Goal: Task Accomplishment & Management: Manage account settings

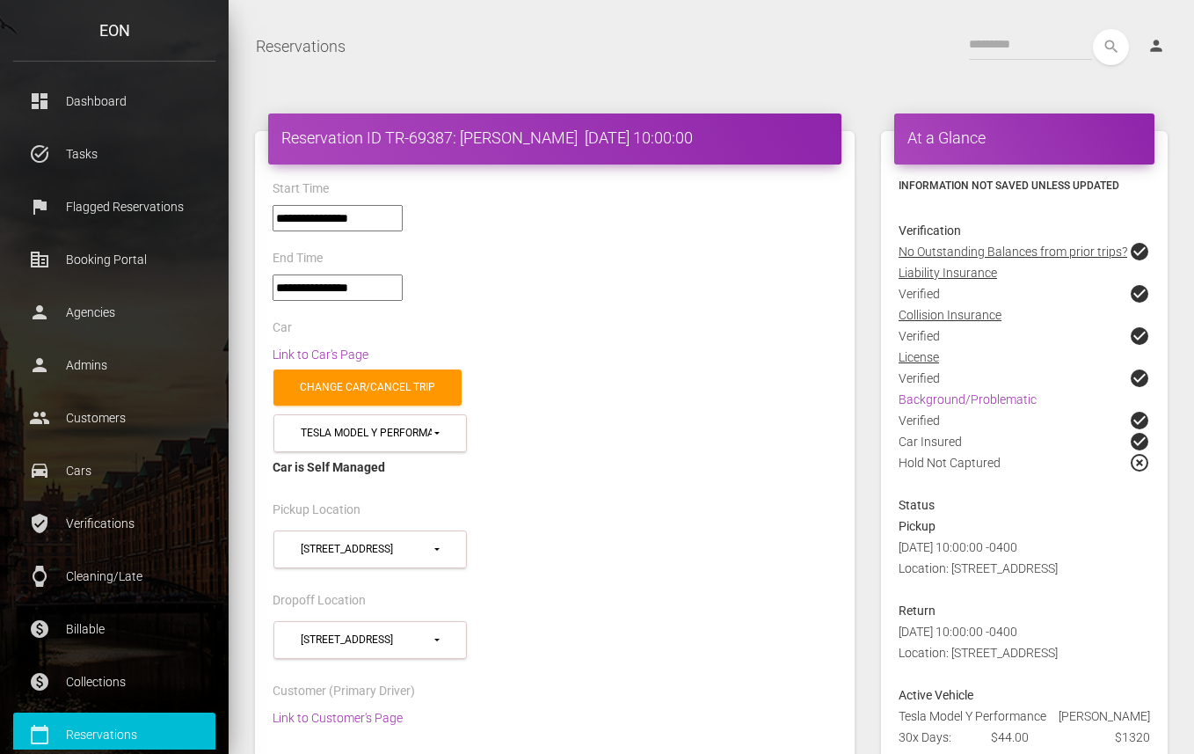
select select "*****"
select select
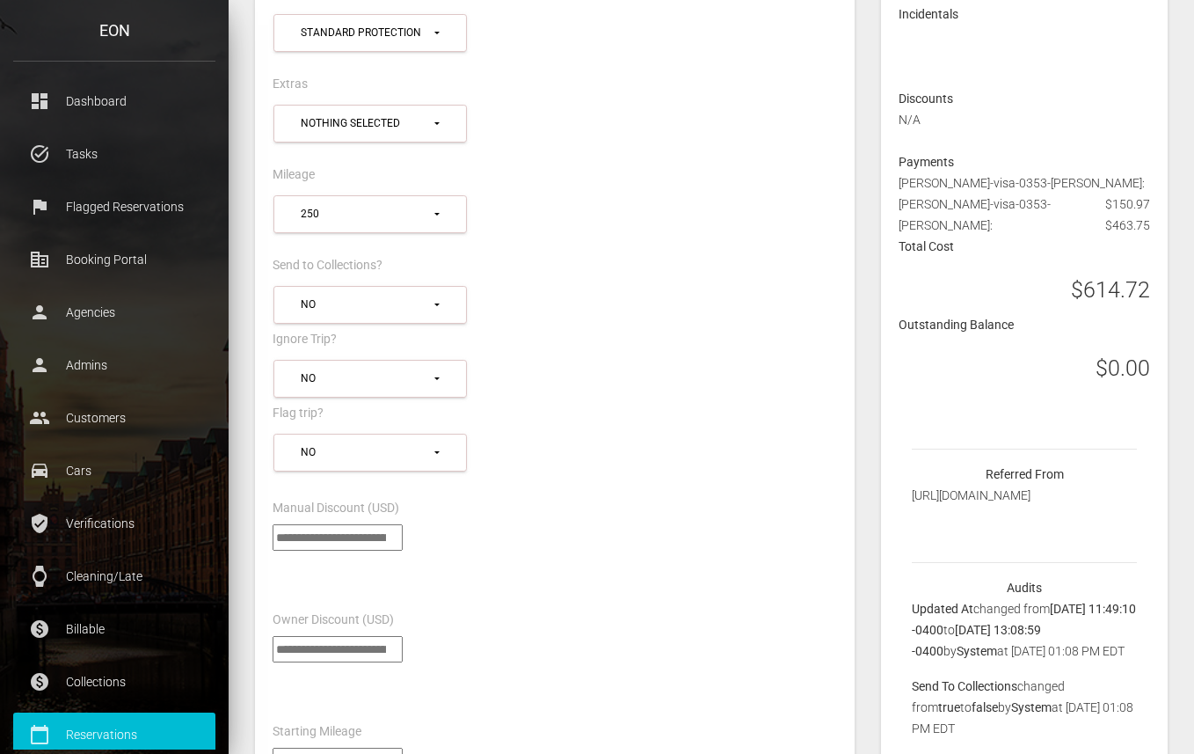
scroll to position [1085, 0]
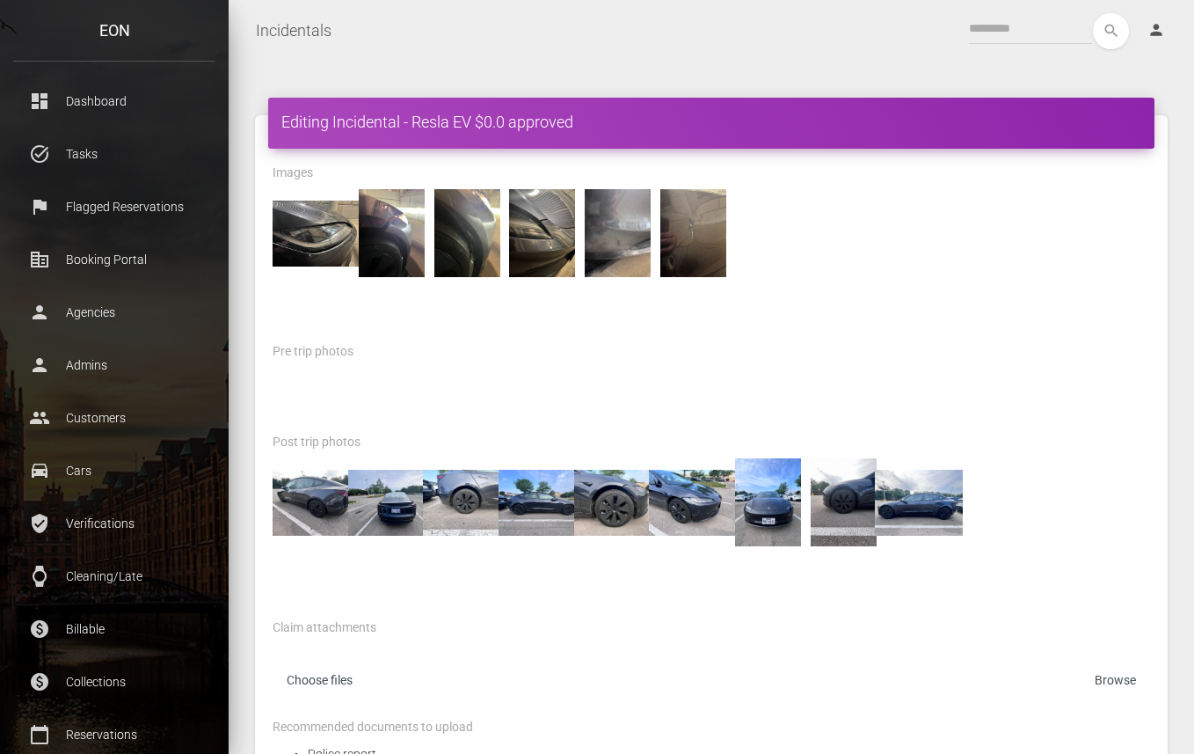
click at [661, 57] on nav "Incidentals Toggle navigation search person Account Profile Settings Host Right…" at bounding box center [711, 31] width 965 height 62
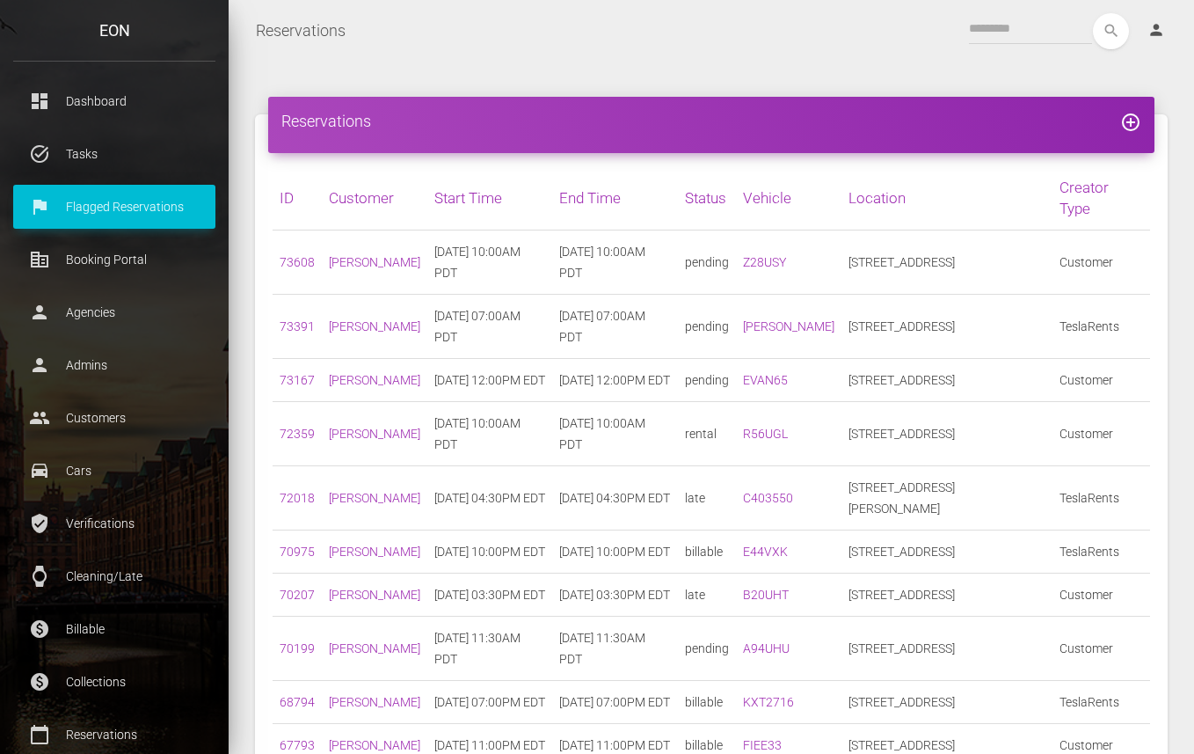
click at [673, 59] on nav "Reservations Toggle navigation search person Account Profile Settings Host Righ…" at bounding box center [711, 31] width 965 height 62
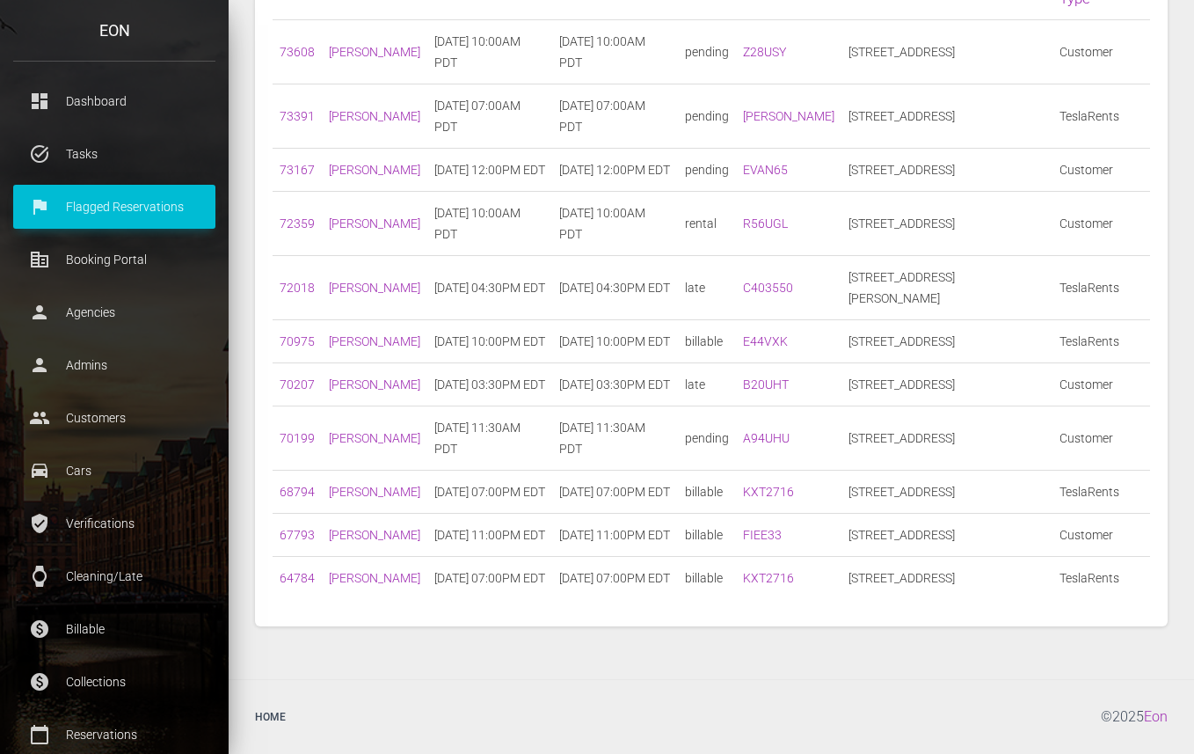
scroll to position [261, 0]
click at [301, 445] on link "70199" at bounding box center [297, 438] width 35 height 14
click at [295, 390] on link "70207" at bounding box center [297, 384] width 35 height 14
click at [302, 334] on link "70975" at bounding box center [297, 341] width 35 height 14
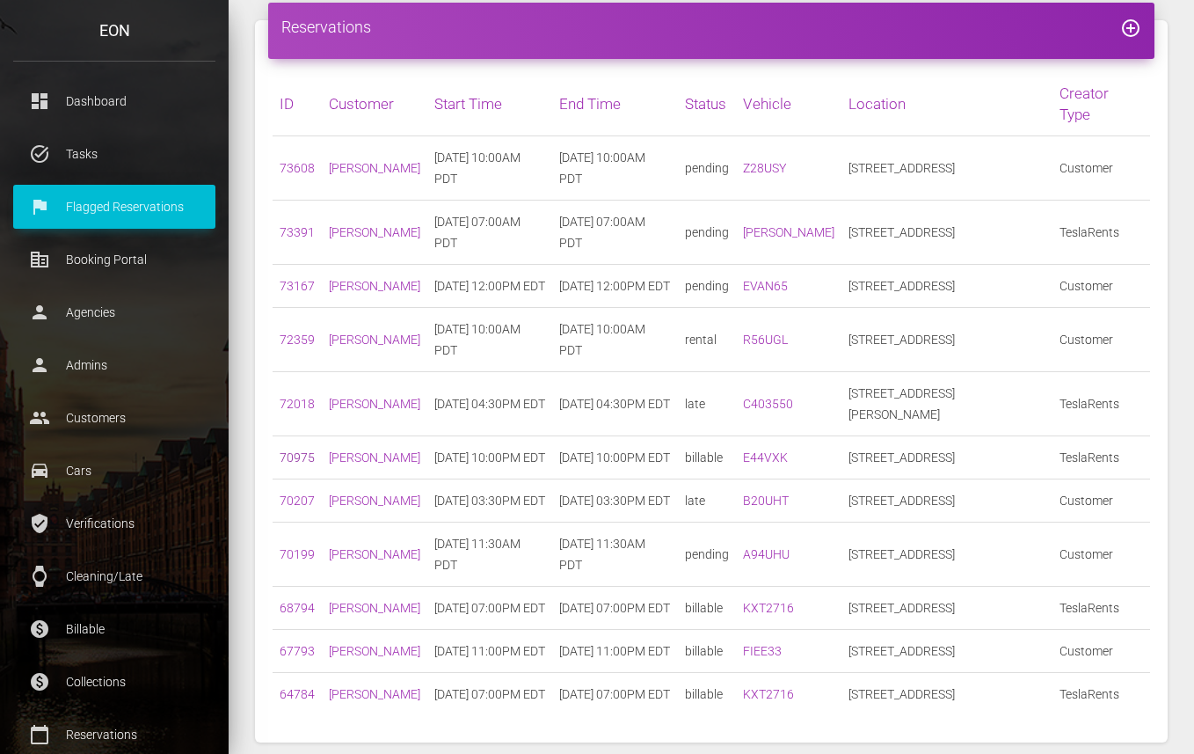
scroll to position [91, 0]
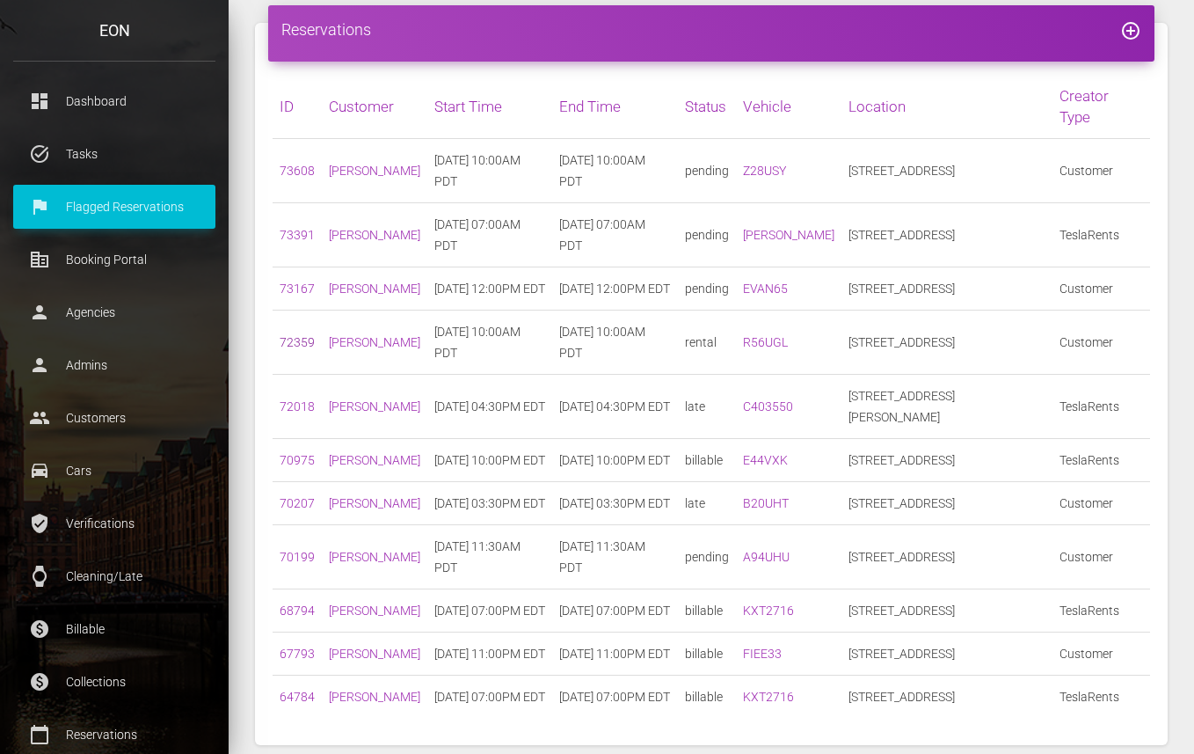
click at [290, 349] on link "72359" at bounding box center [297, 342] width 35 height 14
click at [293, 295] on link "73167" at bounding box center [297, 288] width 35 height 14
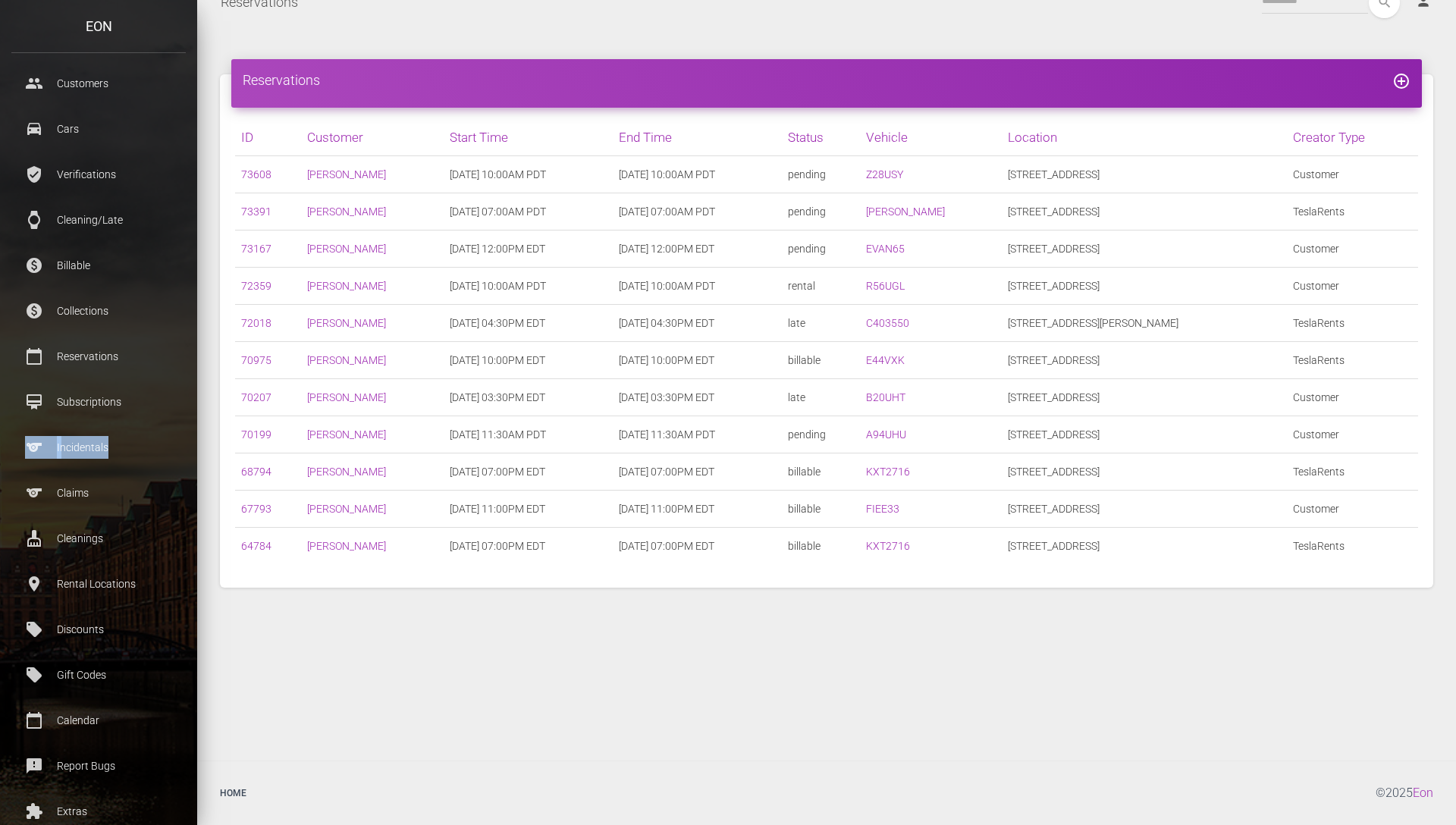
scroll to position [0, 0]
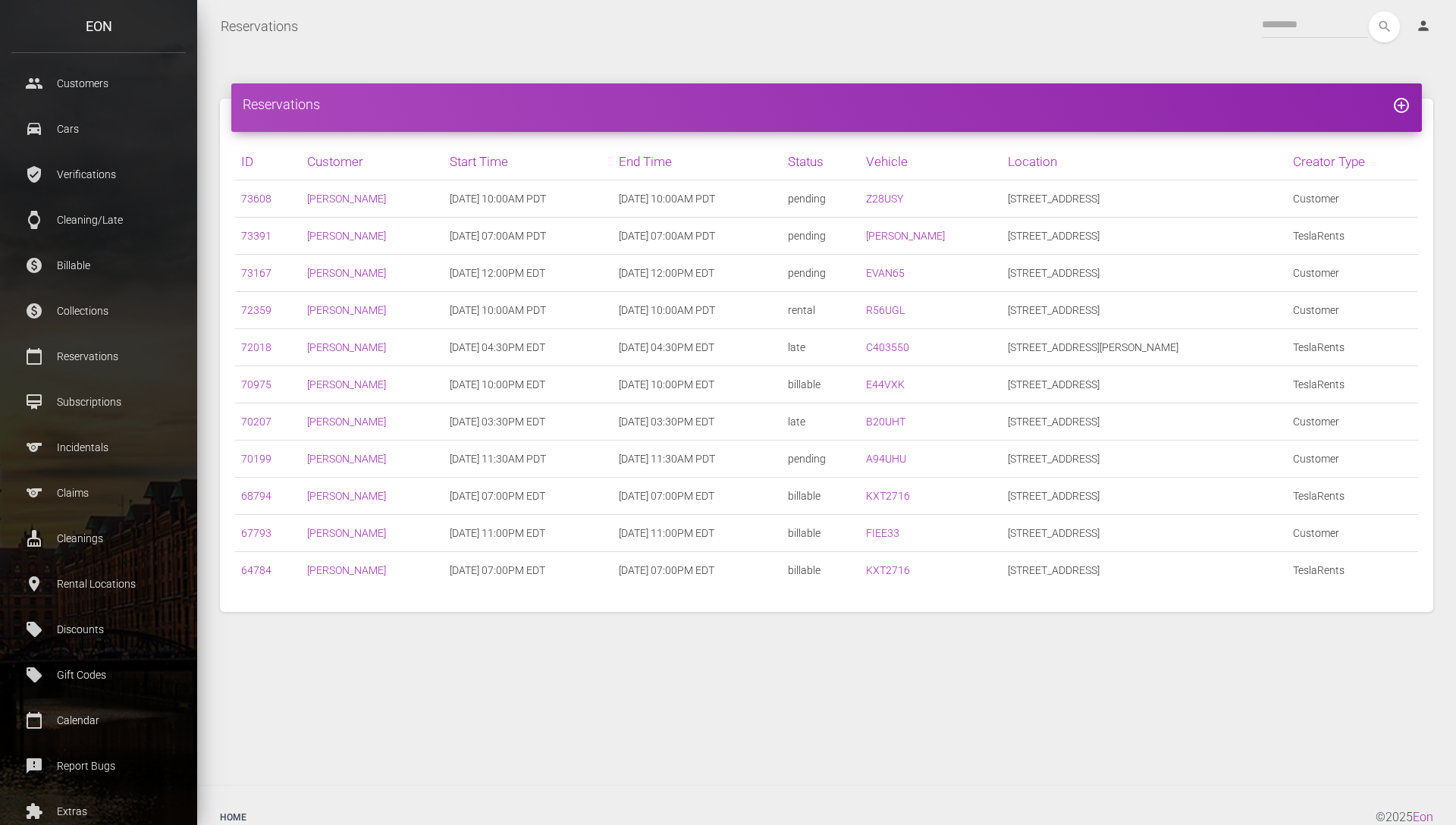
click at [413, 41] on div "search person Account Profile Settings Host Rights & Responsibilities Log out" at bounding box center [877, 27] width 1134 height 31
click at [261, 200] on link "73608" at bounding box center [256, 198] width 30 height 12
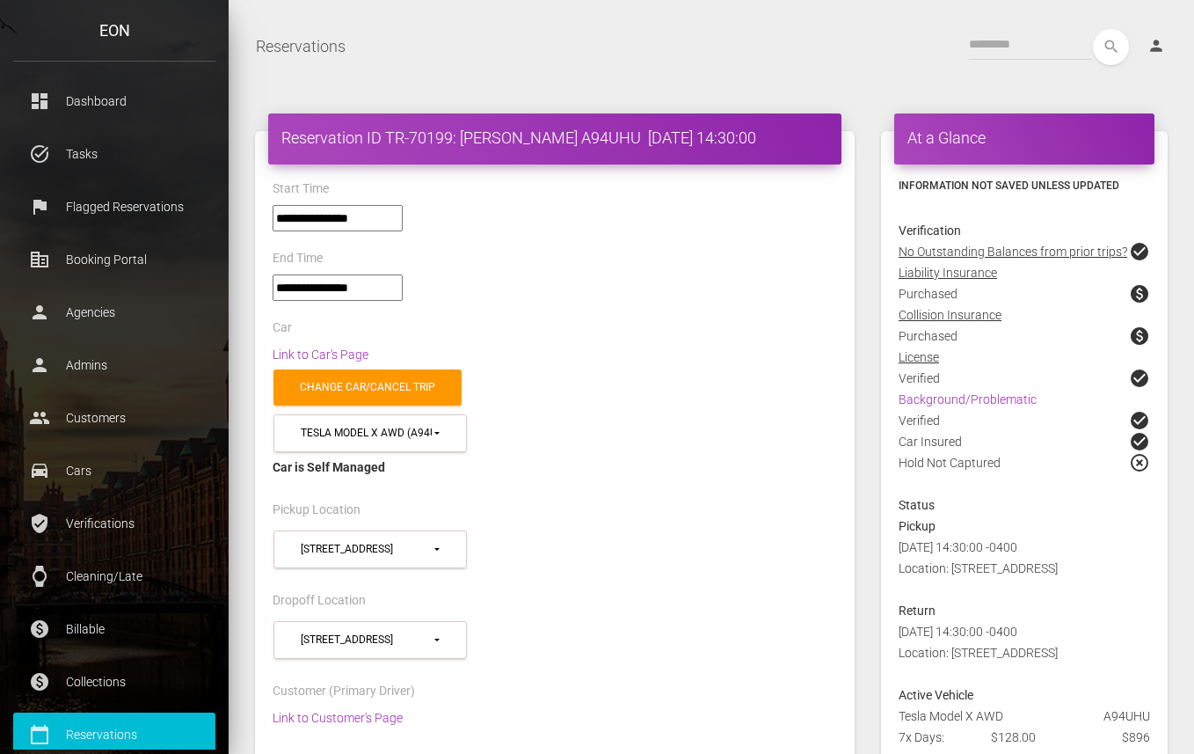
select select "*****"
select select
select select "*****"
select select
click at [566, 435] on div "**********" at bounding box center [554, 454] width 591 height 89
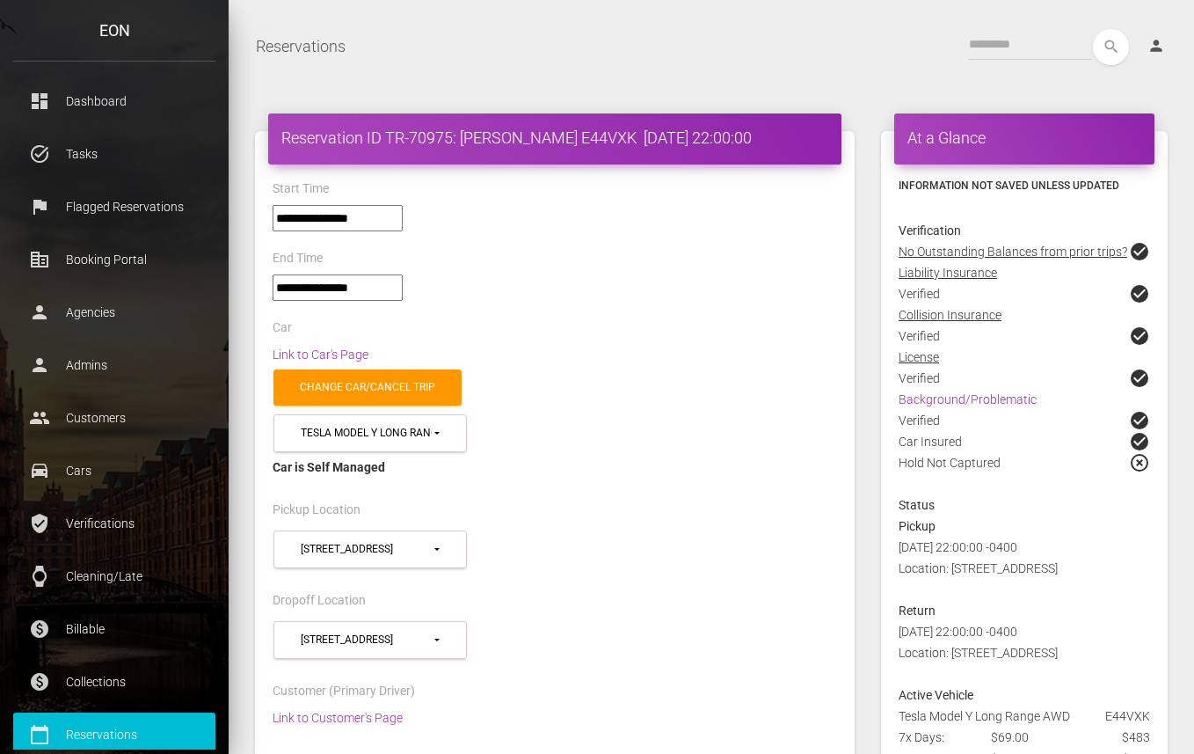
select select "*****"
select select
drag, startPoint x: 284, startPoint y: 130, endPoint x: 612, endPoint y: 132, distance: 328.0
click at [612, 132] on h4 "Reservation ID TR-70975: [PERSON_NAME] E44VXK [DATE] 22:00:00" at bounding box center [554, 138] width 547 height 22
copy h4 "Reservation ID TR-70975: [PERSON_NAME] E44VXK"
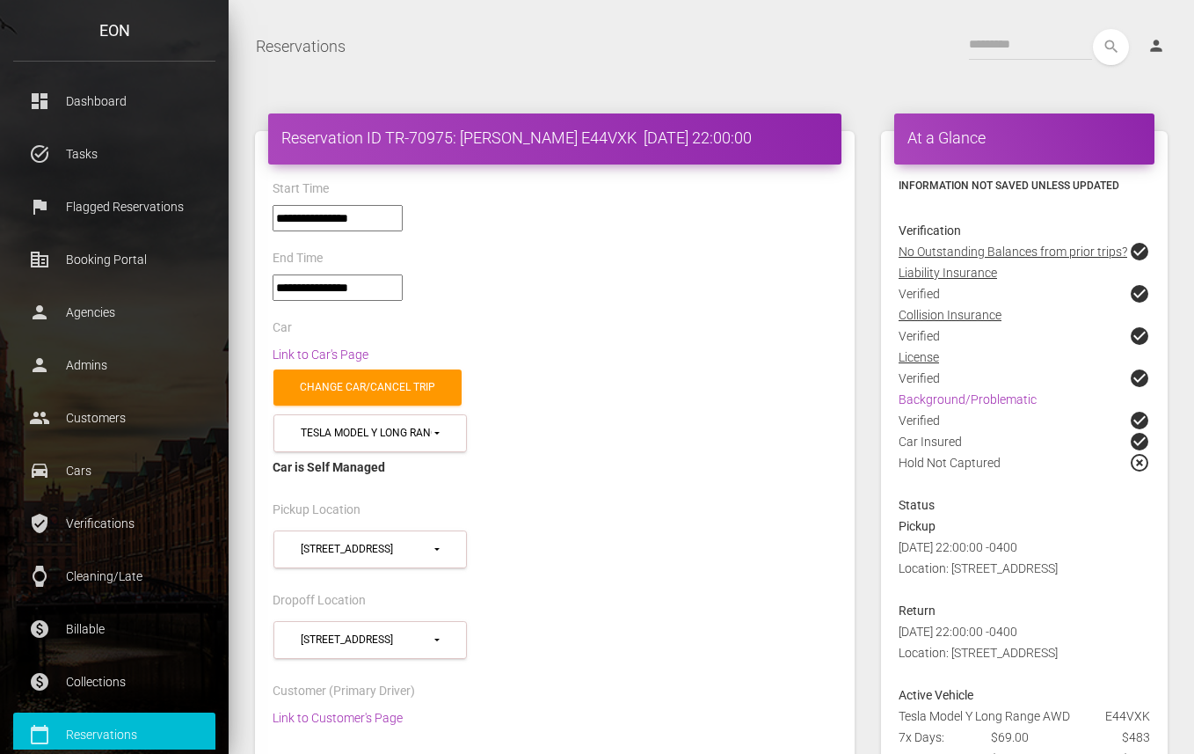
click at [552, 333] on div "Car" at bounding box center [554, 330] width 591 height 27
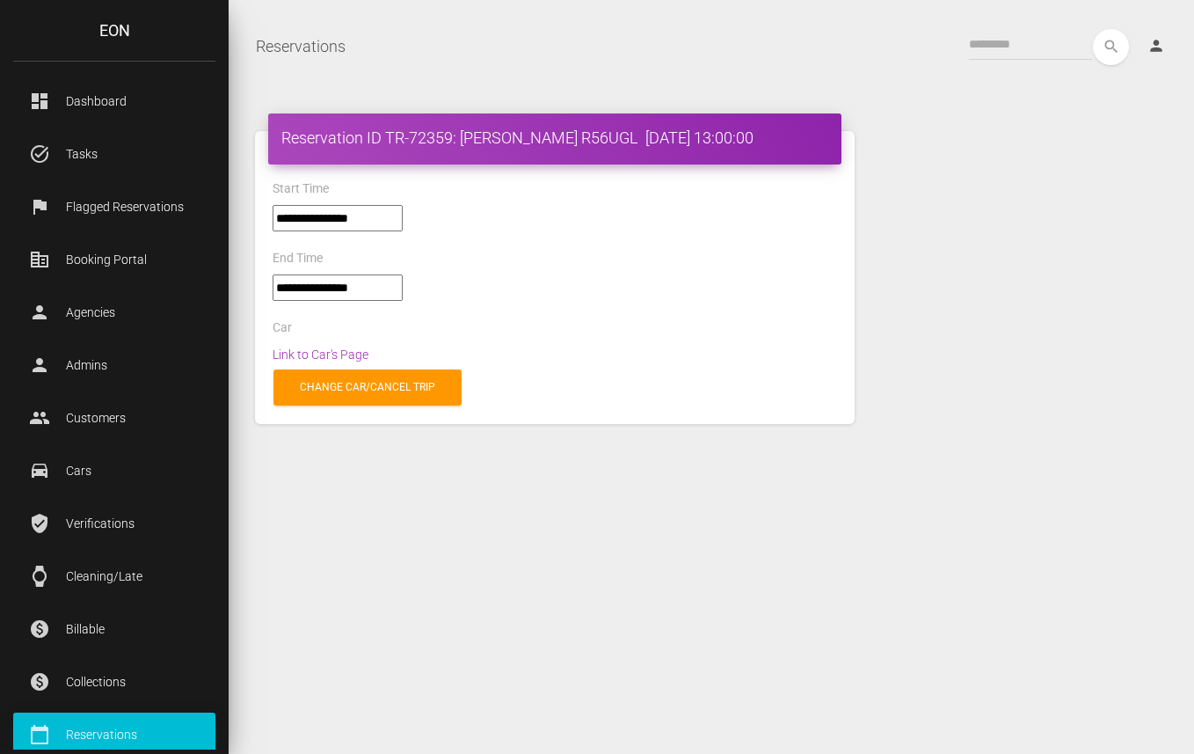
select select "*****"
select select
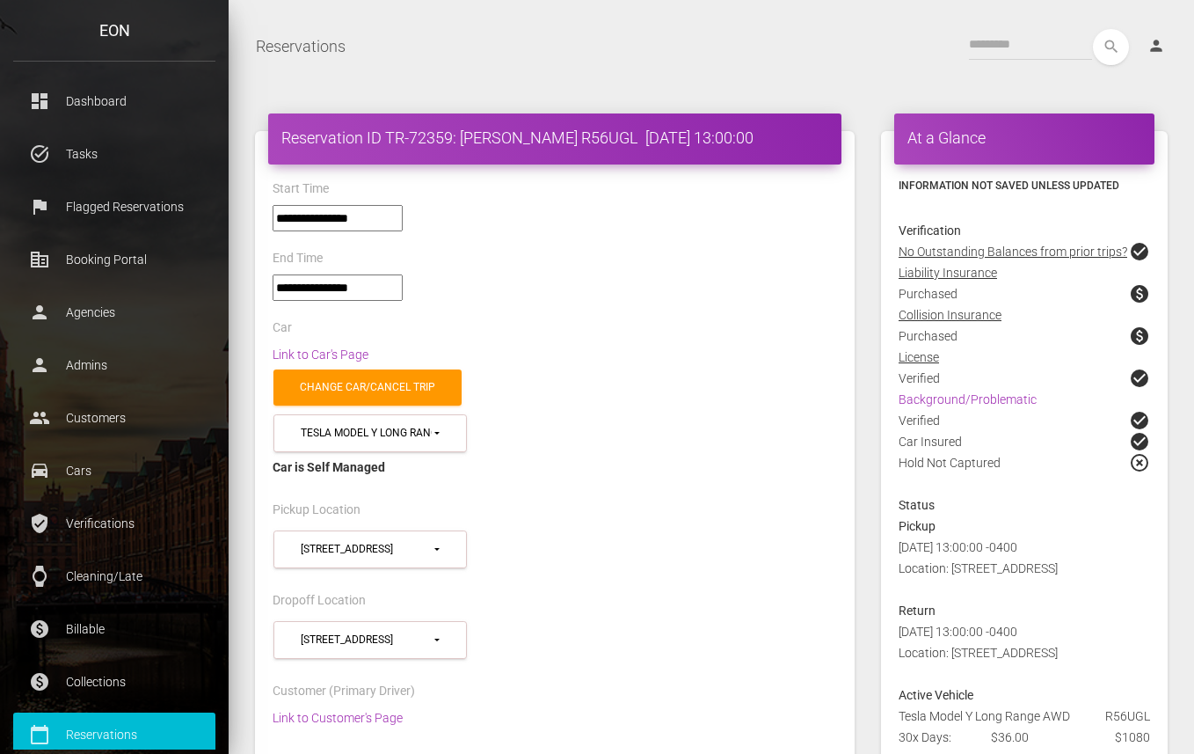
click at [675, 293] on div "**********" at bounding box center [554, 295] width 591 height 42
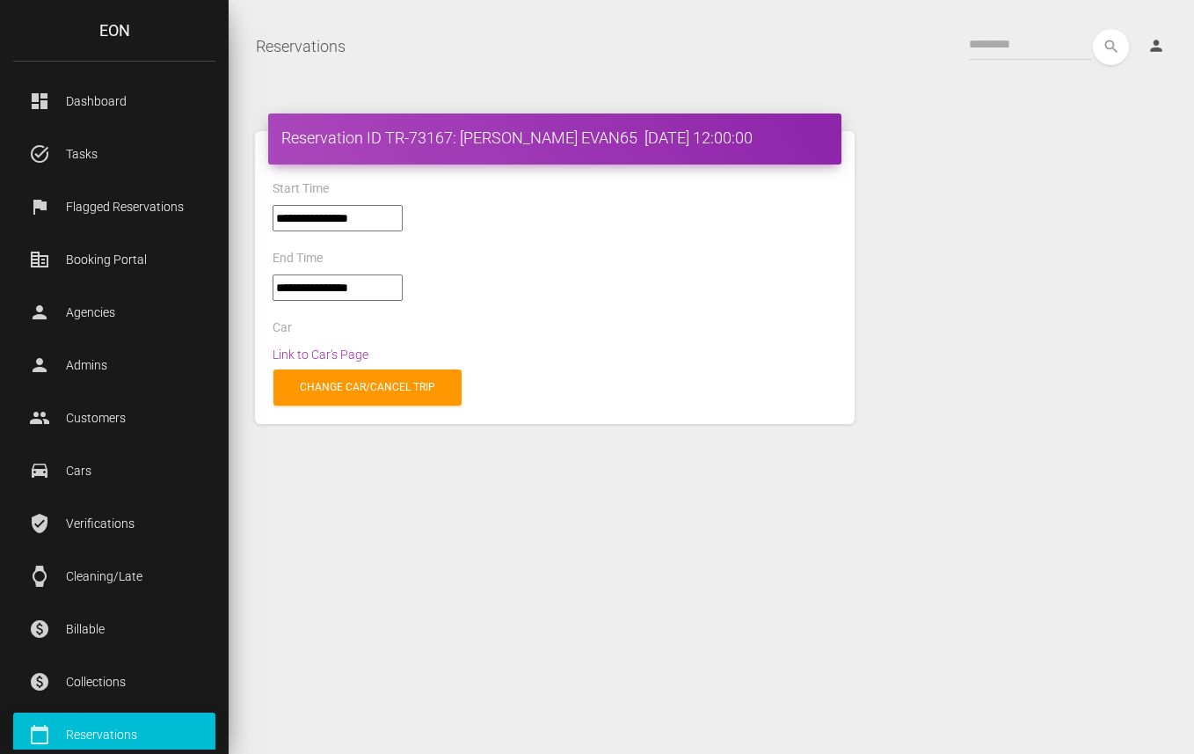
select select "*****"
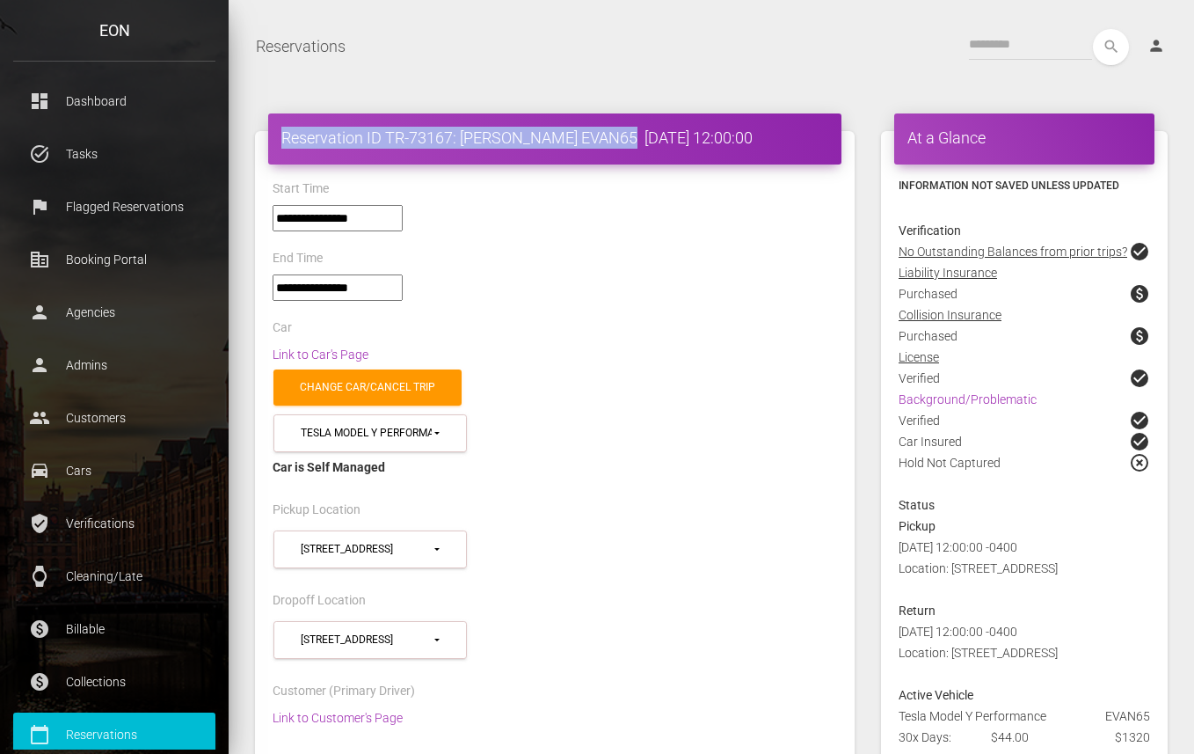
drag, startPoint x: 283, startPoint y: 135, endPoint x: 613, endPoint y: 139, distance: 329.8
click at [613, 139] on h4 "Reservation ID TR-73167: [PERSON_NAME] EVAN65 [DATE] 12:00:00" at bounding box center [554, 138] width 547 height 22
copy h4 "Reservation ID TR-73167: [PERSON_NAME] EVAN65"
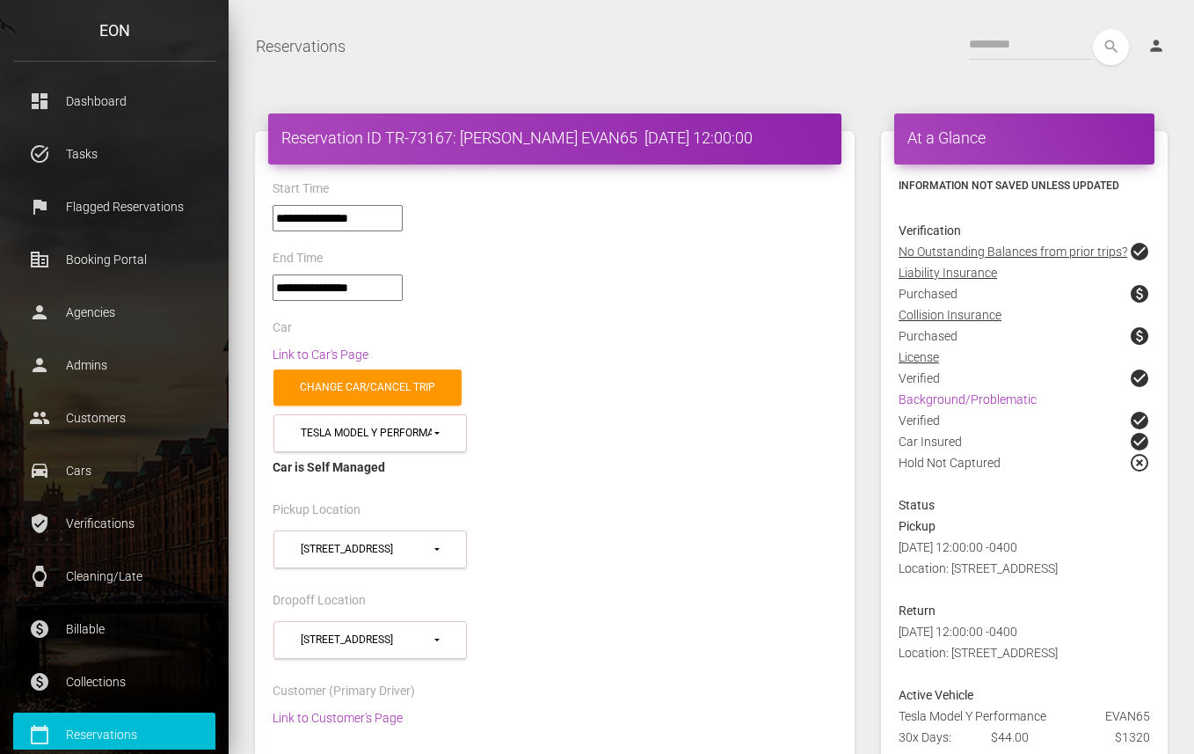
click at [630, 274] on div "**********" at bounding box center [554, 295] width 591 height 42
click at [609, 365] on div "Change car/cancel trip" at bounding box center [554, 387] width 591 height 45
click at [110, 204] on p "Flagged Reservations" at bounding box center [114, 206] width 176 height 26
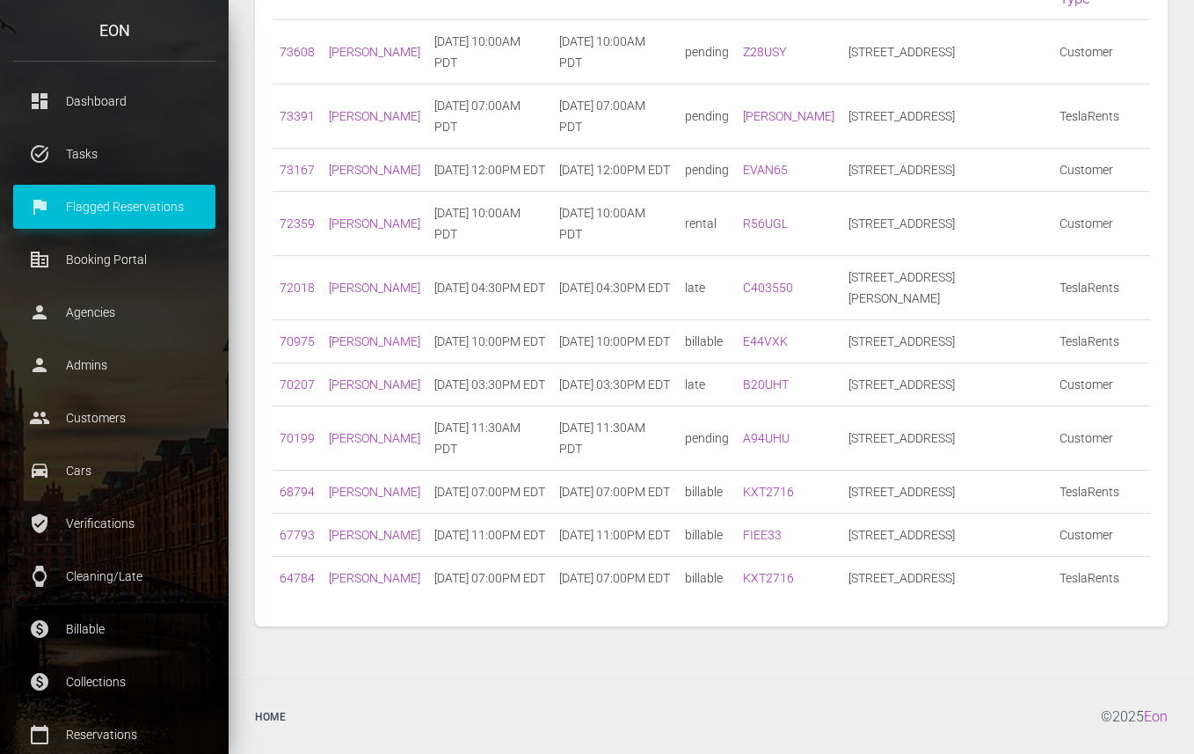
scroll to position [217, 0]
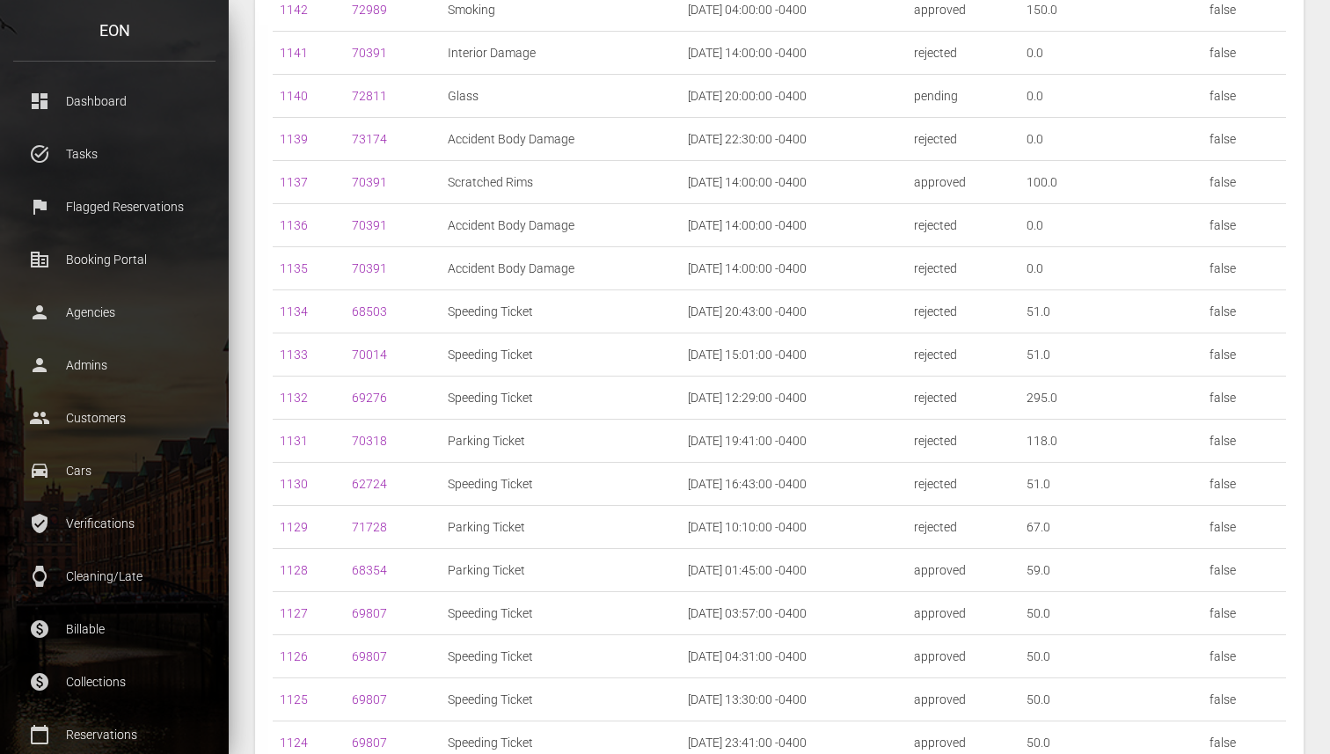
scroll to position [226, 0]
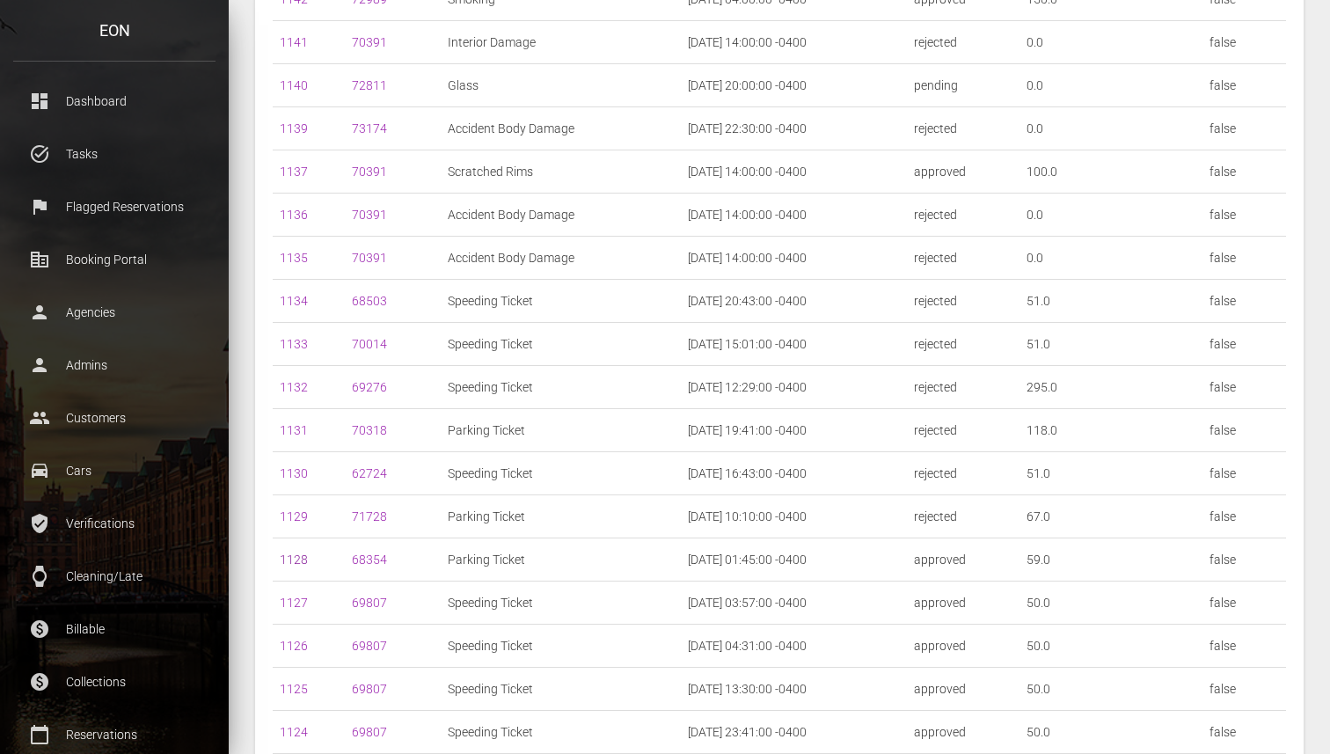
click at [296, 559] on link "1128" at bounding box center [294, 559] width 28 height 14
click at [299, 516] on link "1129" at bounding box center [294, 516] width 28 height 14
click at [297, 471] on link "1130" at bounding box center [294, 473] width 28 height 14
click at [295, 431] on link "1131" at bounding box center [294, 430] width 28 height 14
click at [295, 387] on link "1132" at bounding box center [294, 387] width 28 height 14
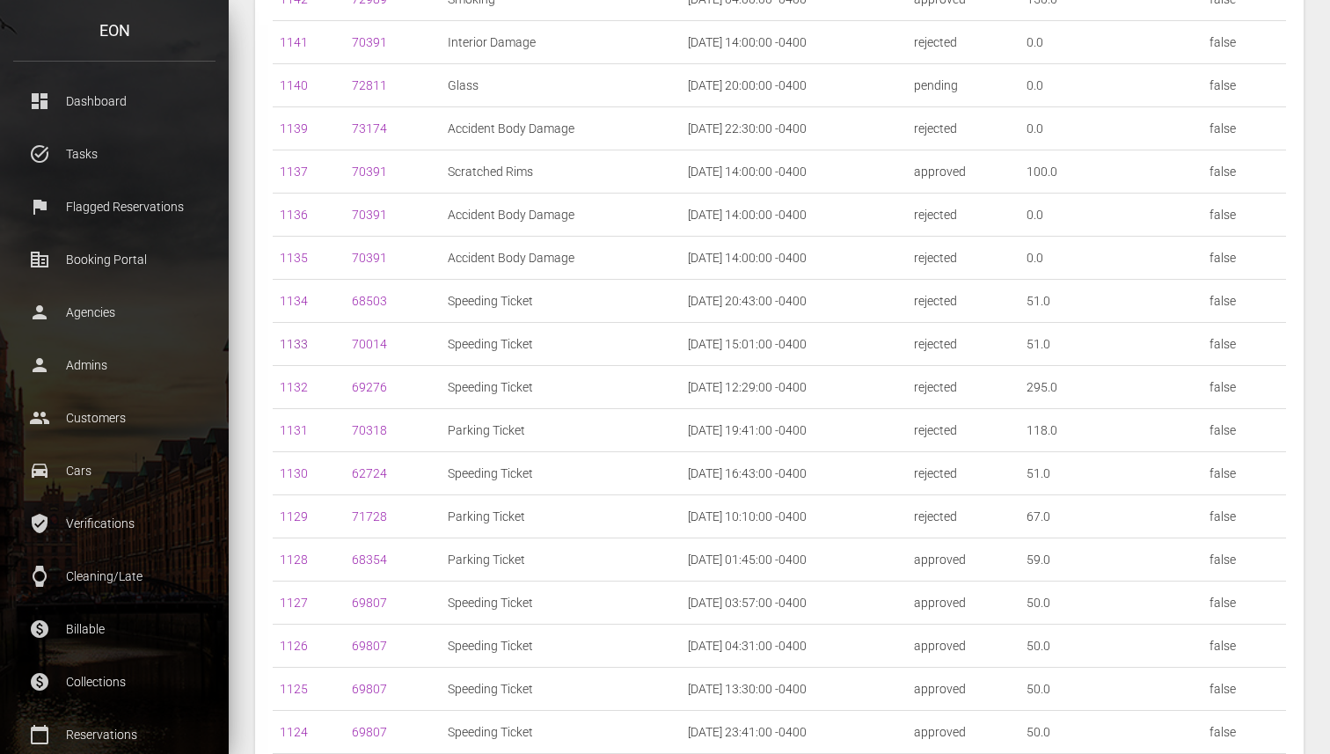
click at [295, 343] on link "1133" at bounding box center [294, 344] width 28 height 14
click at [299, 302] on link "1134" at bounding box center [294, 301] width 28 height 14
click at [299, 263] on link "1135" at bounding box center [294, 258] width 28 height 14
click at [297, 219] on link "1136" at bounding box center [294, 215] width 28 height 14
click at [295, 175] on link "1137" at bounding box center [294, 171] width 28 height 14
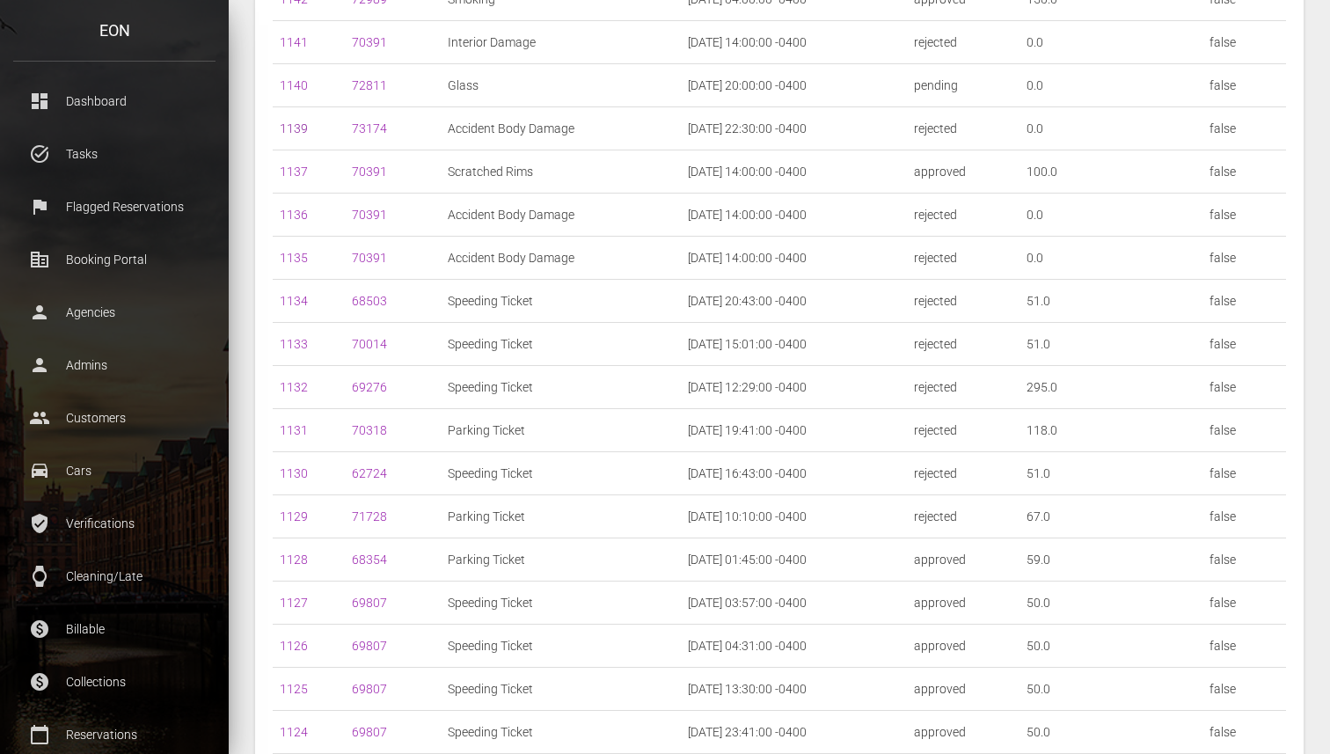
click at [296, 128] on link "1139" at bounding box center [294, 128] width 28 height 14
click at [296, 86] on link "1140" at bounding box center [294, 85] width 28 height 14
click at [296, 44] on link "1141" at bounding box center [294, 42] width 28 height 14
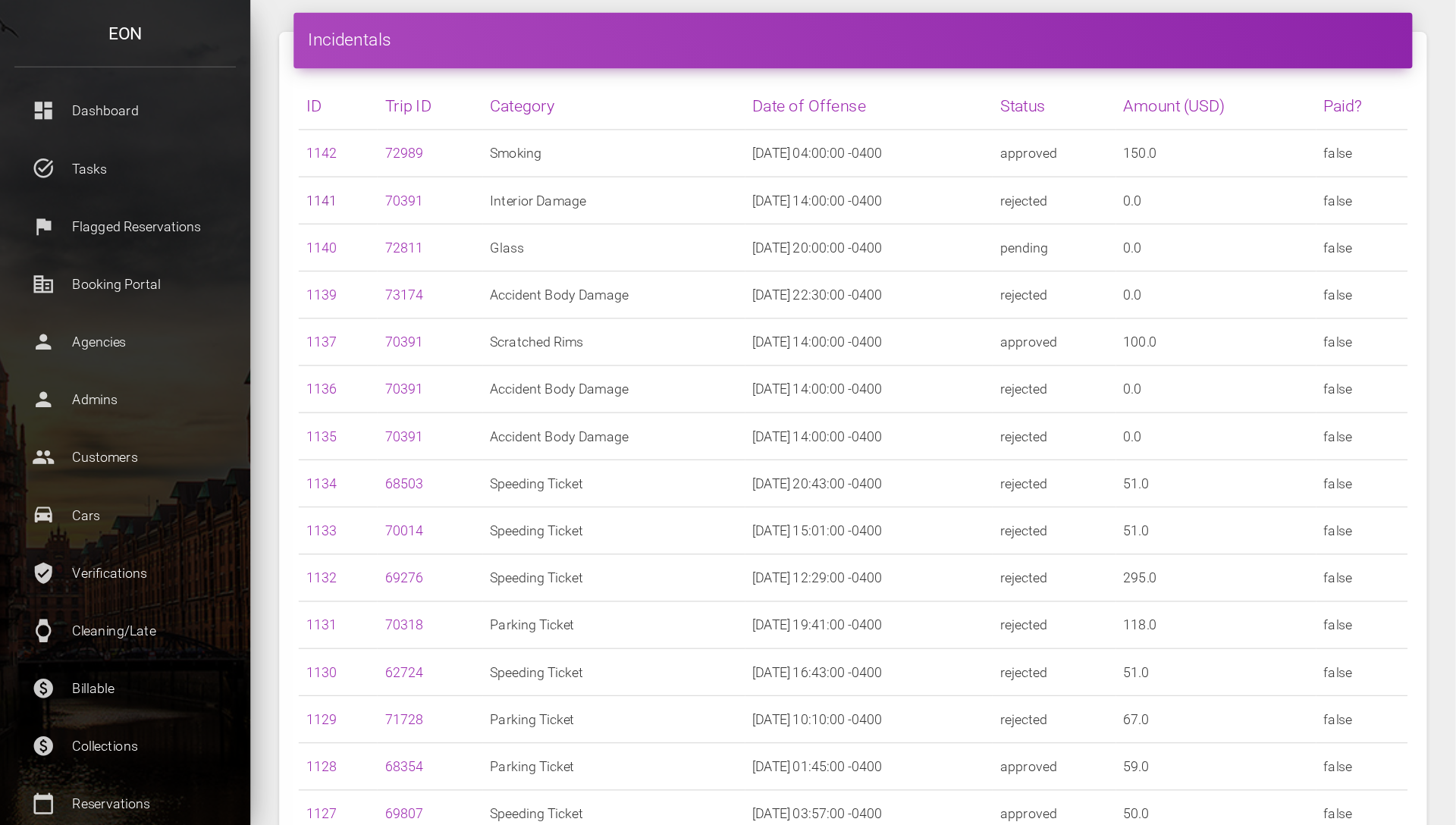
scroll to position [72, 0]
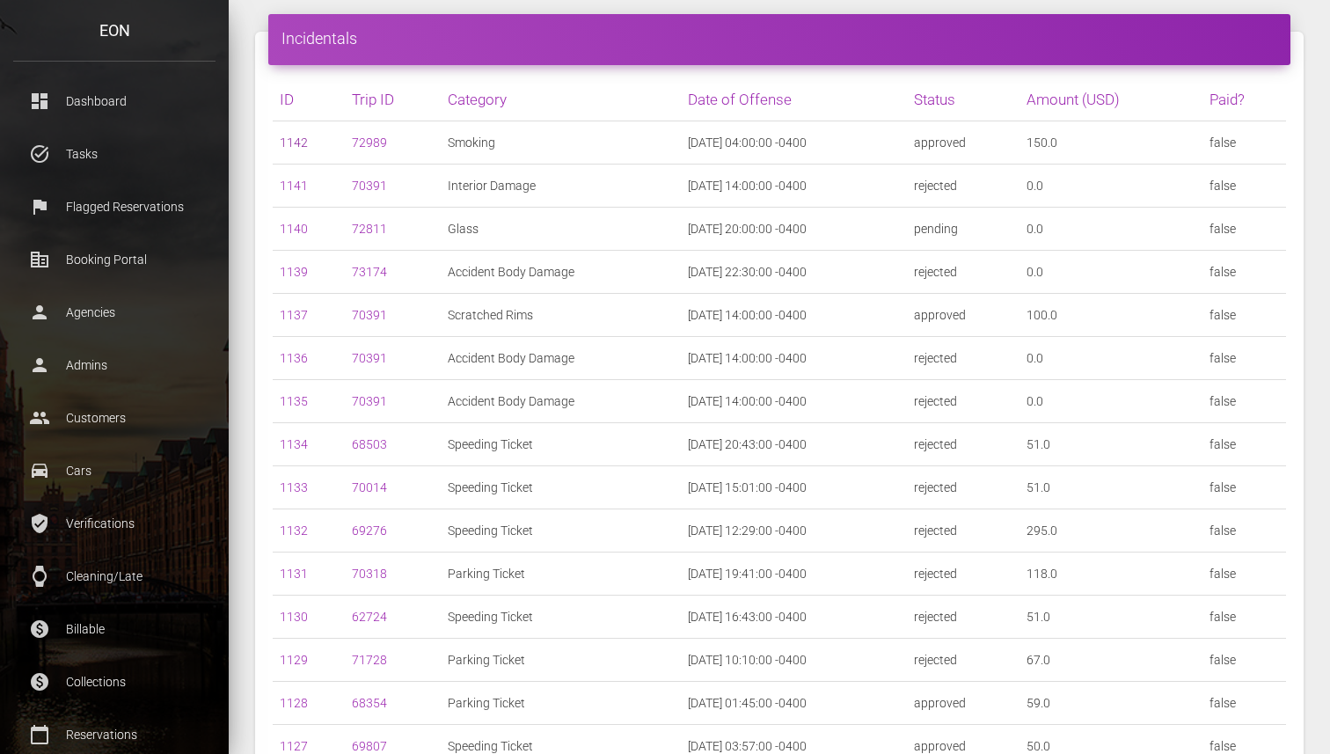
click at [292, 142] on link "1142" at bounding box center [294, 142] width 28 height 14
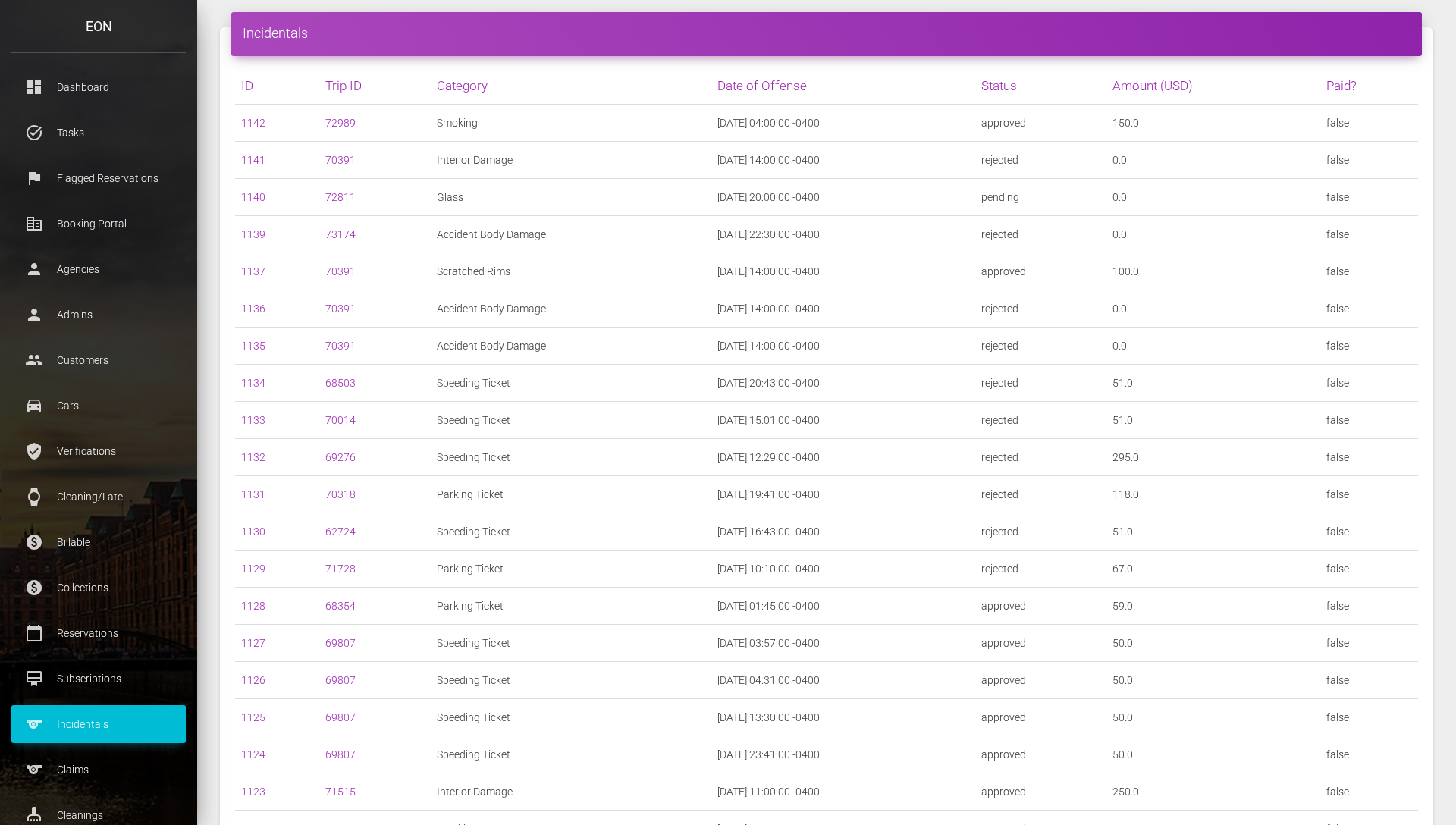
click at [486, 34] on h4 "Incidentals" at bounding box center [826, 33] width 1168 height 19
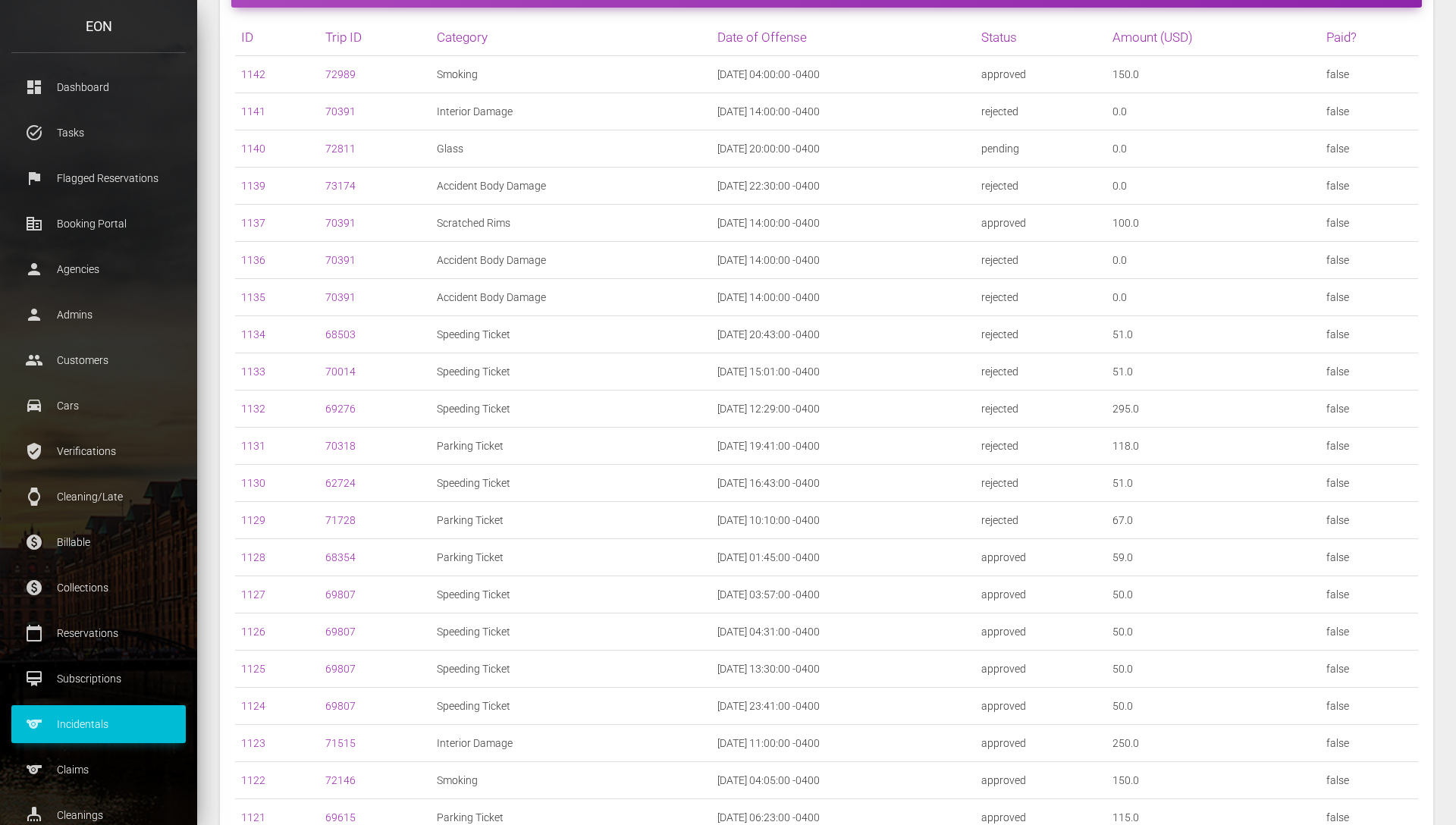
scroll to position [0, 0]
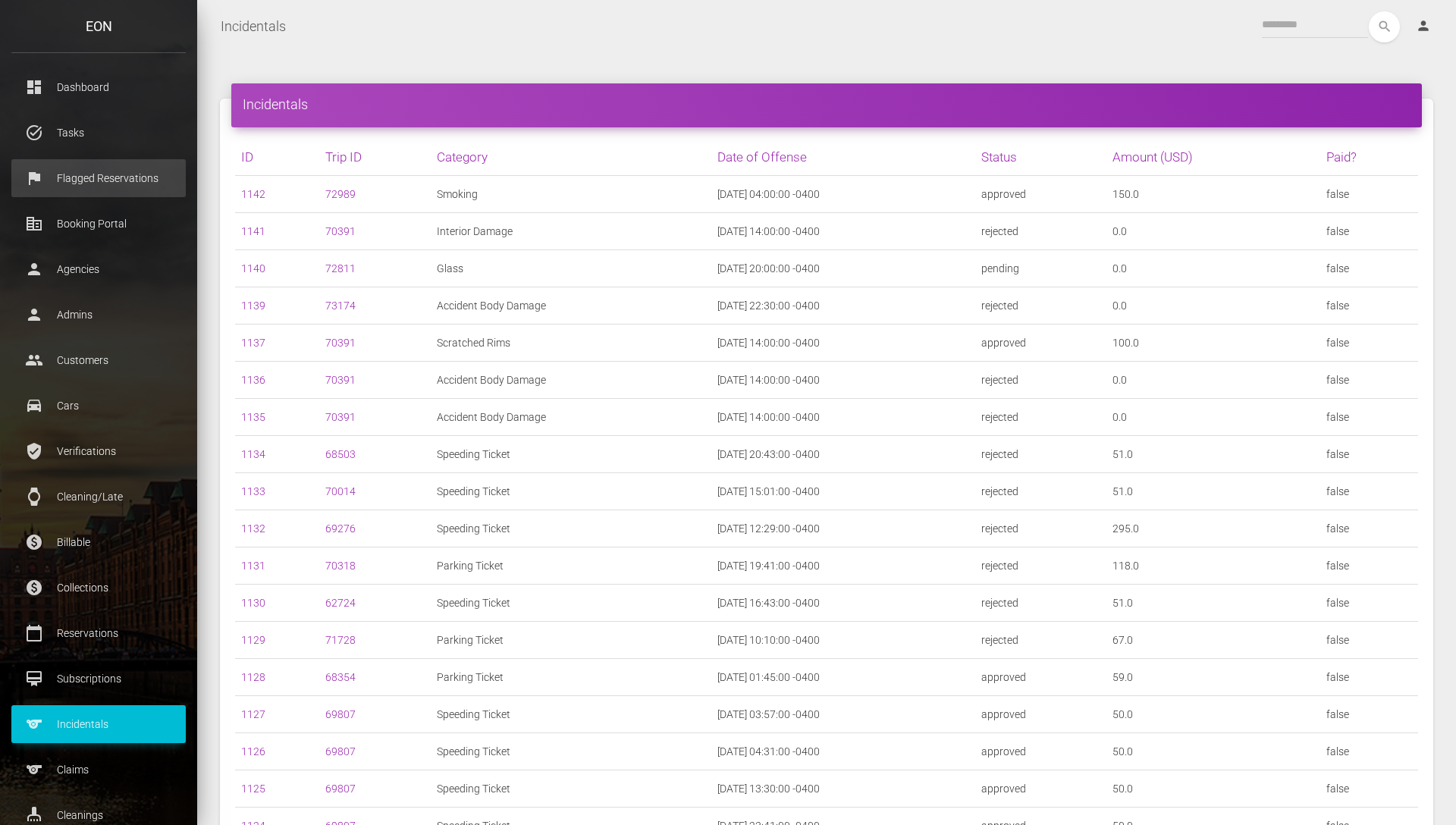
click at [122, 172] on p "Flagged Reservations" at bounding box center [98, 178] width 152 height 22
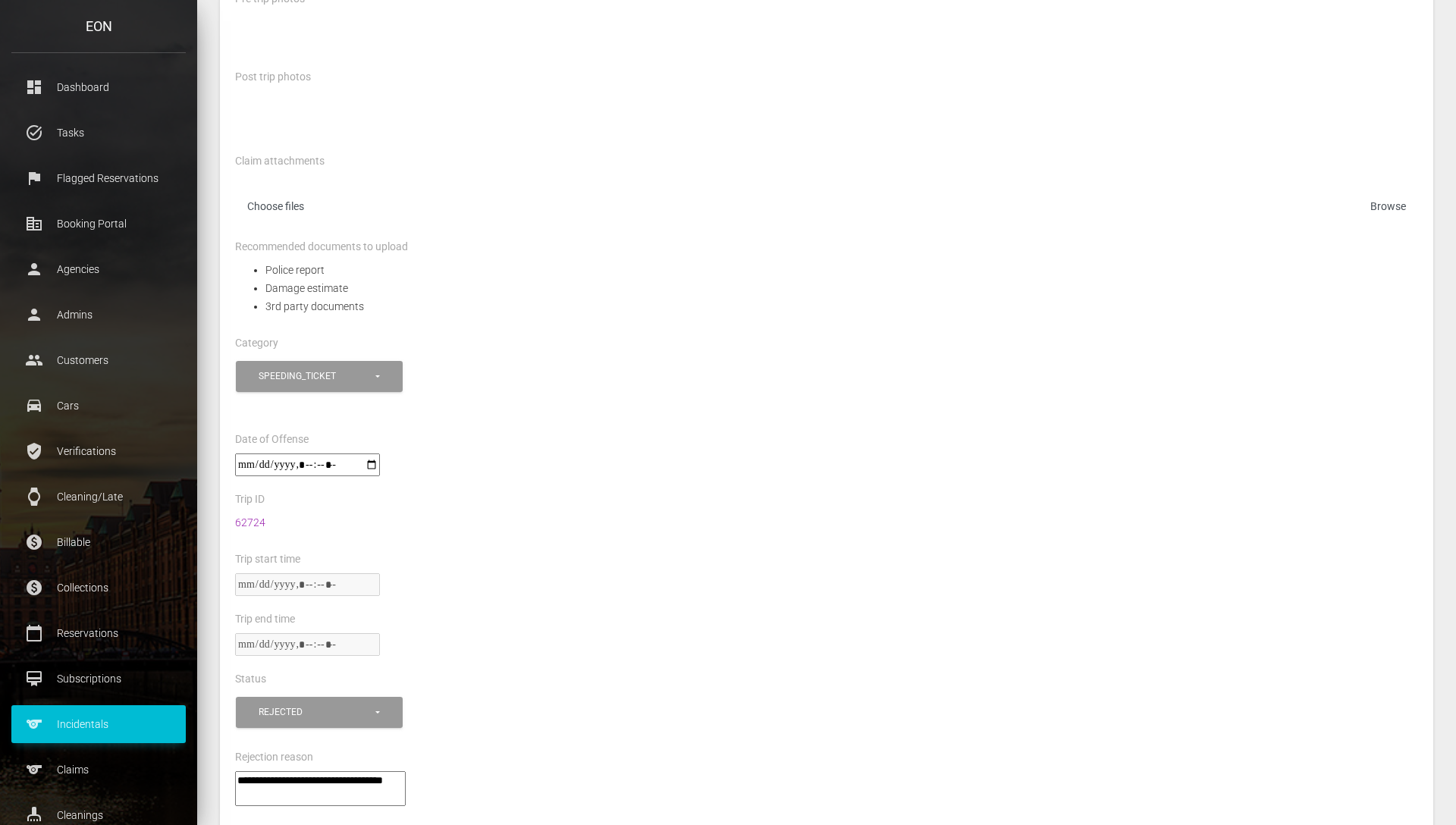
scroll to position [367, 0]
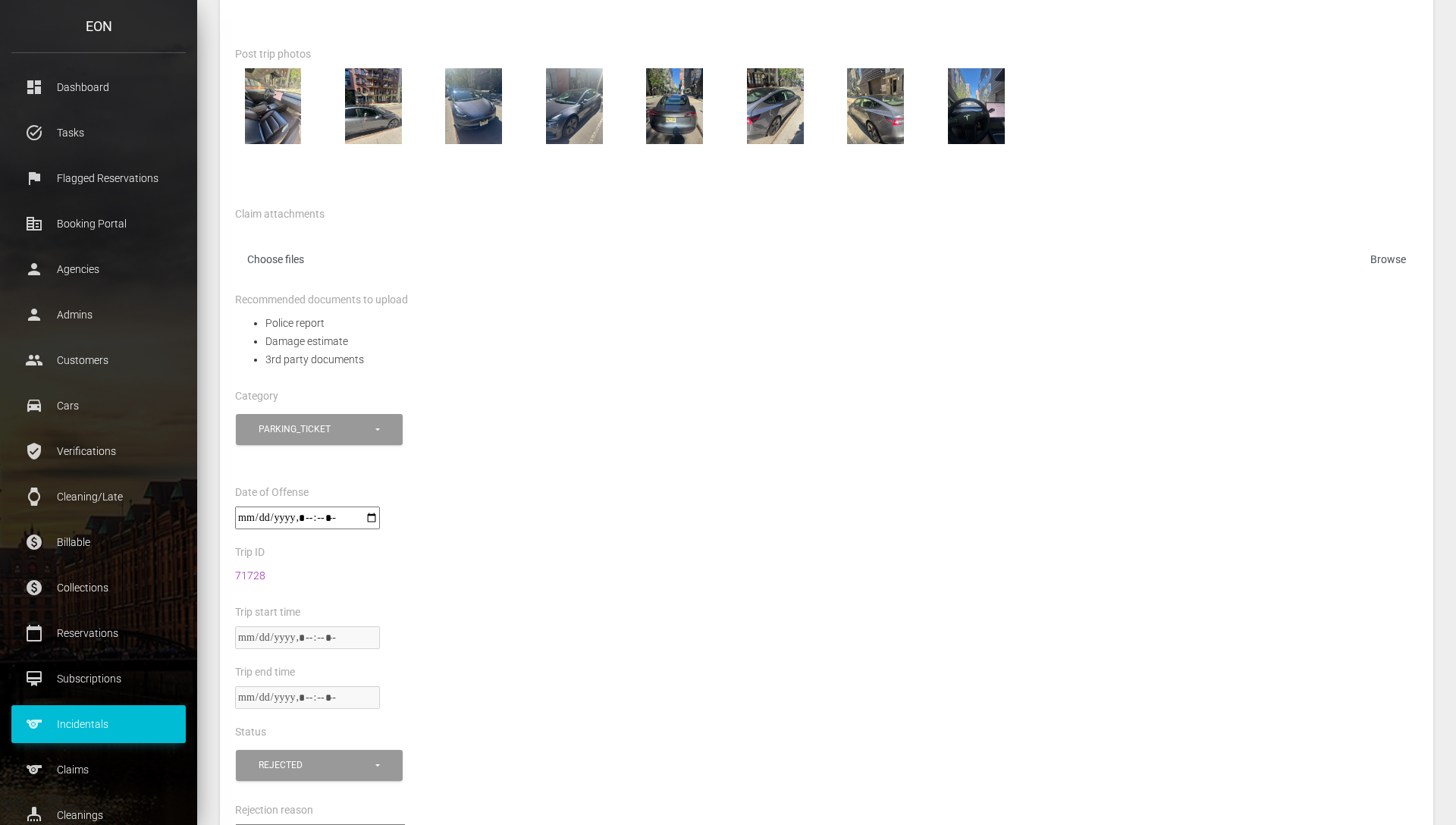
scroll to position [412, 0]
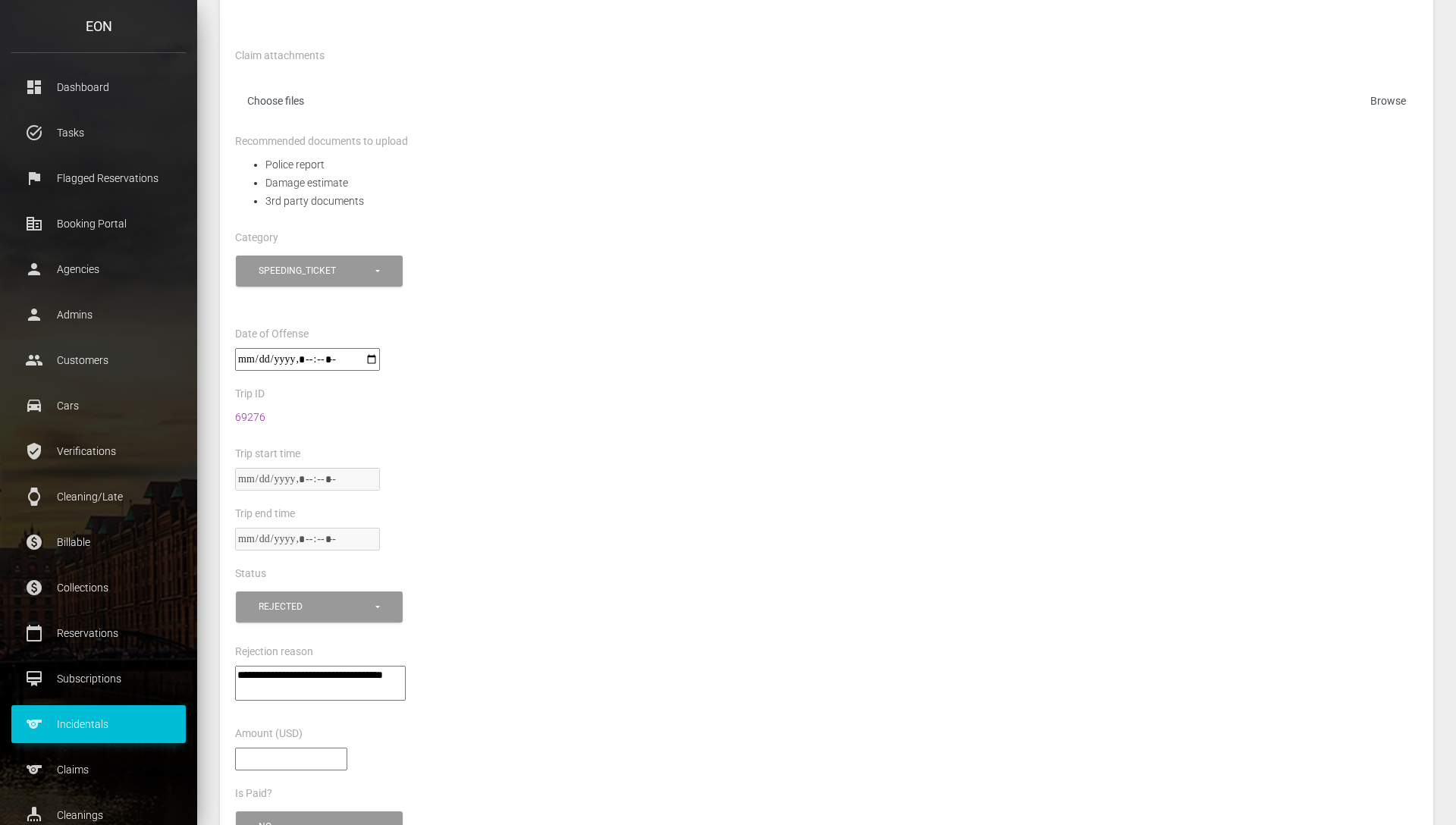
scroll to position [414, 0]
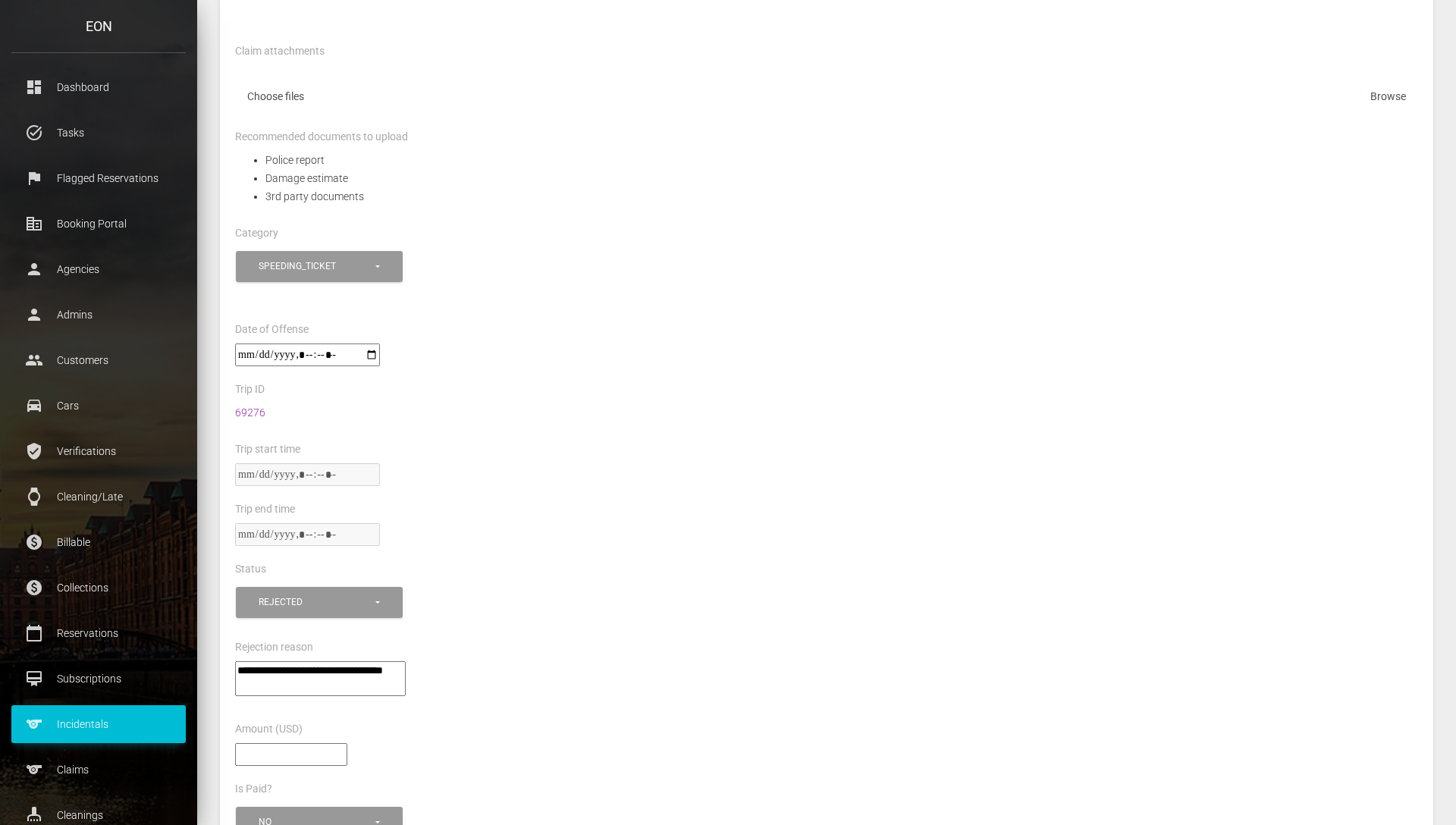
click at [757, 291] on div "**********" at bounding box center [826, 284] width 1206 height 72
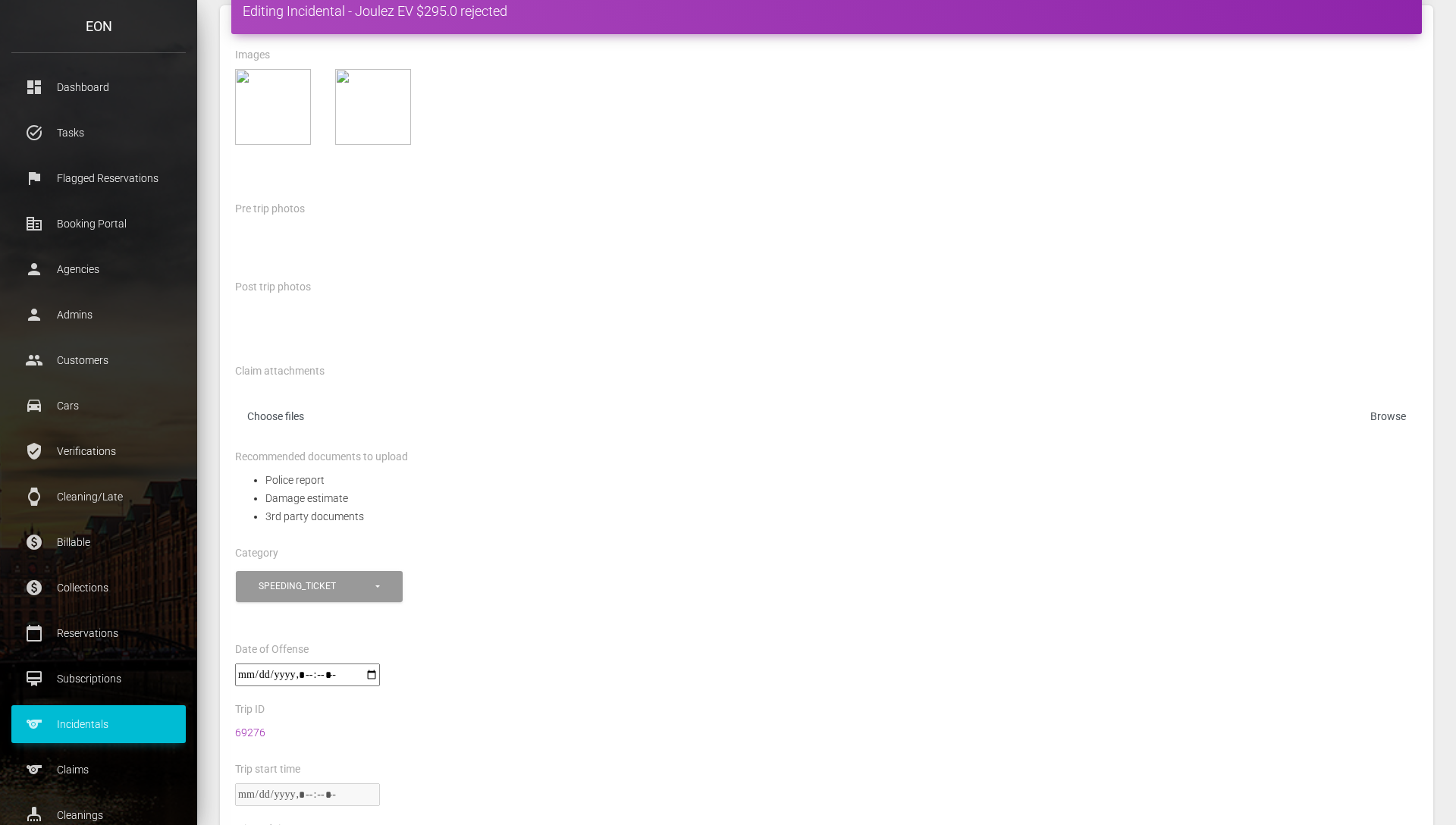
scroll to position [215, 0]
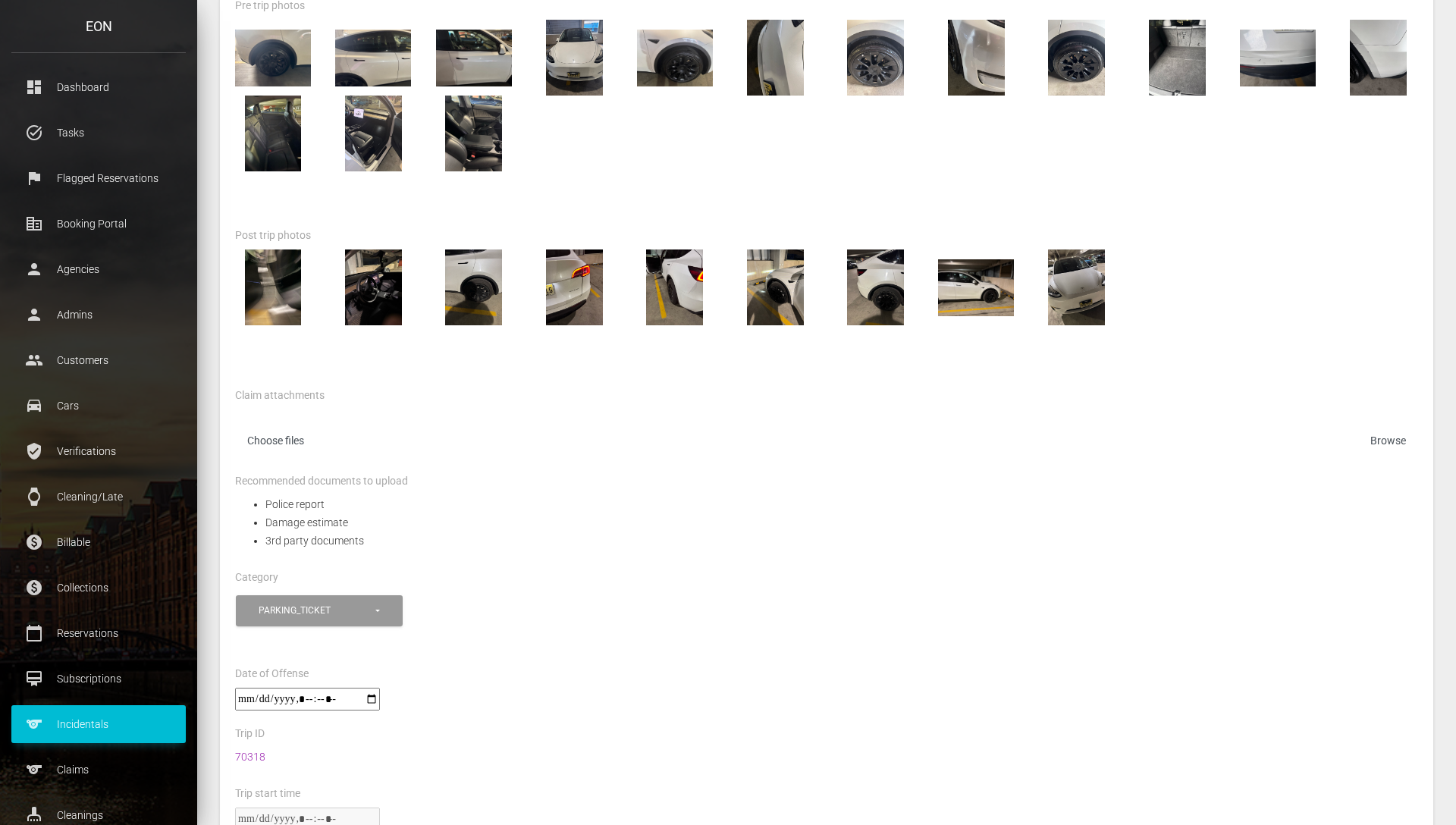
scroll to position [378, 0]
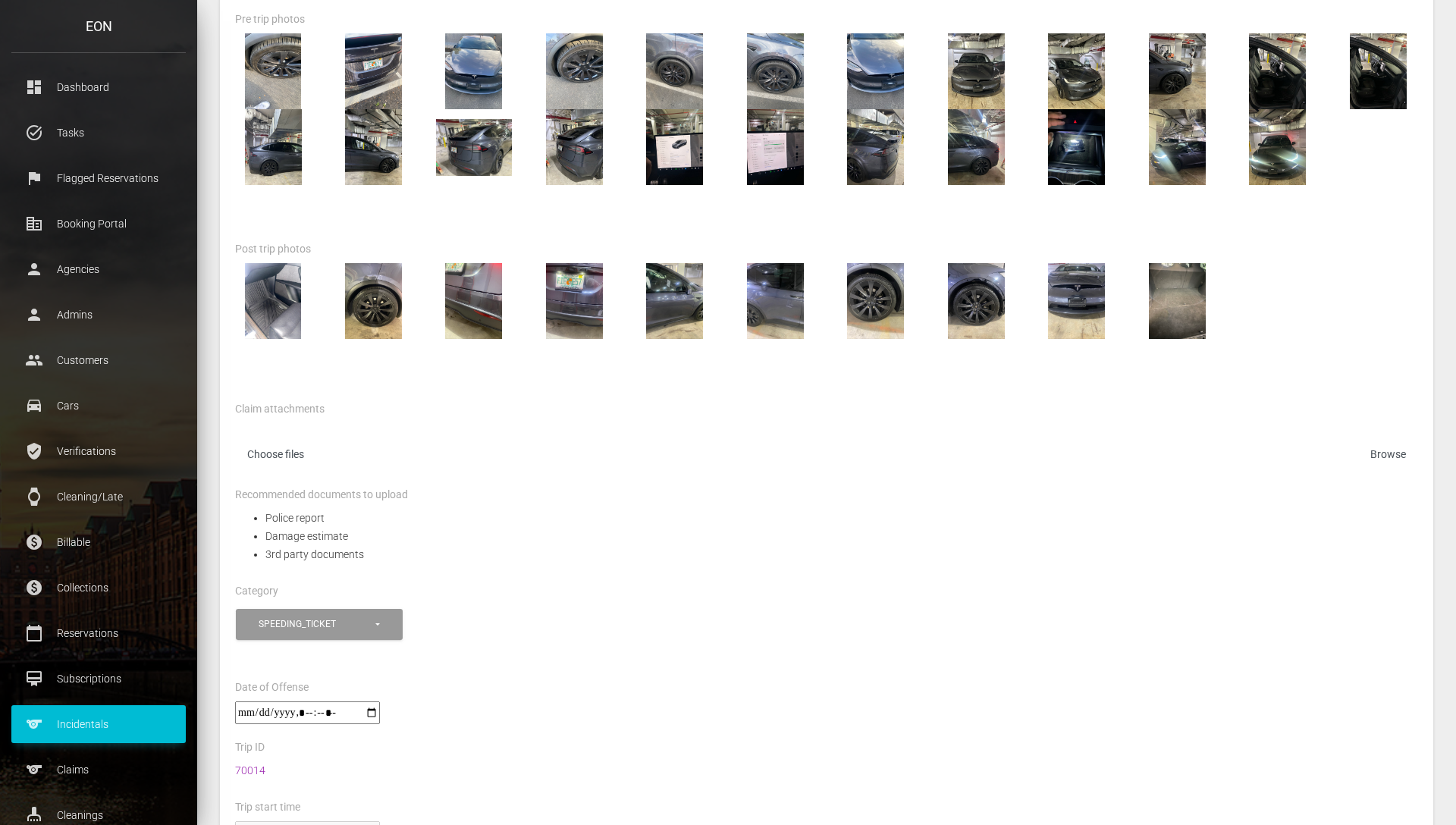
scroll to position [432, 0]
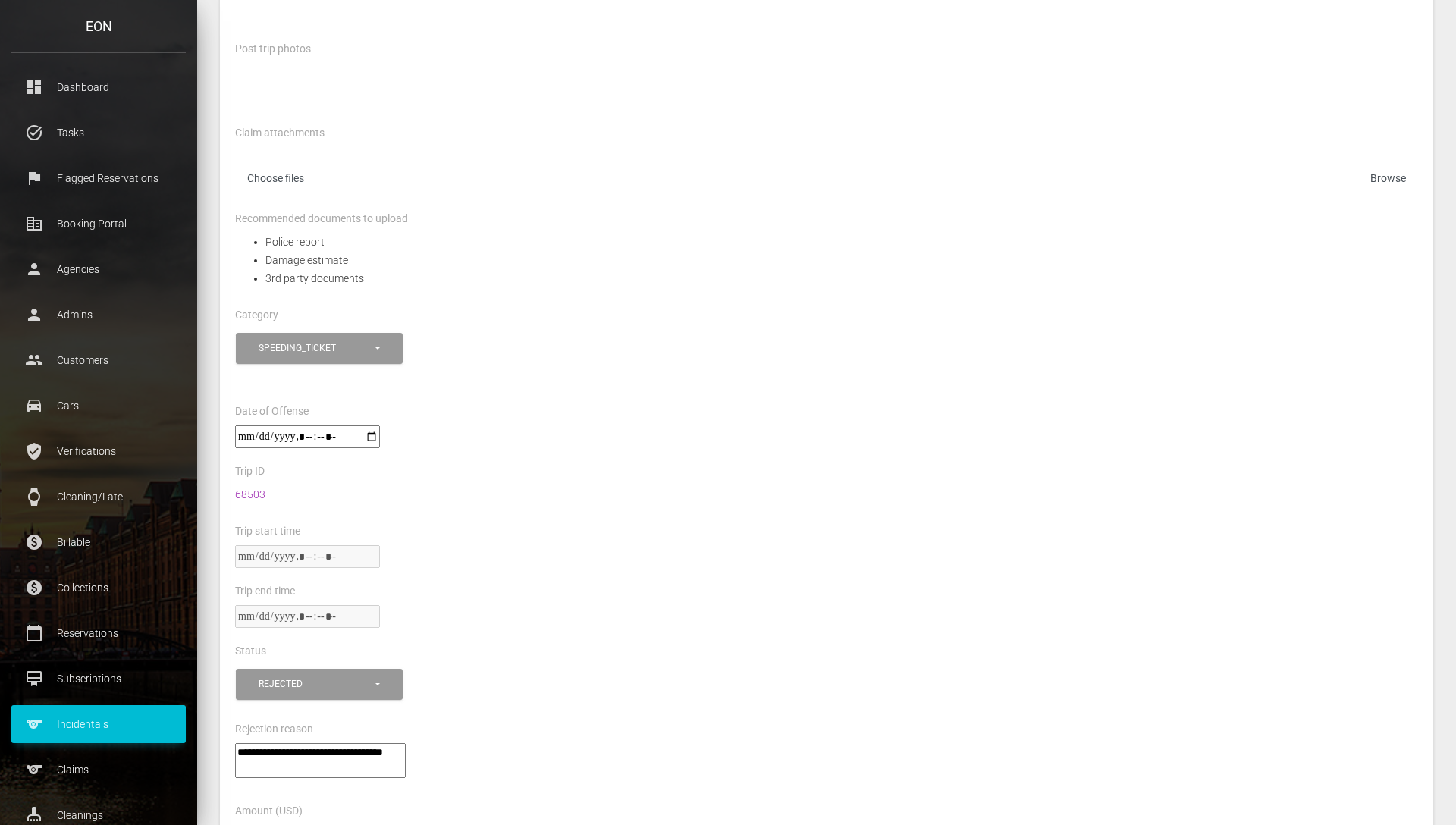
scroll to position [374, 0]
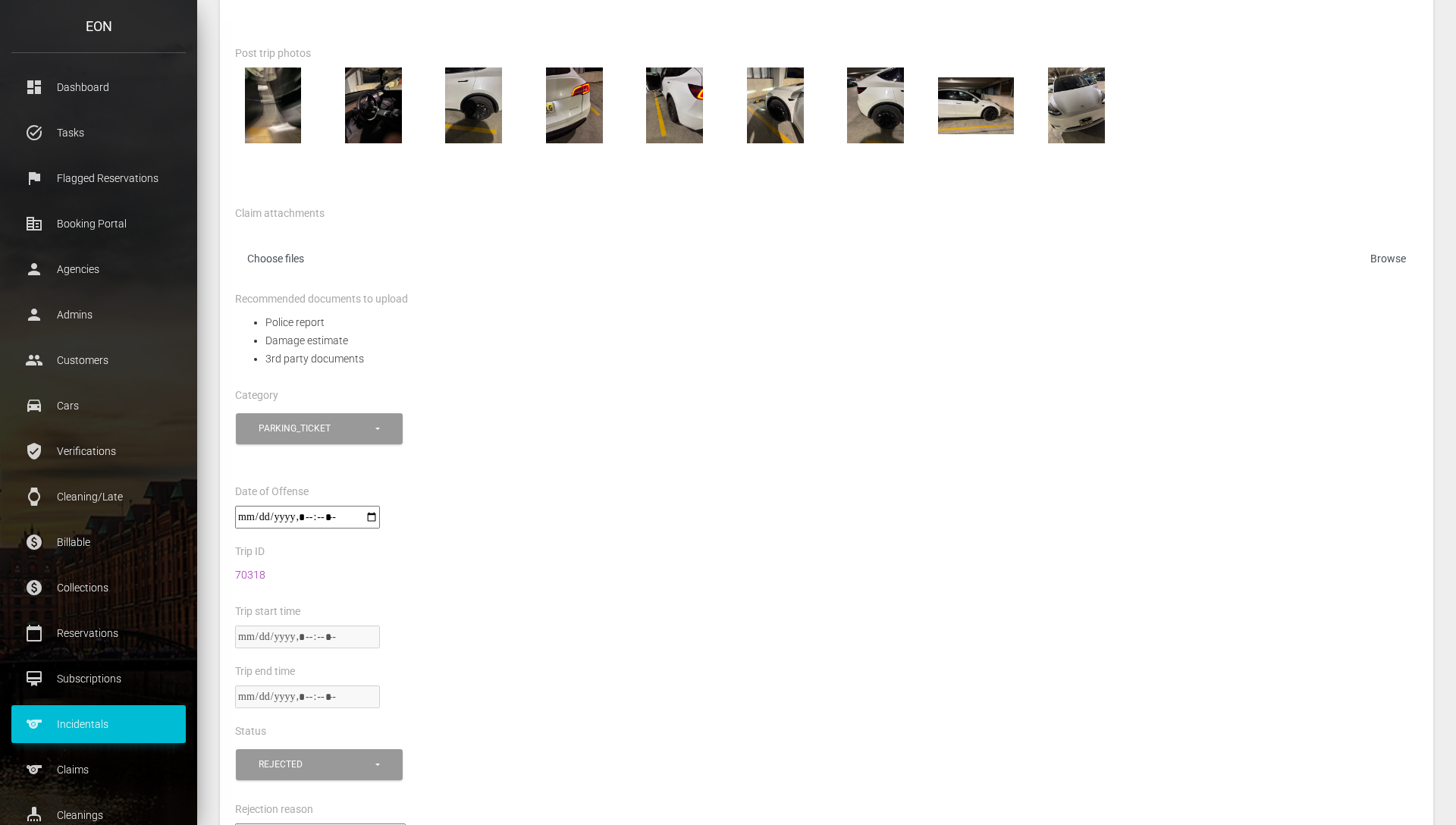
scroll to position [486, 0]
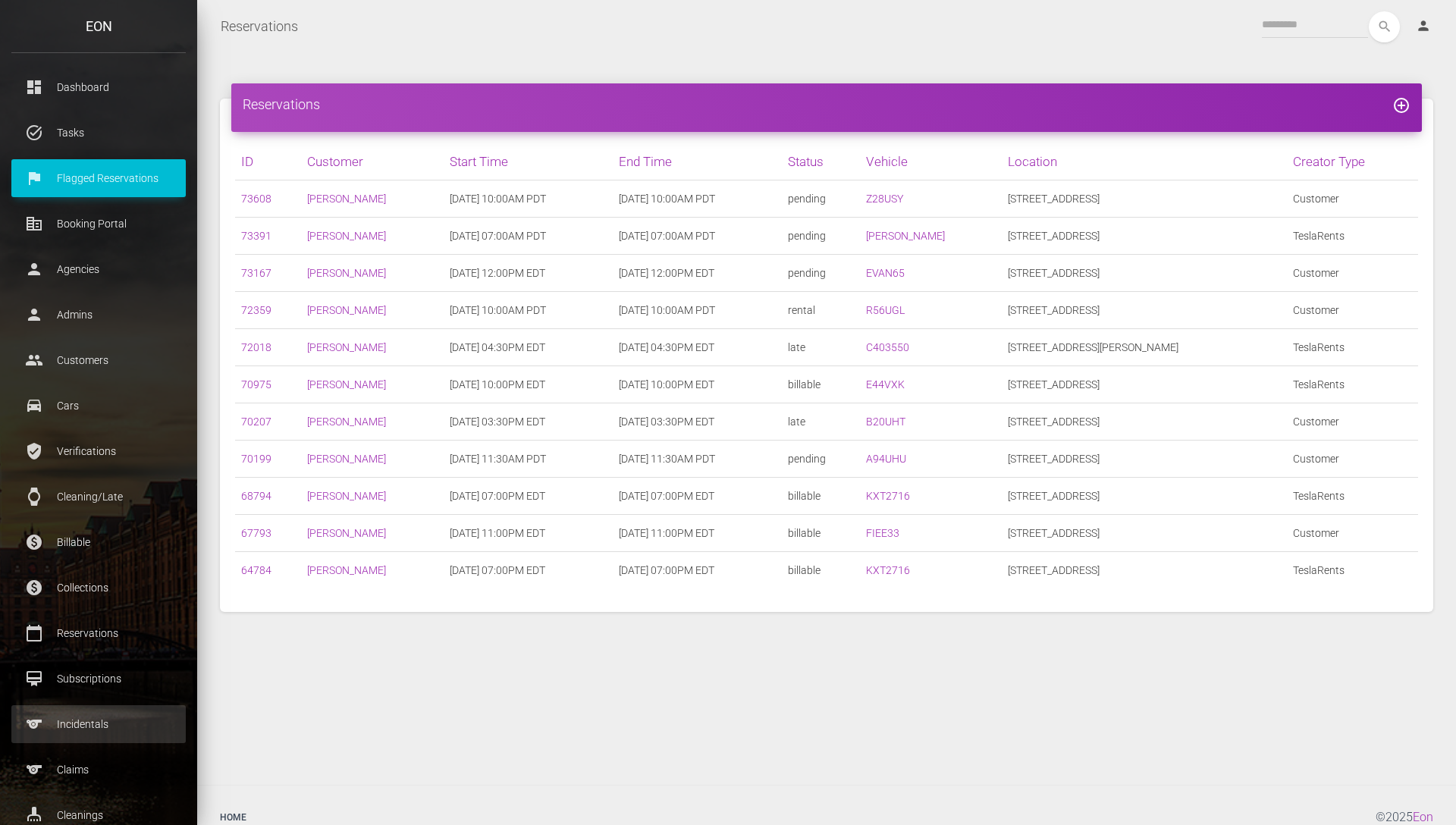
click at [97, 719] on p "Incidentals" at bounding box center [98, 724] width 152 height 22
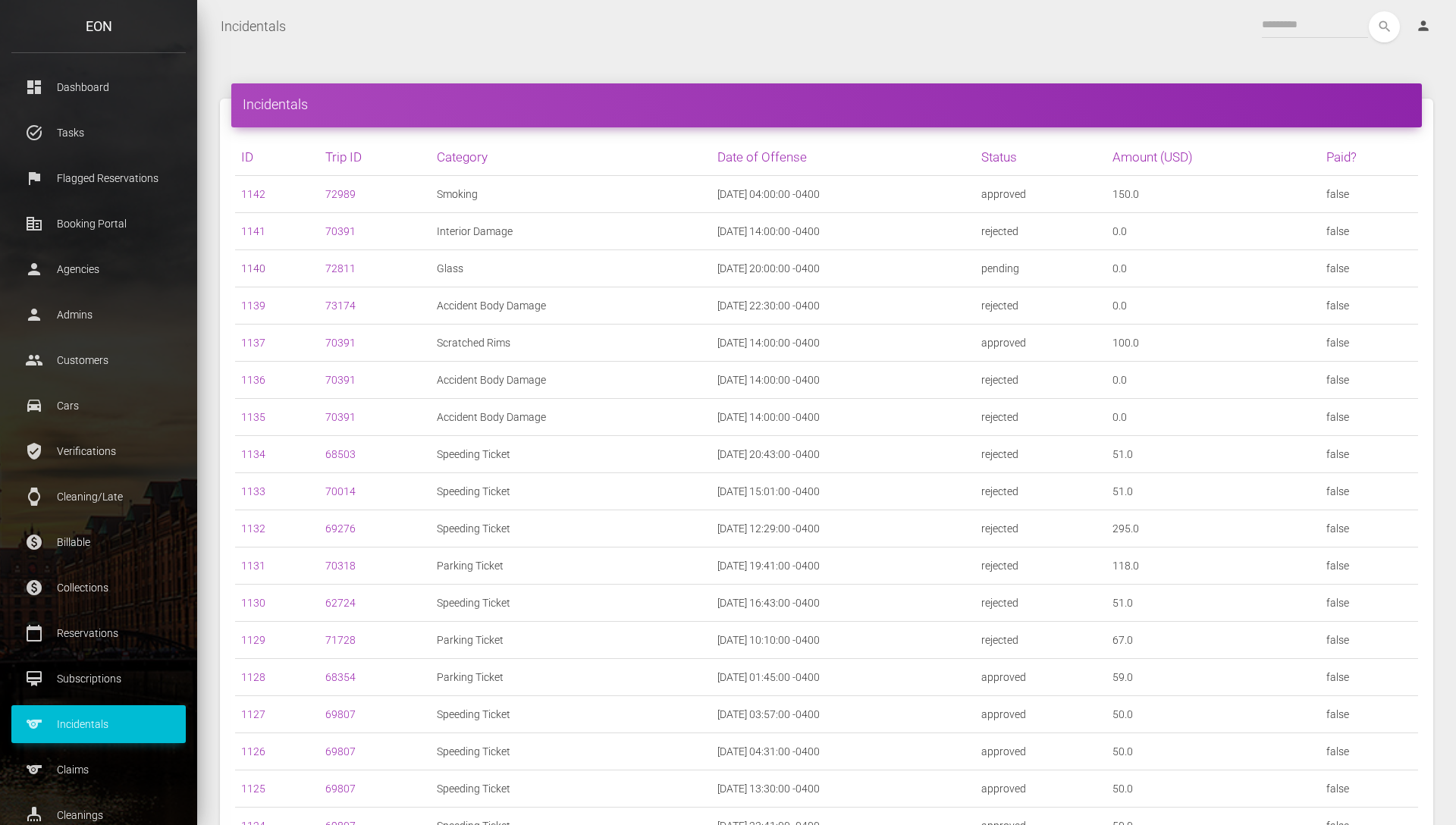
click at [254, 271] on link "1140" at bounding box center [254, 268] width 24 height 12
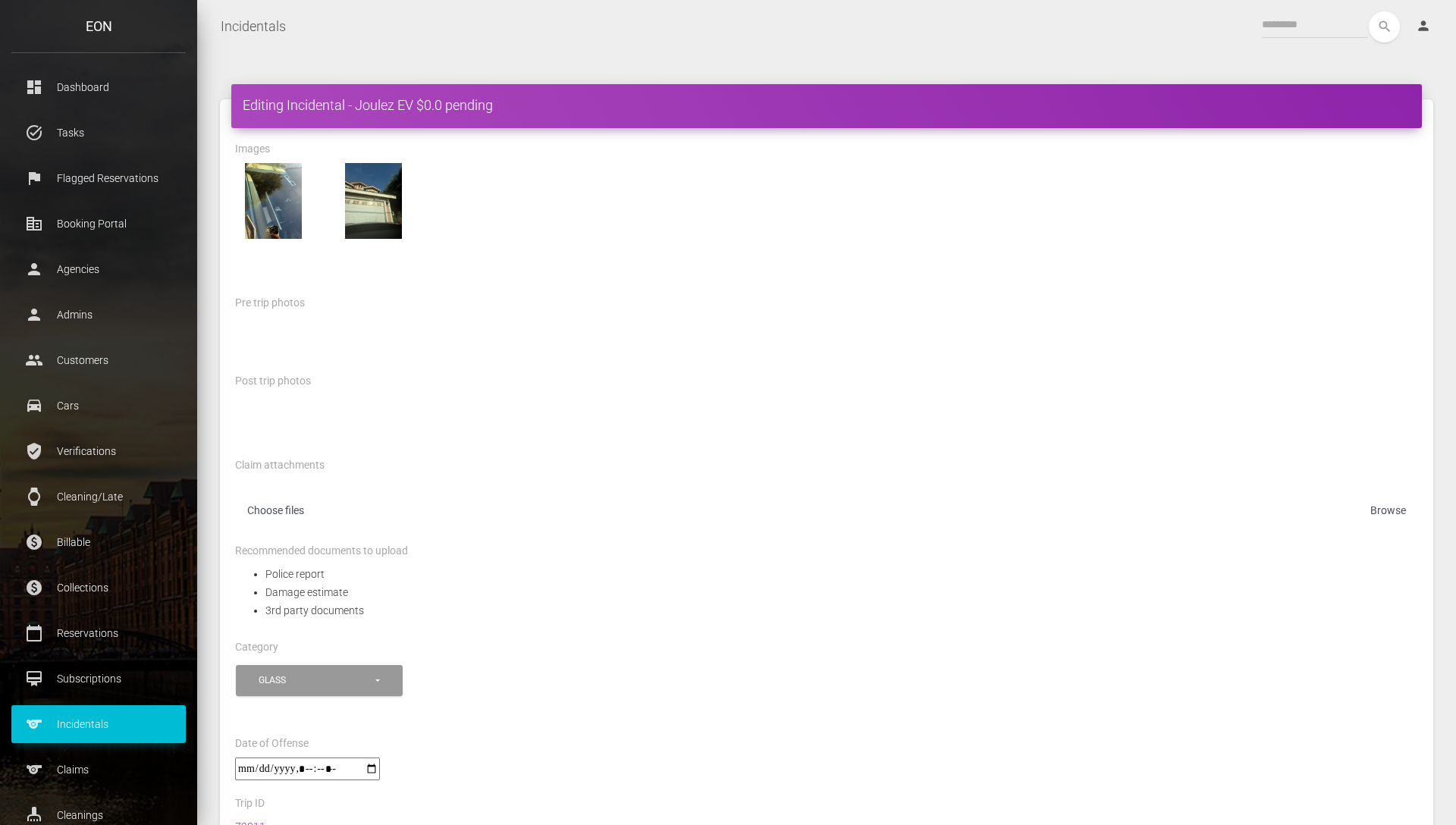
click at [606, 165] on div at bounding box center [826, 201] width 1206 height 76
click at [78, 733] on p "Incidentals" at bounding box center [98, 724] width 152 height 22
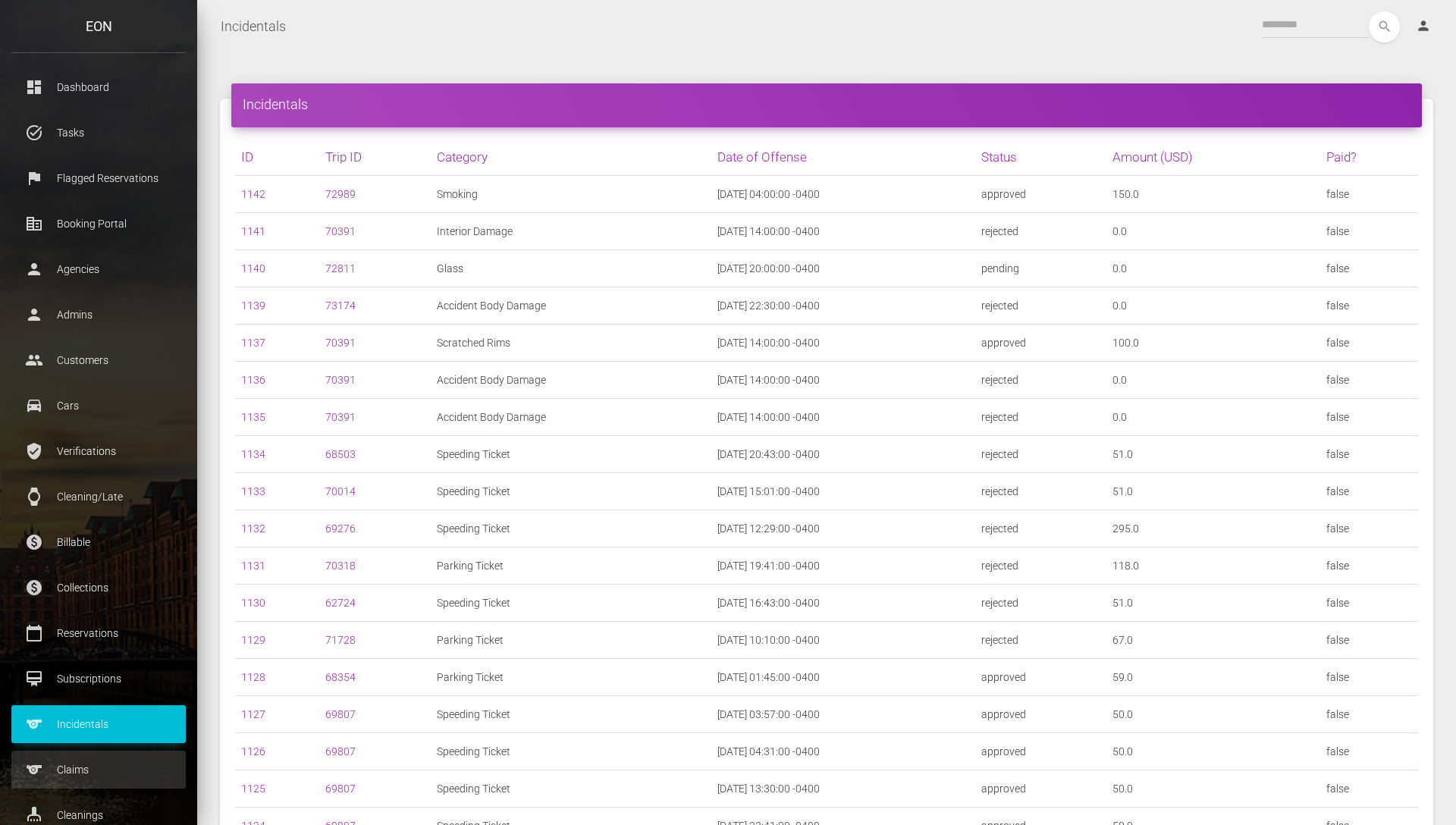
click at [127, 758] on p "Claims" at bounding box center [98, 769] width 152 height 22
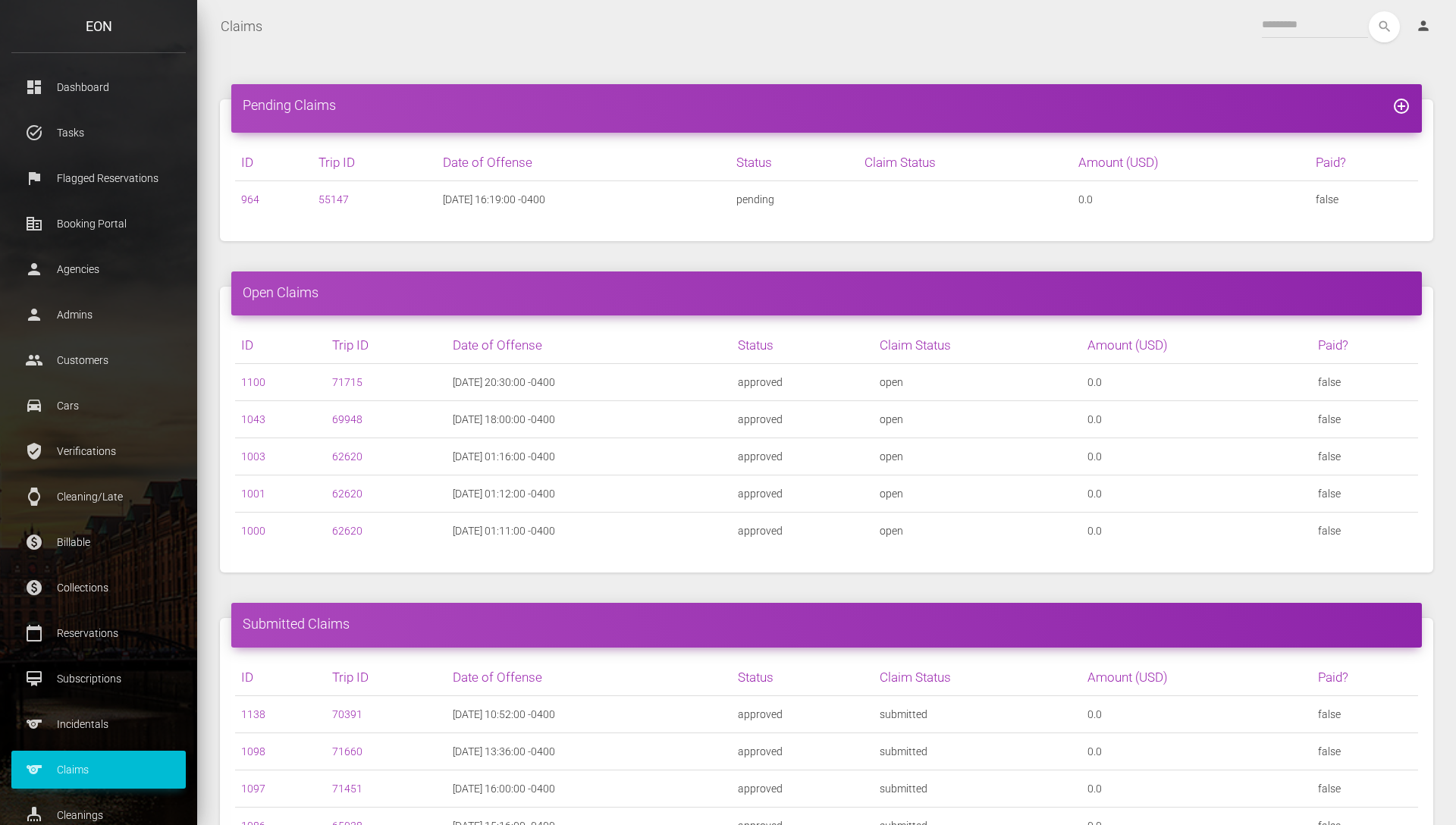
click at [706, 41] on div "Claims Toggle navigation search person Account Profile Settings Host Rights & R…" at bounding box center [827, 27] width 1259 height 38
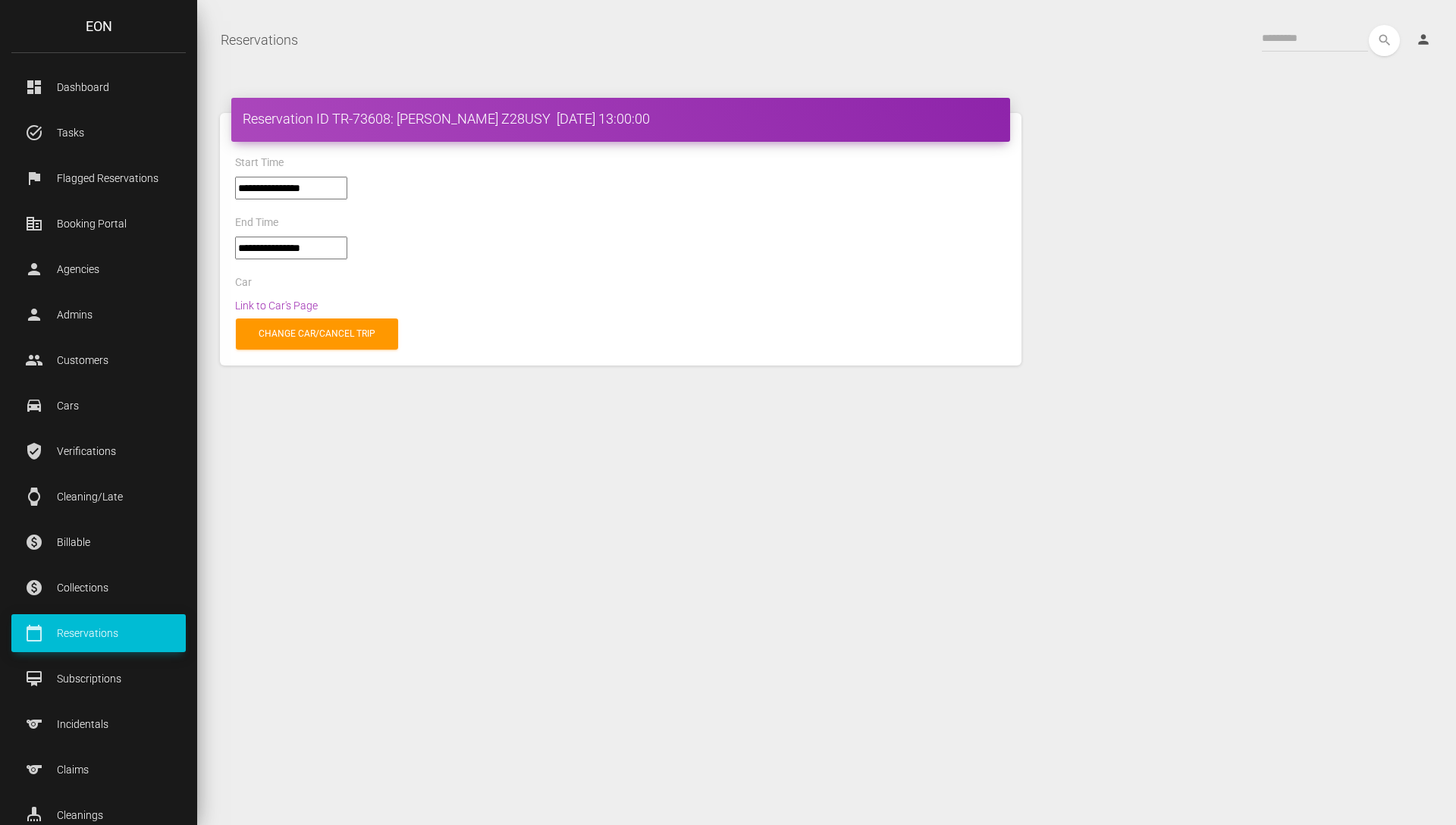
select select "*****"
select select
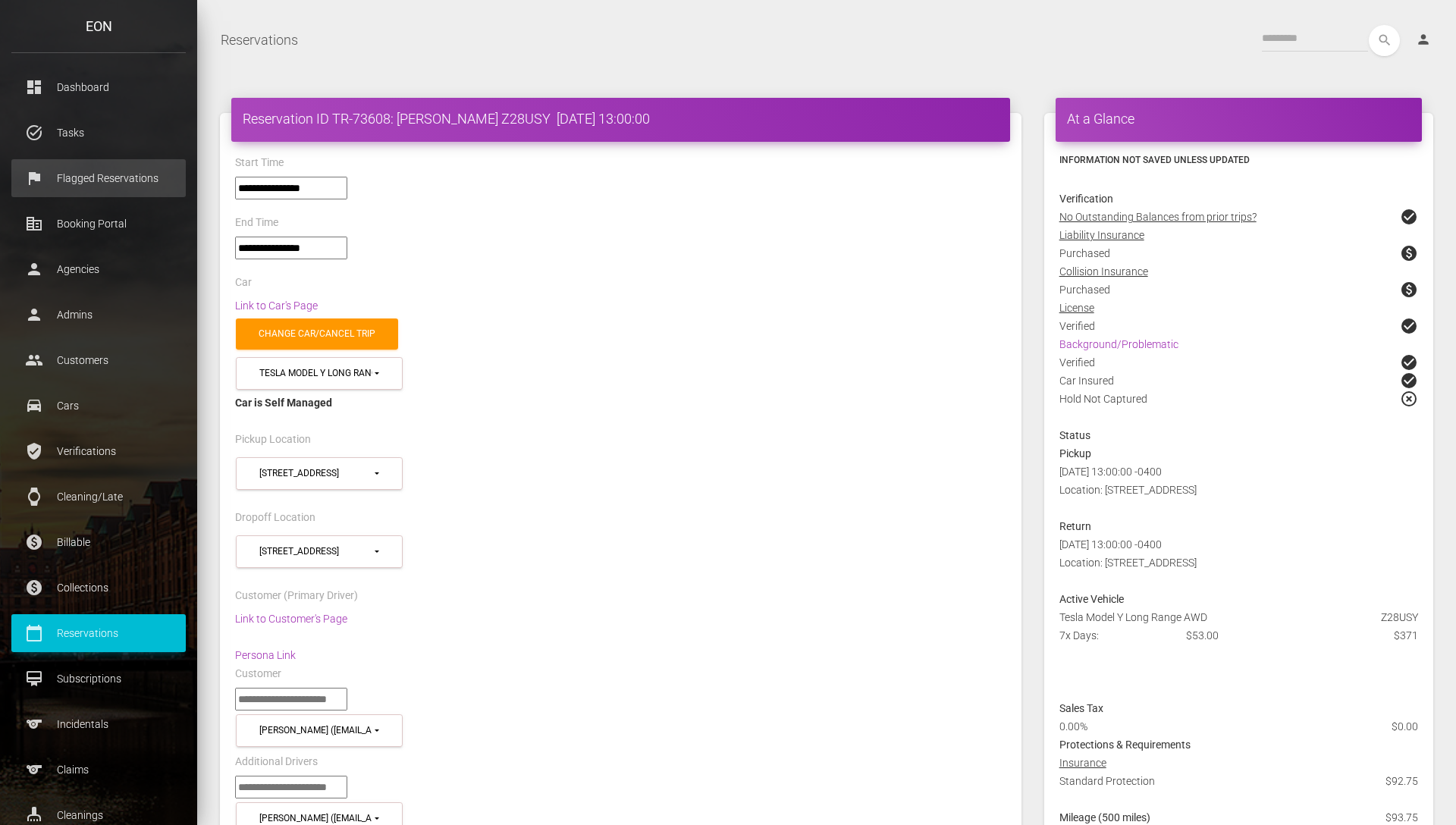
click at [116, 191] on link "flag Flagged Reservations" at bounding box center [98, 178] width 174 height 38
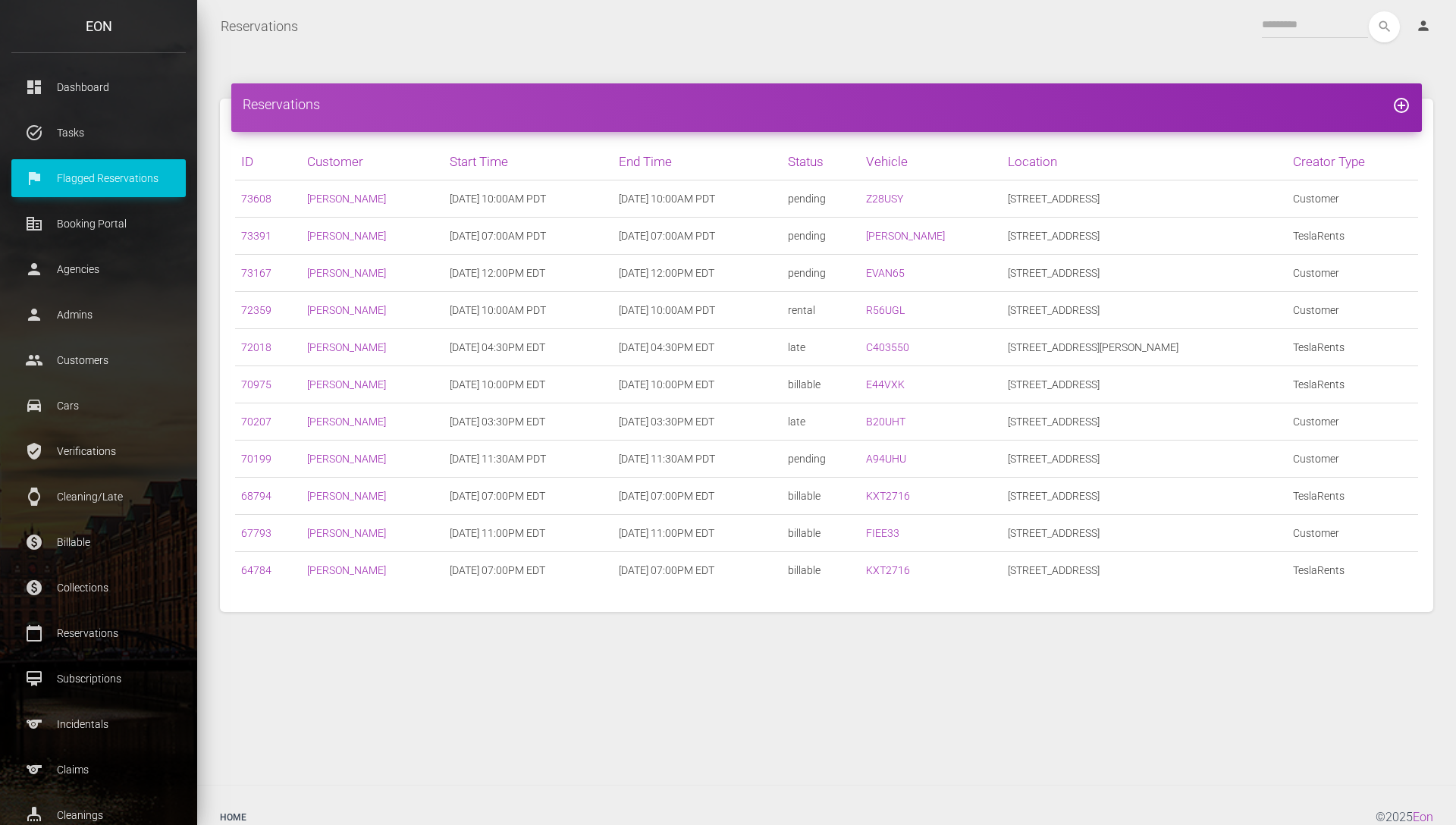
click at [403, 51] on nav "Reservations Toggle navigation search person Account Profile Settings Host Righ…" at bounding box center [827, 27] width 1259 height 53
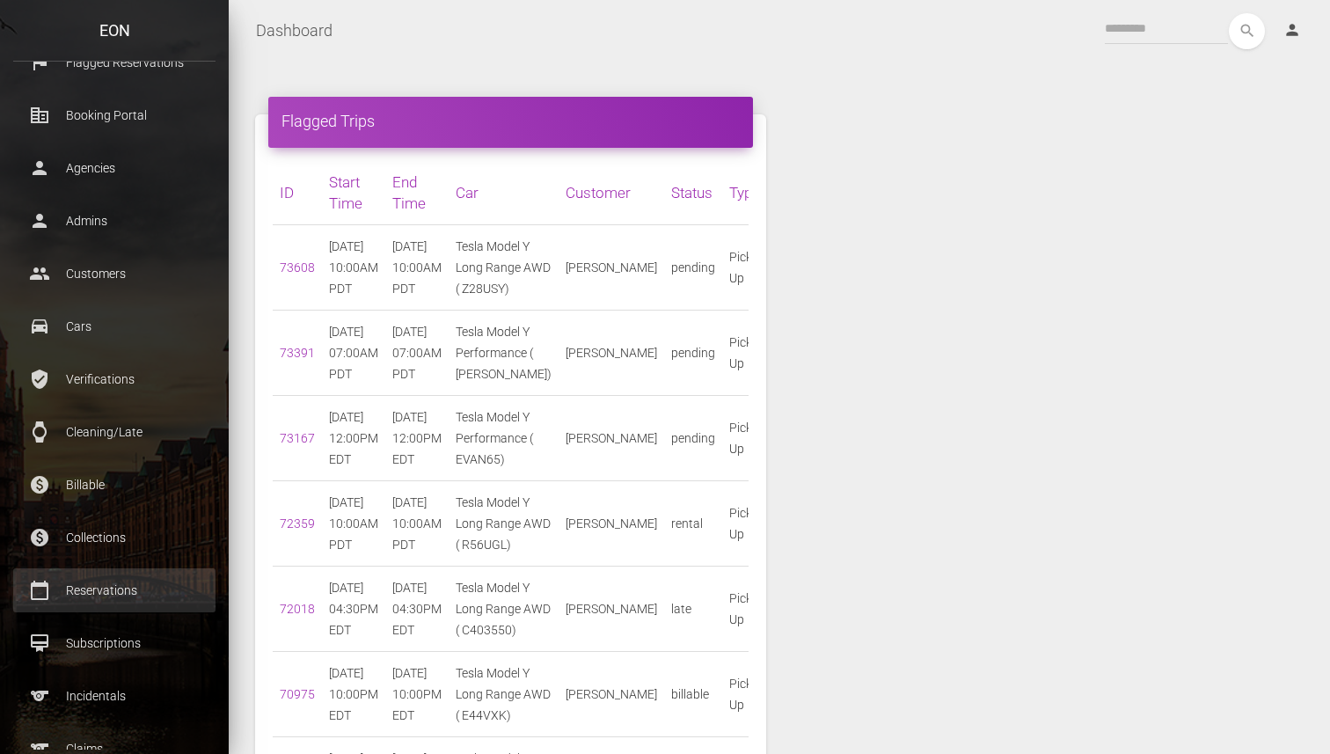
scroll to position [146, 0]
click at [100, 577] on p "Reservations" at bounding box center [114, 588] width 176 height 26
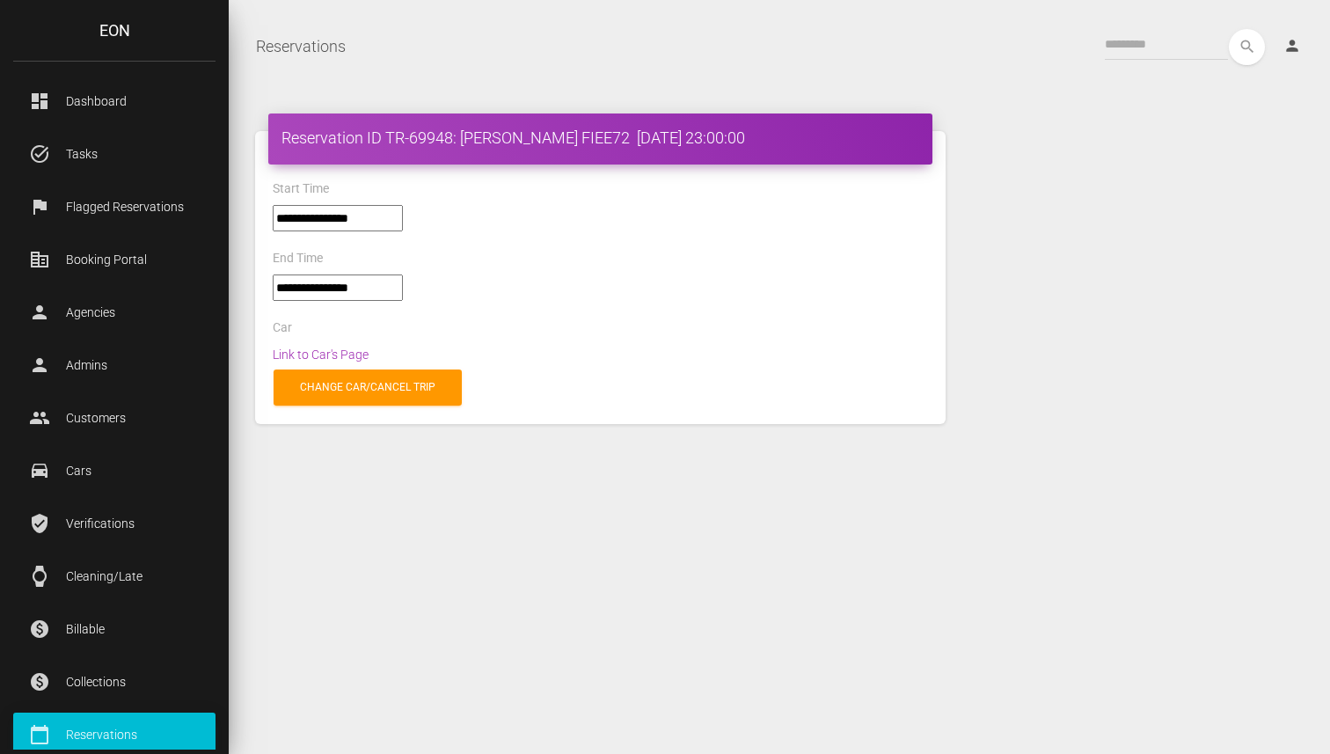
select select "*****"
select select
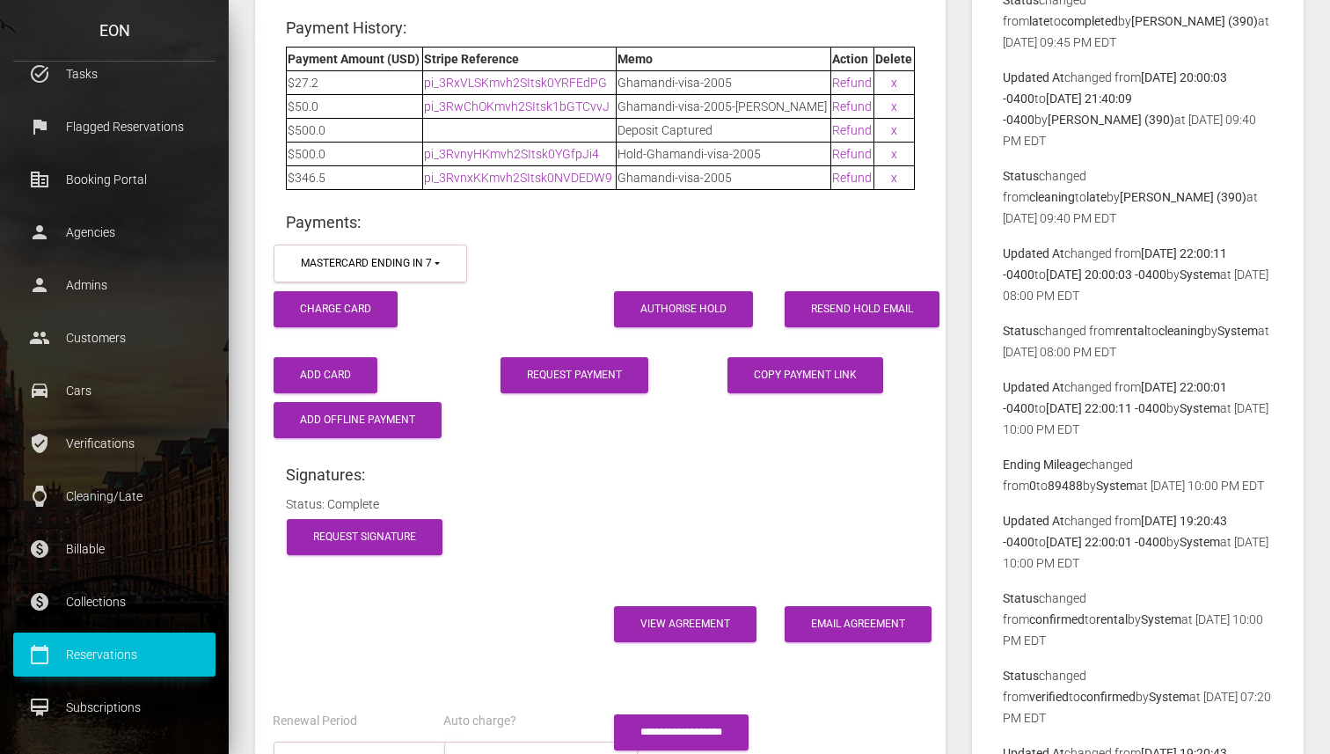
scroll to position [246, 0]
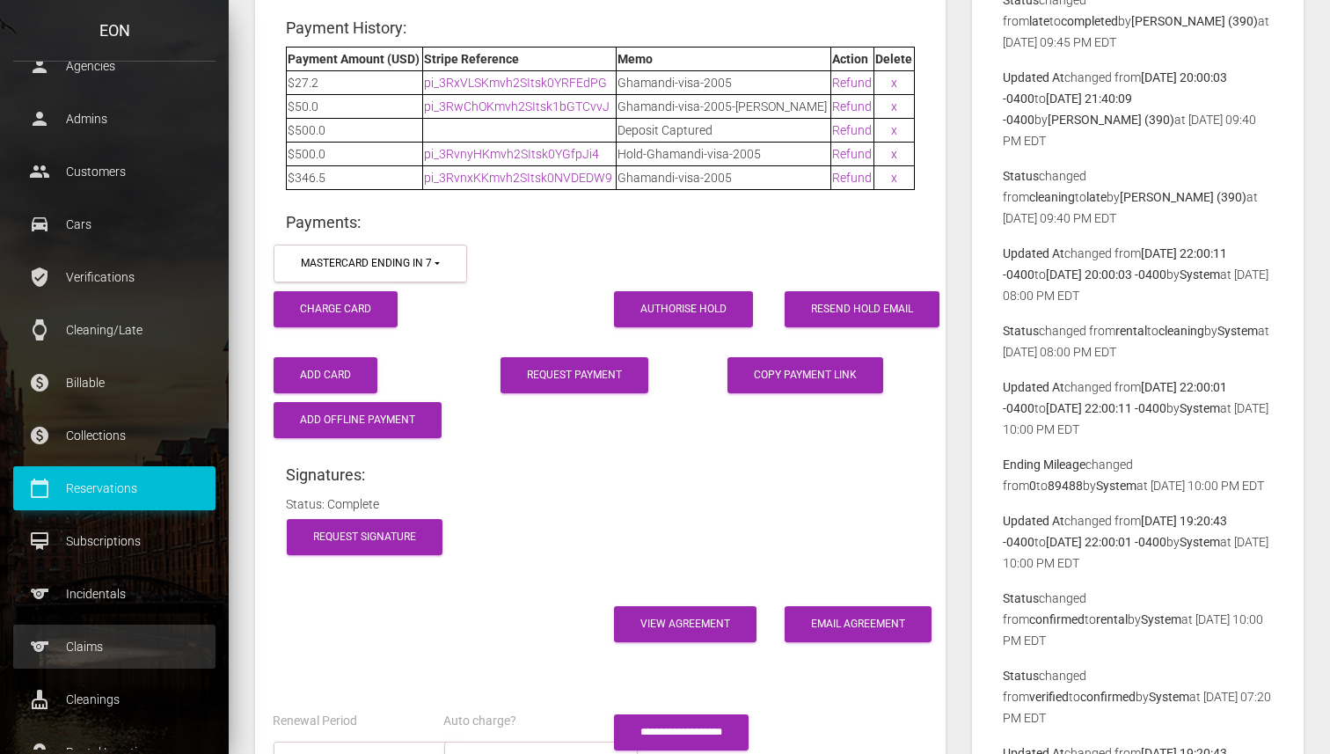
click at [127, 648] on p "Claims" at bounding box center [114, 646] width 176 height 26
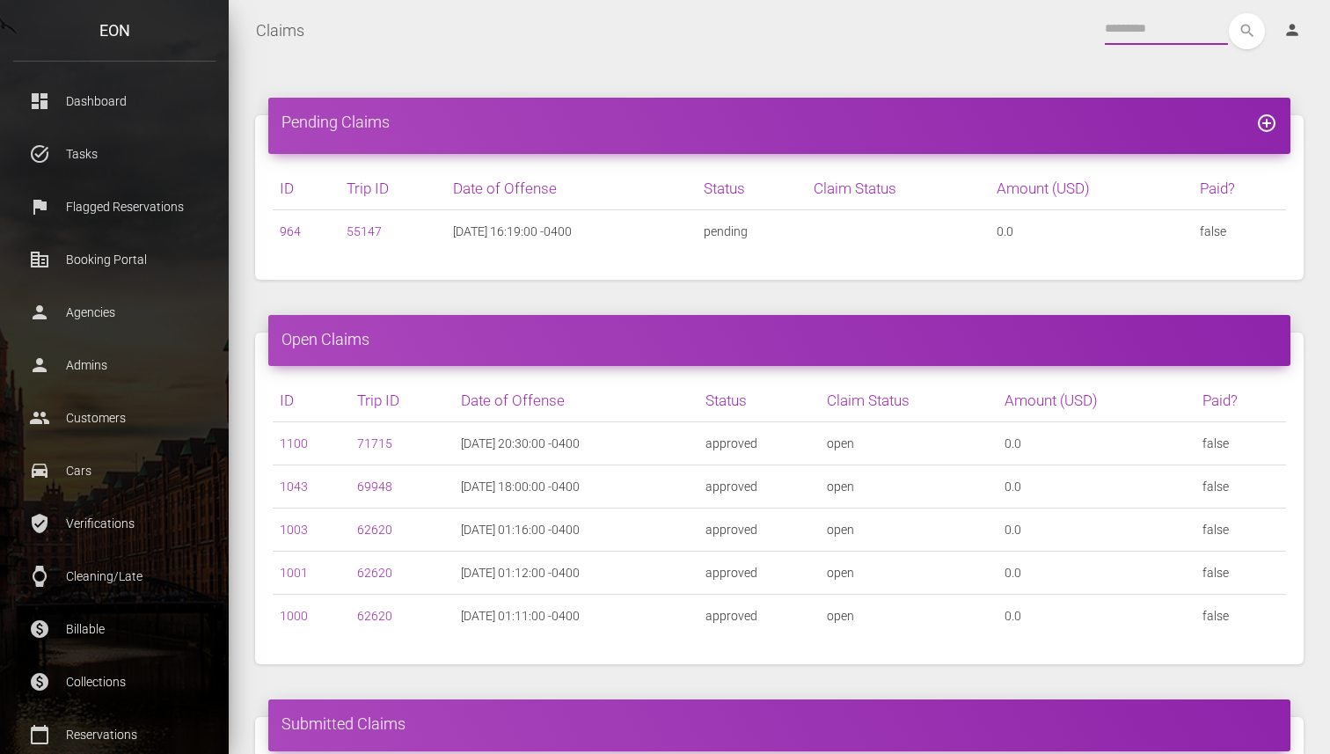
click at [1170, 31] on input "text" at bounding box center [1165, 29] width 123 height 32
paste input "**********"
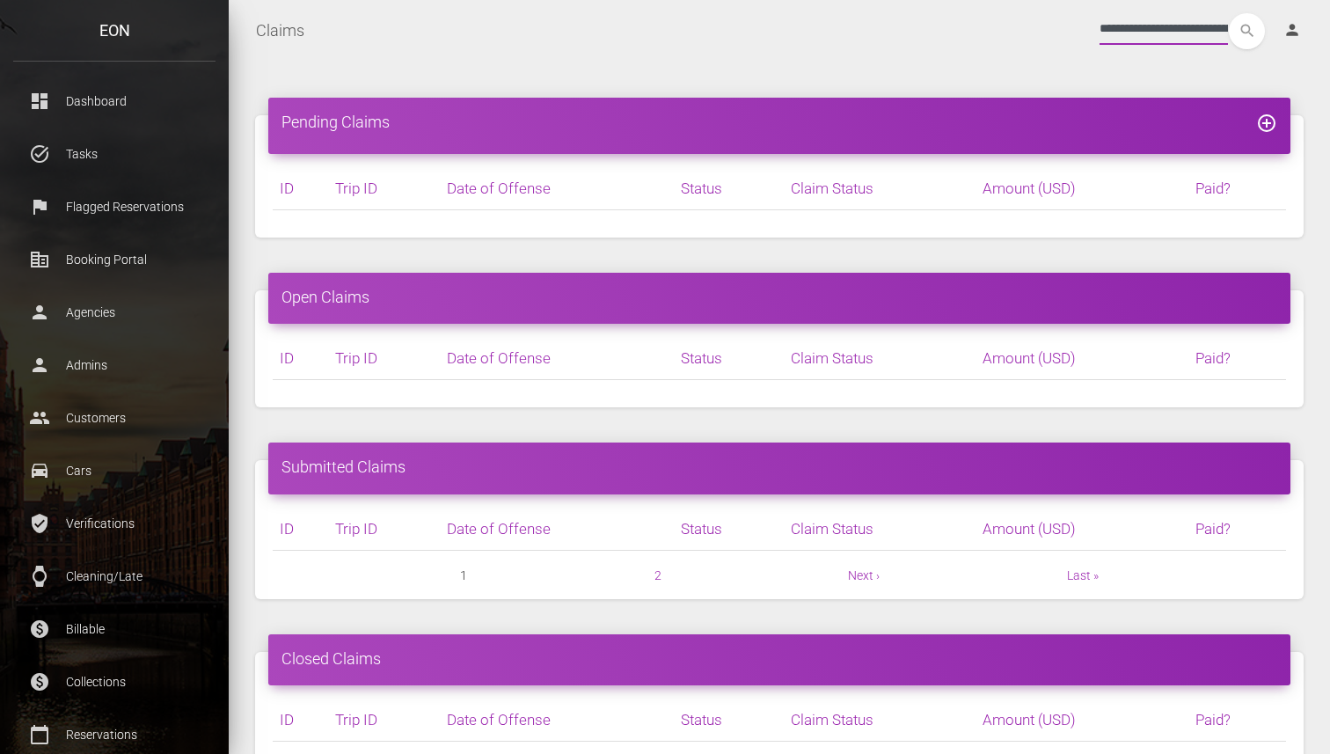
drag, startPoint x: 1196, startPoint y: 28, endPoint x: 1072, endPoint y: 26, distance: 124.0
click at [1072, 26] on div "**********" at bounding box center [817, 31] width 998 height 36
type input "*****"
click at [1228, 13] on button "search" at bounding box center [1246, 31] width 36 height 36
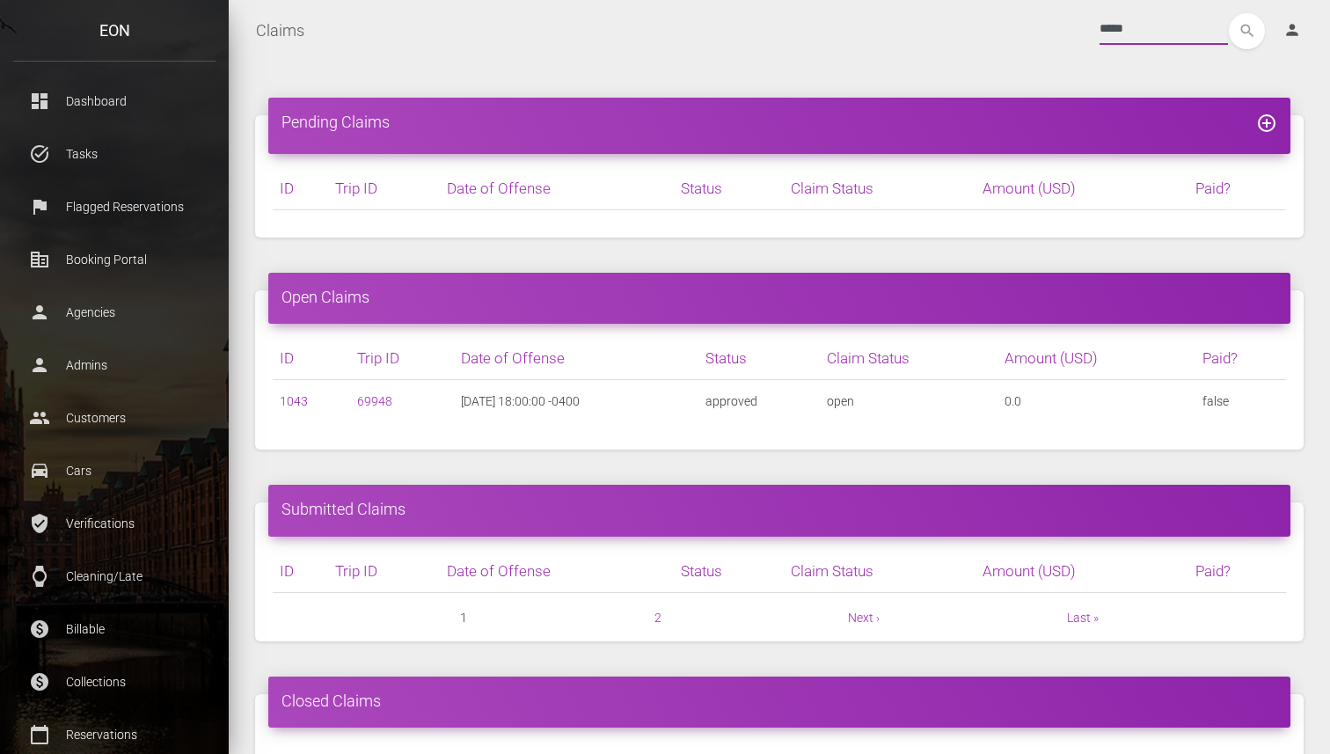
click at [303, 400] on link "1043" at bounding box center [294, 401] width 28 height 14
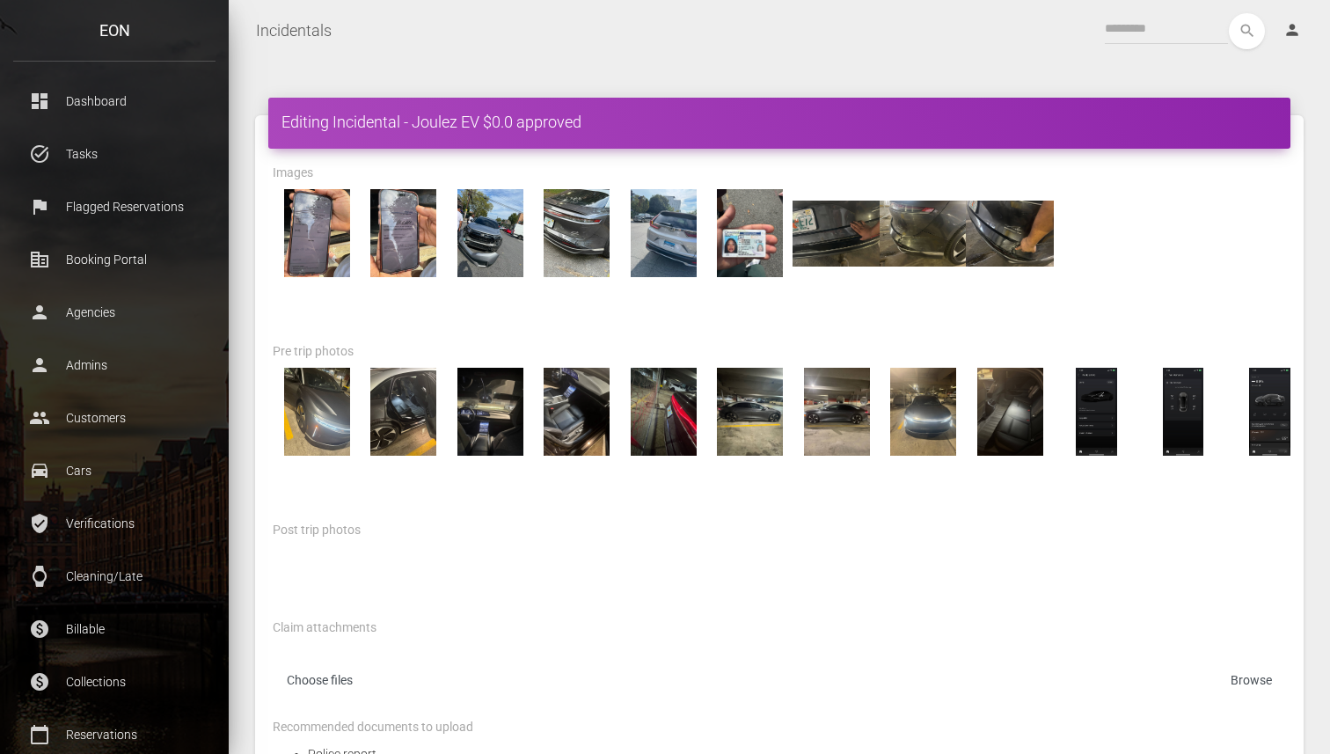
click at [750, 295] on div at bounding box center [778, 264] width 1039 height 151
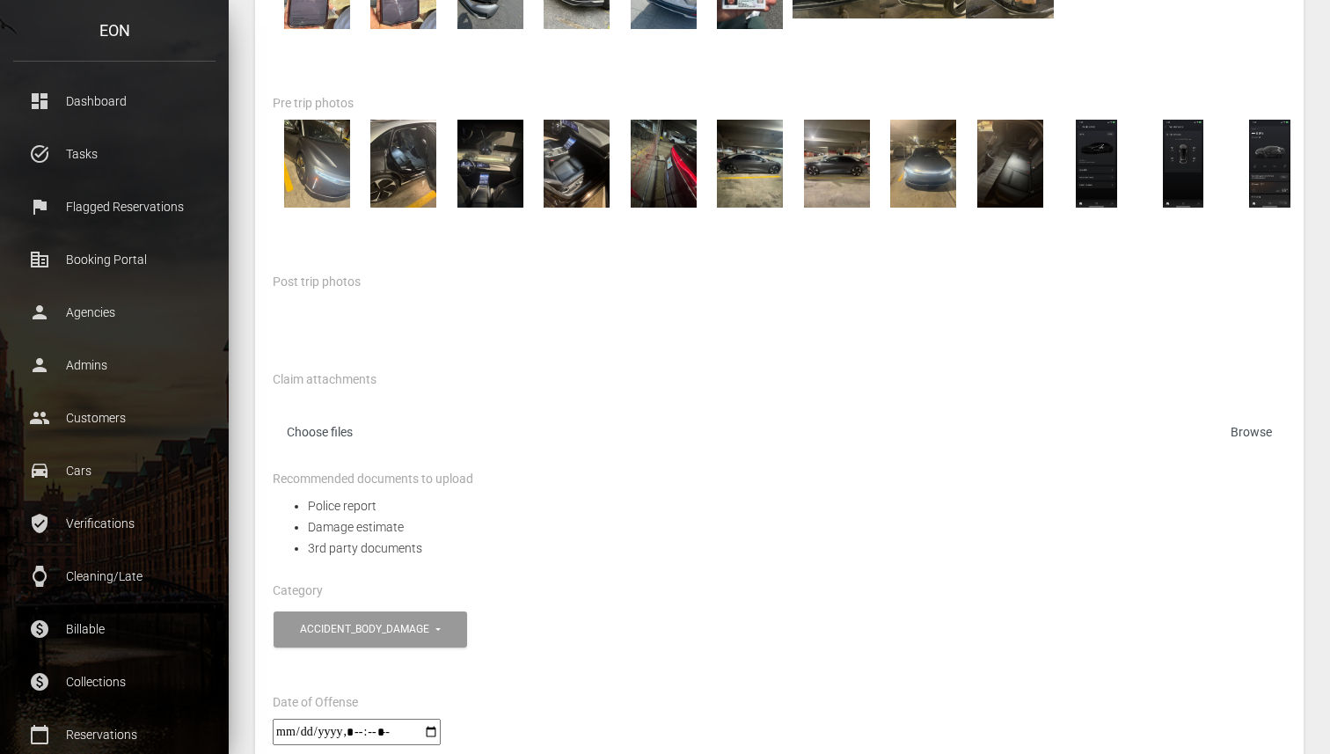
scroll to position [435, 0]
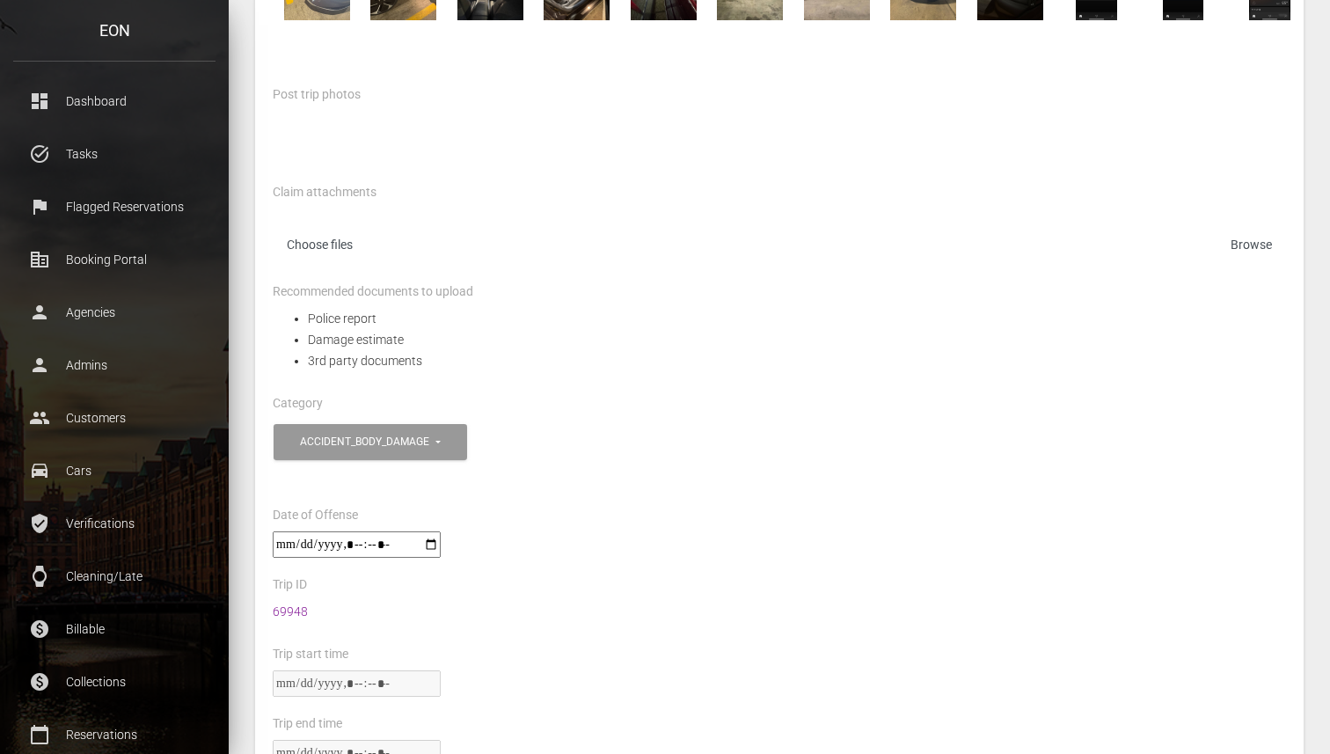
click at [295, 605] on link "69948" at bounding box center [290, 611] width 35 height 14
click at [572, 187] on div "Claim attachments Choose files" at bounding box center [779, 230] width 1013 height 99
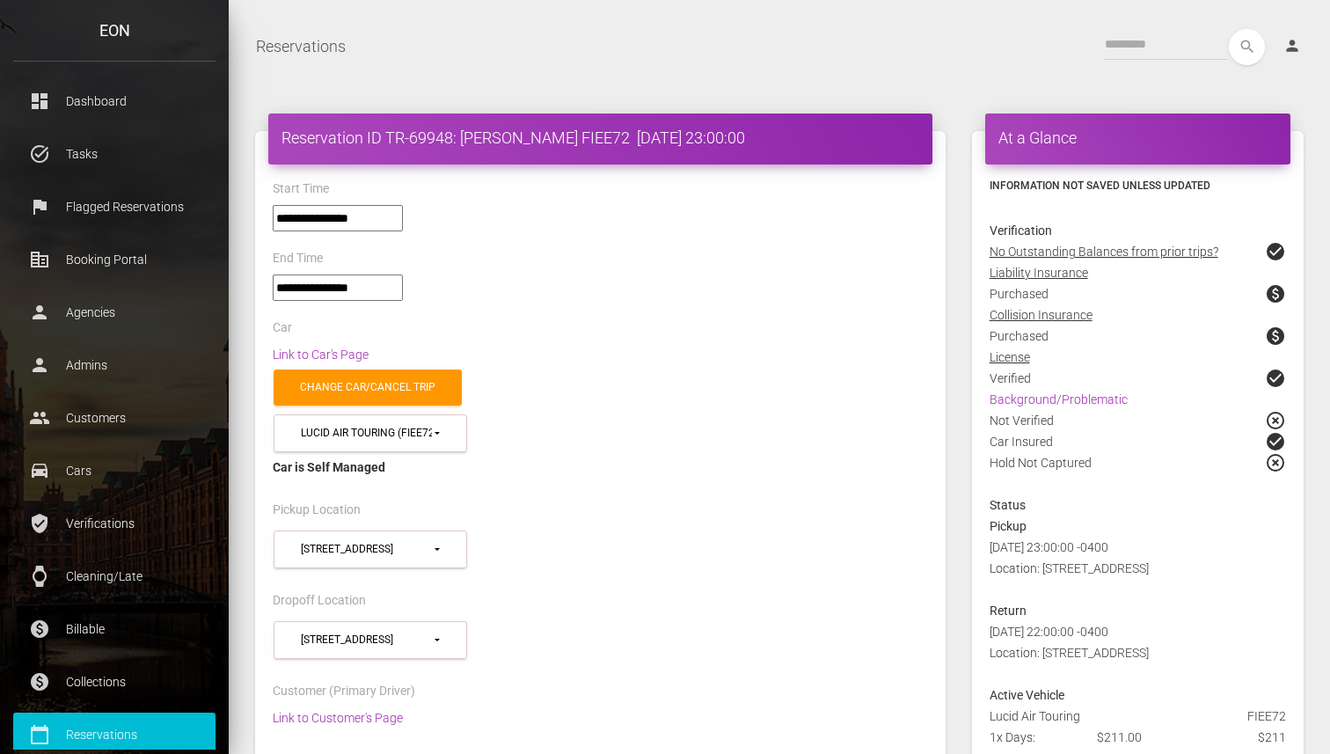
select select "*****"
select select
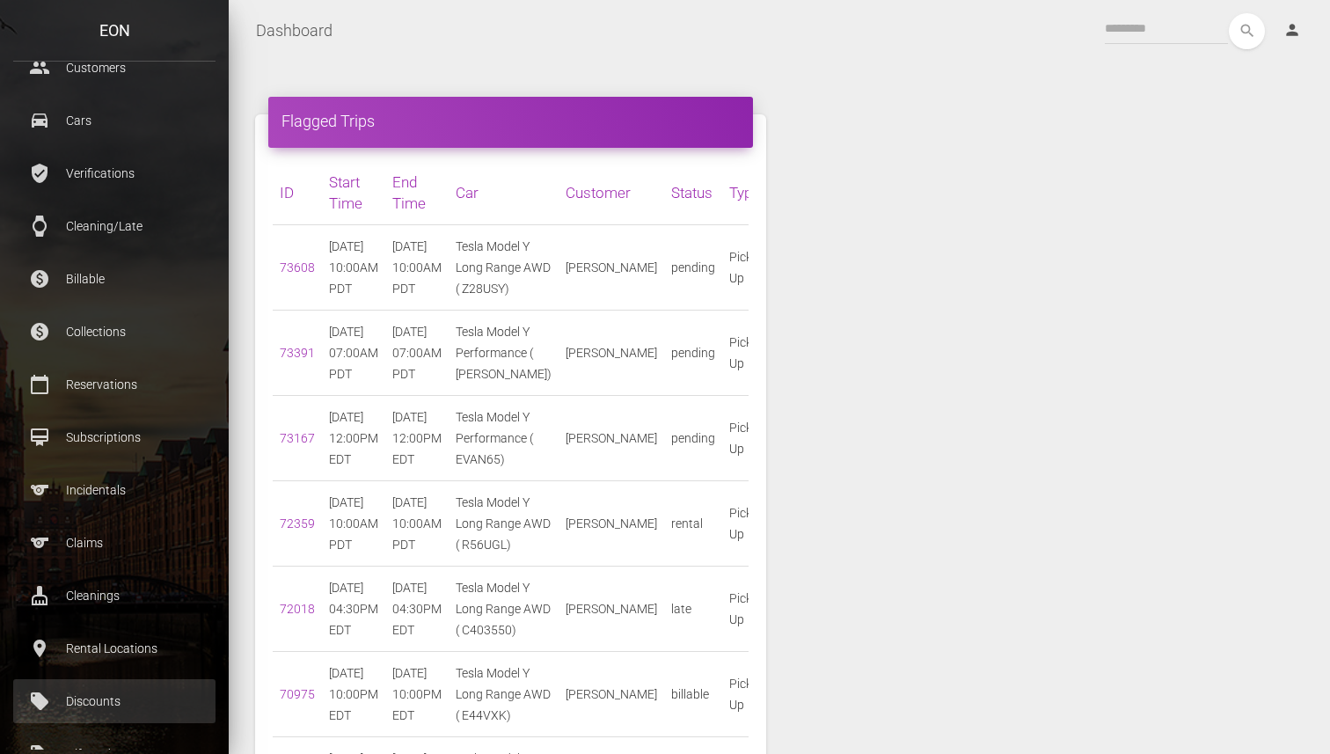
scroll to position [380, 0]
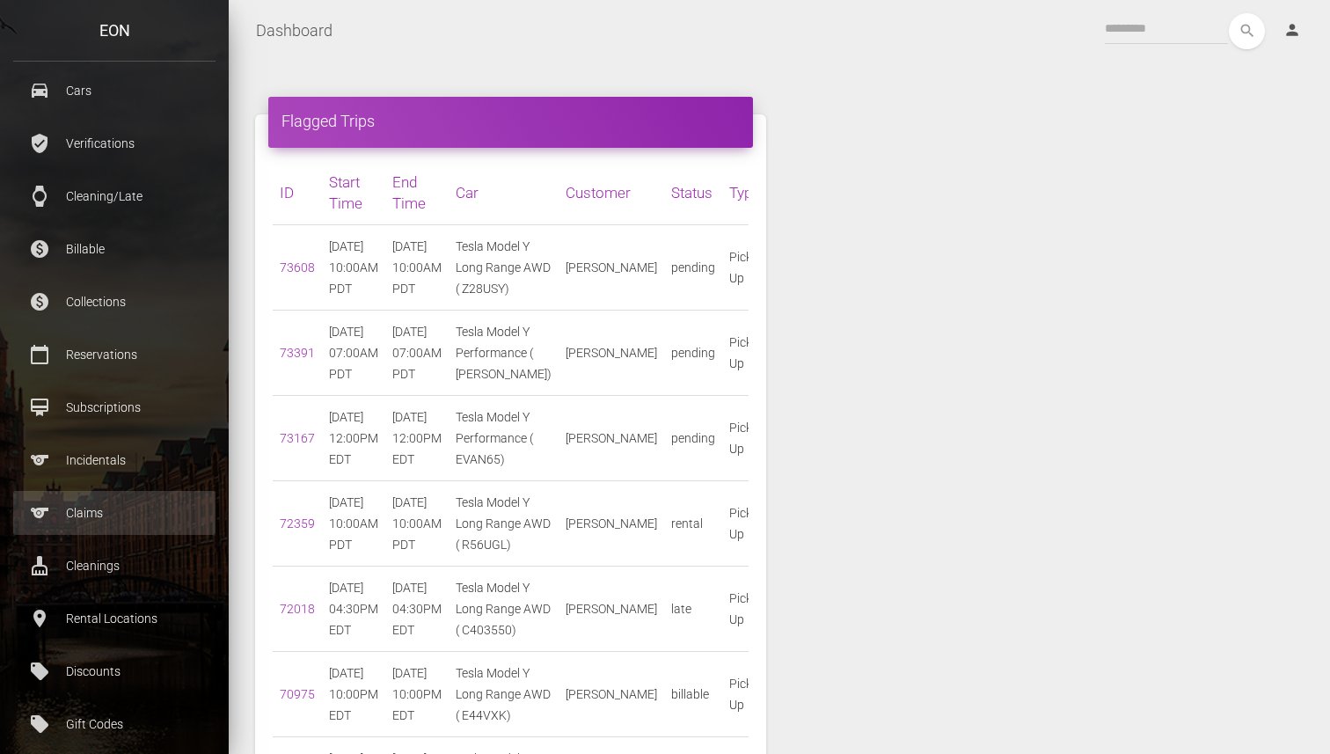
click at [105, 506] on p "Claims" at bounding box center [114, 512] width 176 height 26
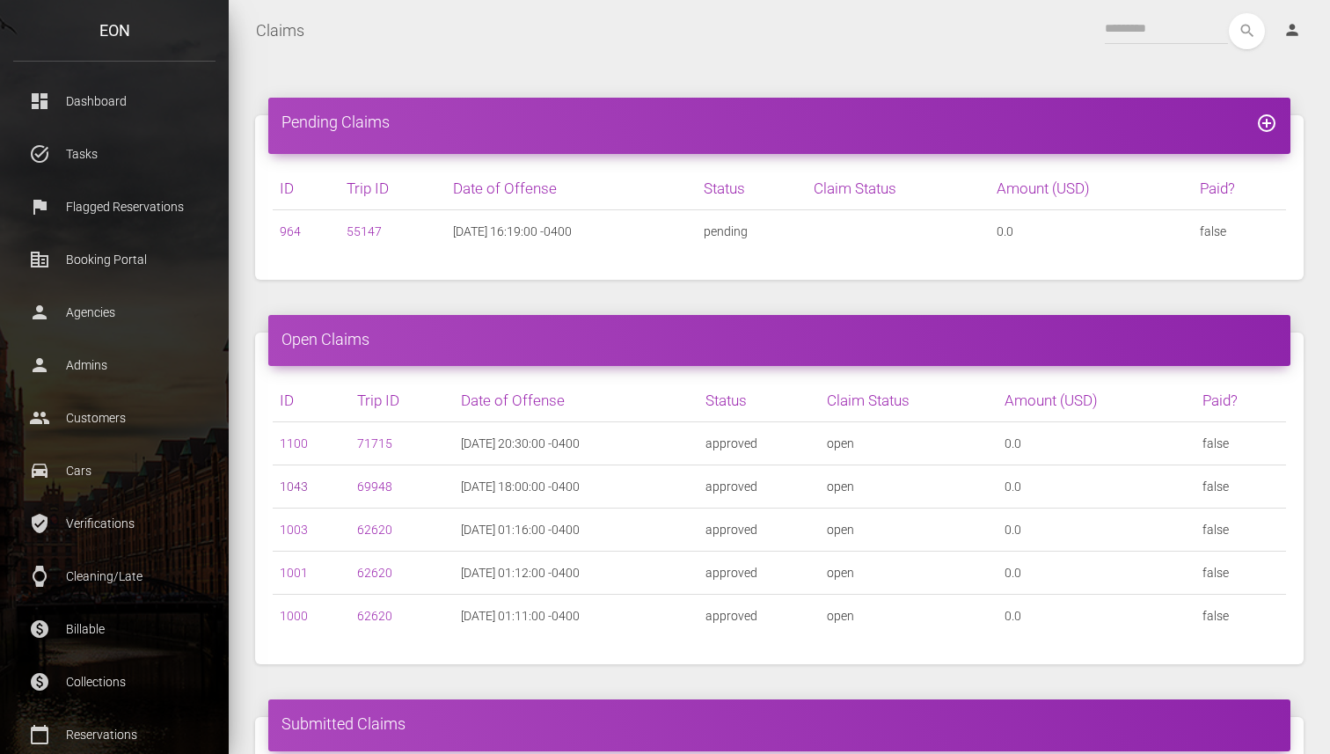
click at [293, 486] on link "1043" at bounding box center [294, 486] width 28 height 14
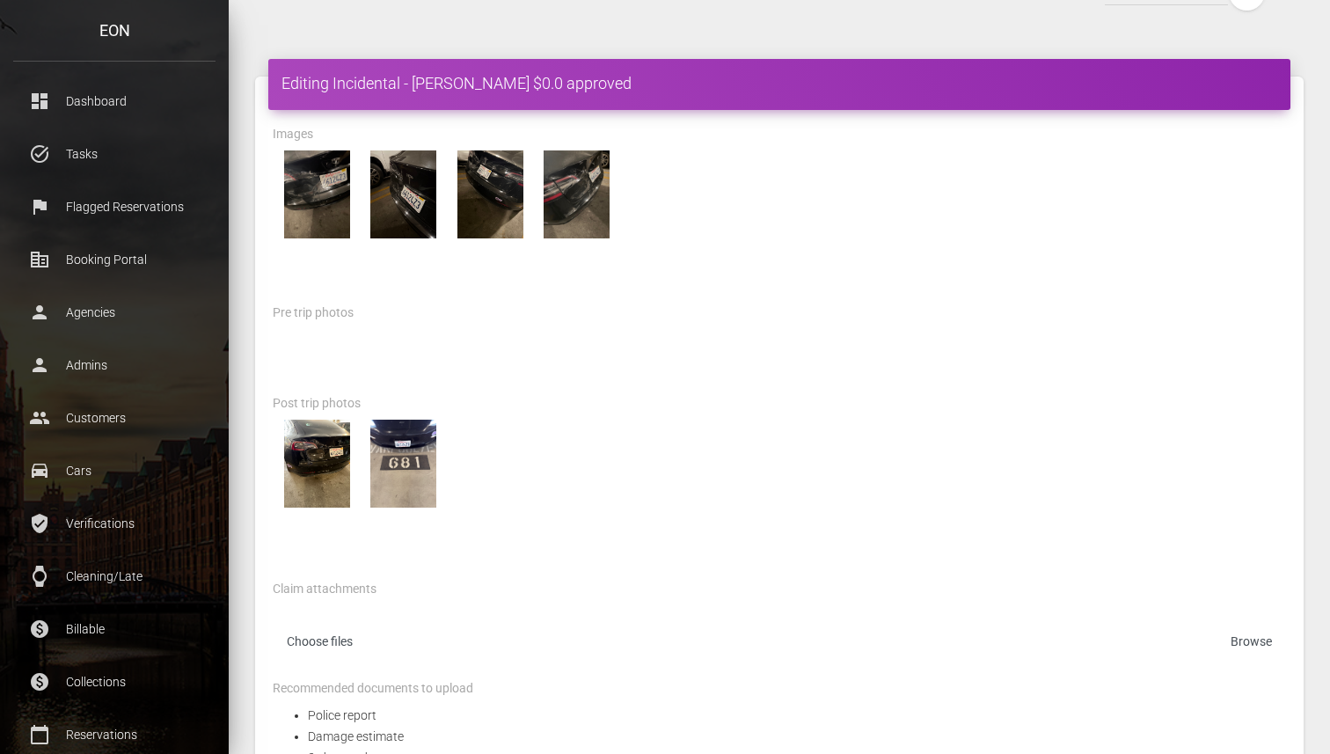
scroll to position [42, 0]
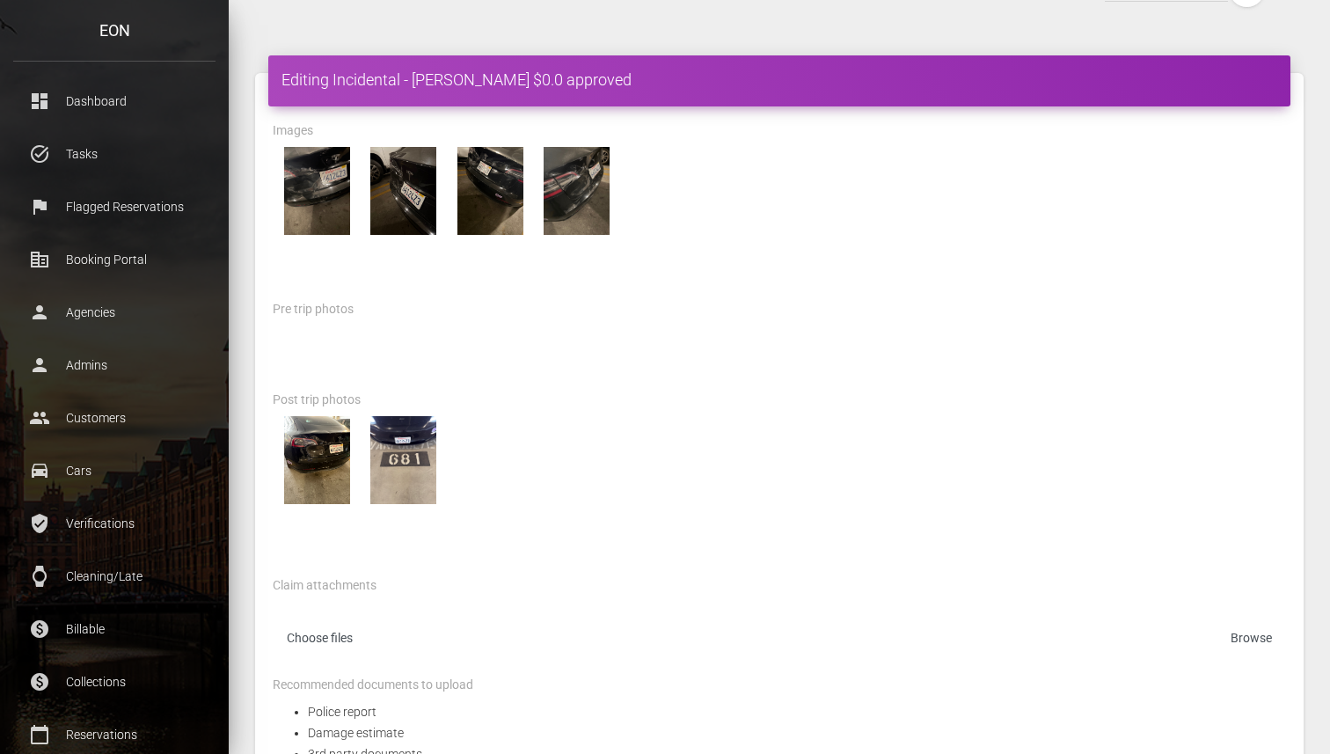
click at [777, 320] on div "Pre trip photos" at bounding box center [778, 311] width 1039 height 27
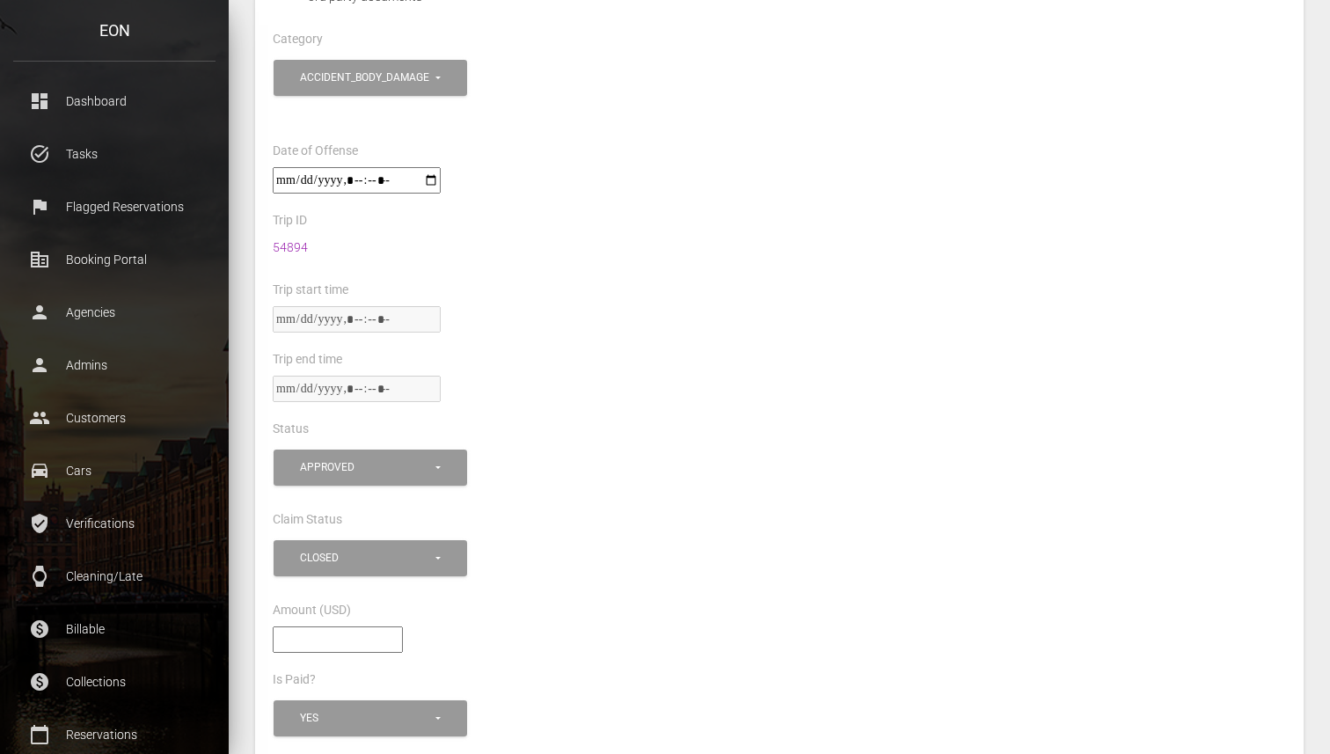
scroll to position [853, 0]
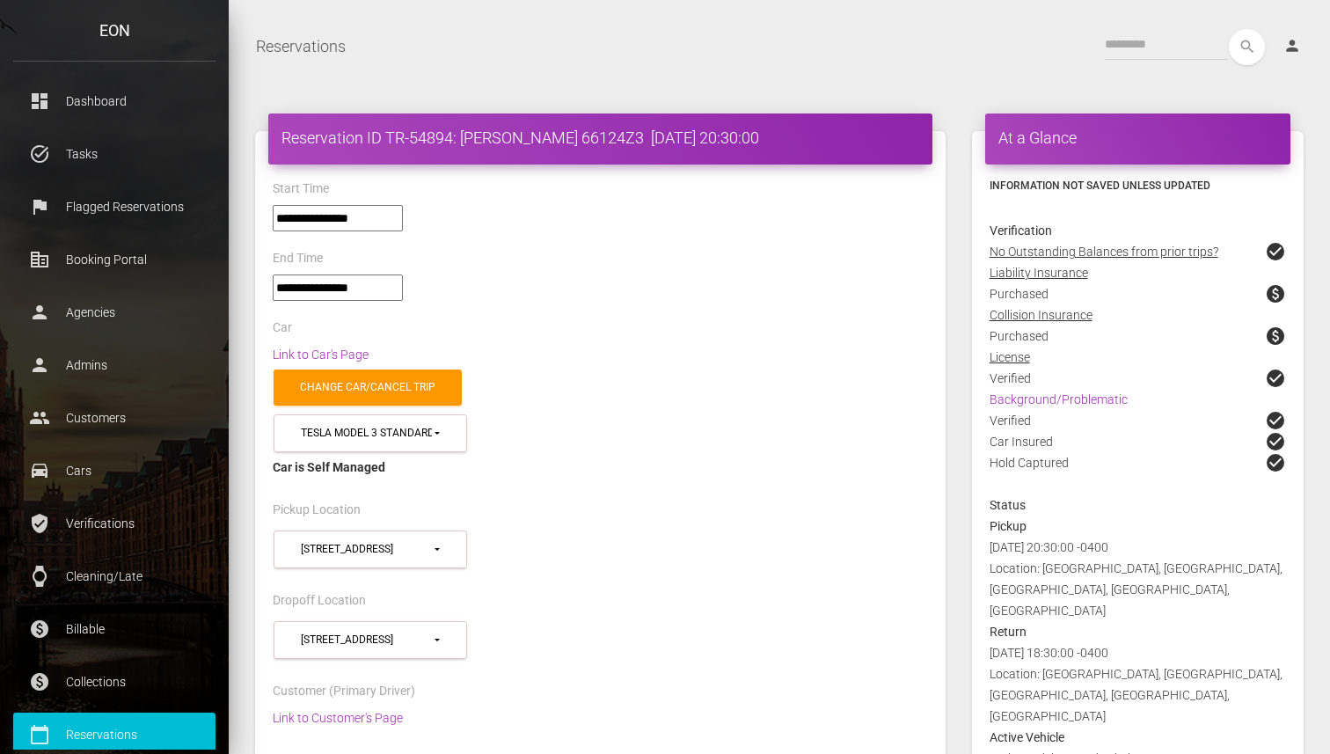
select select "*****"
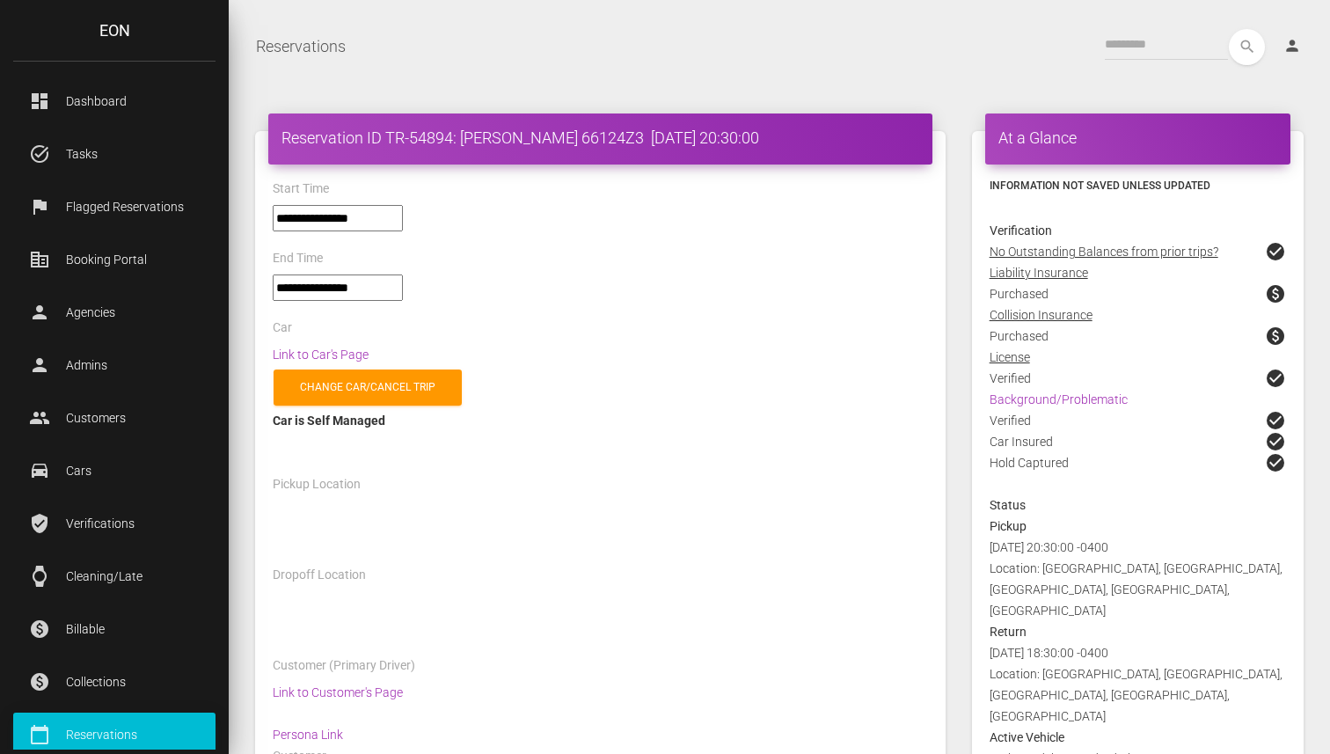
select select "*****"
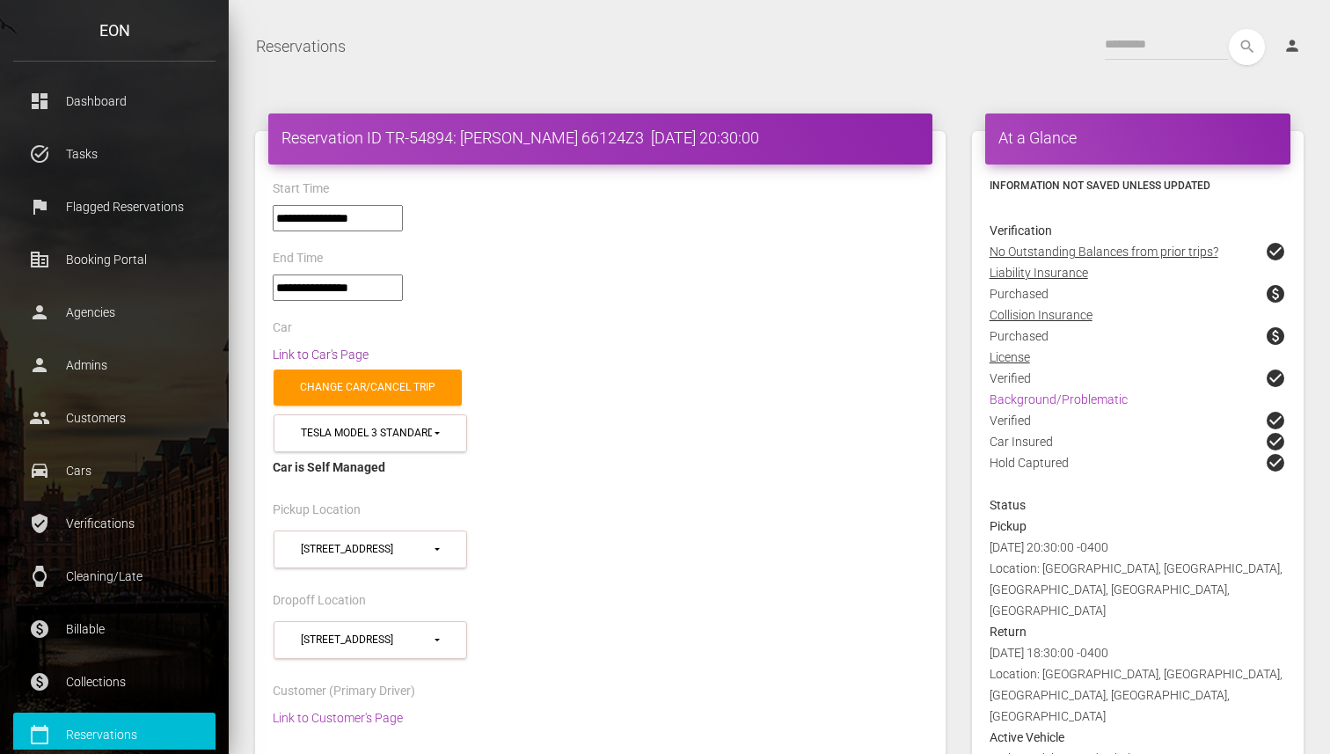
click at [318, 354] on link "Link to Car's Page" at bounding box center [321, 354] width 96 height 14
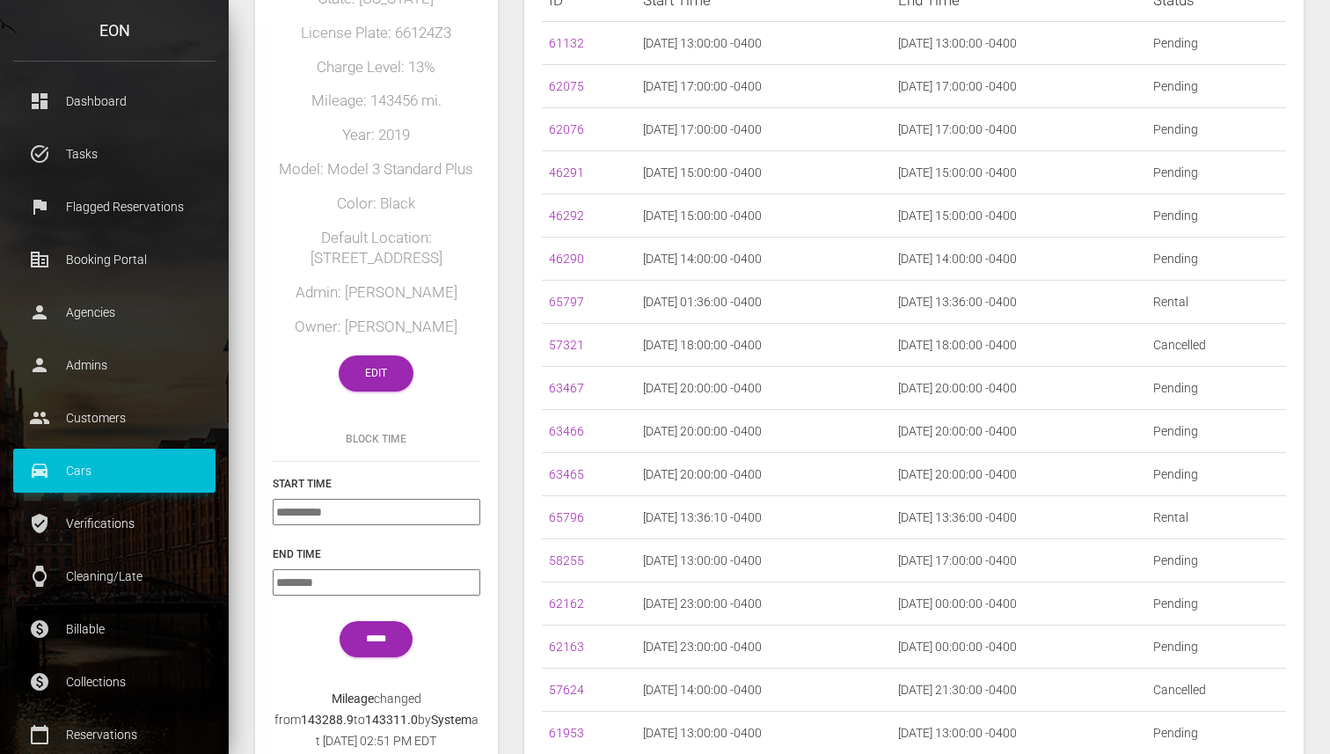
scroll to position [288, 0]
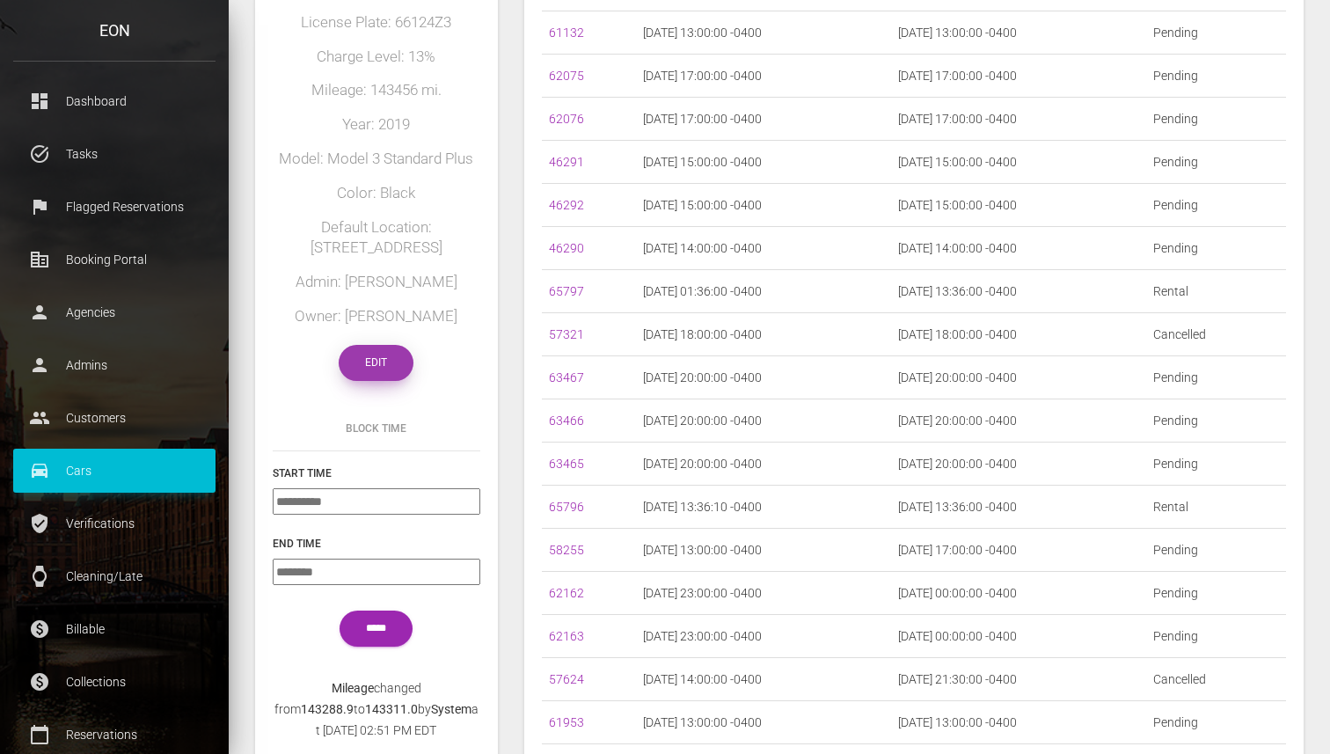
click at [383, 361] on link "Edit" at bounding box center [376, 363] width 75 height 36
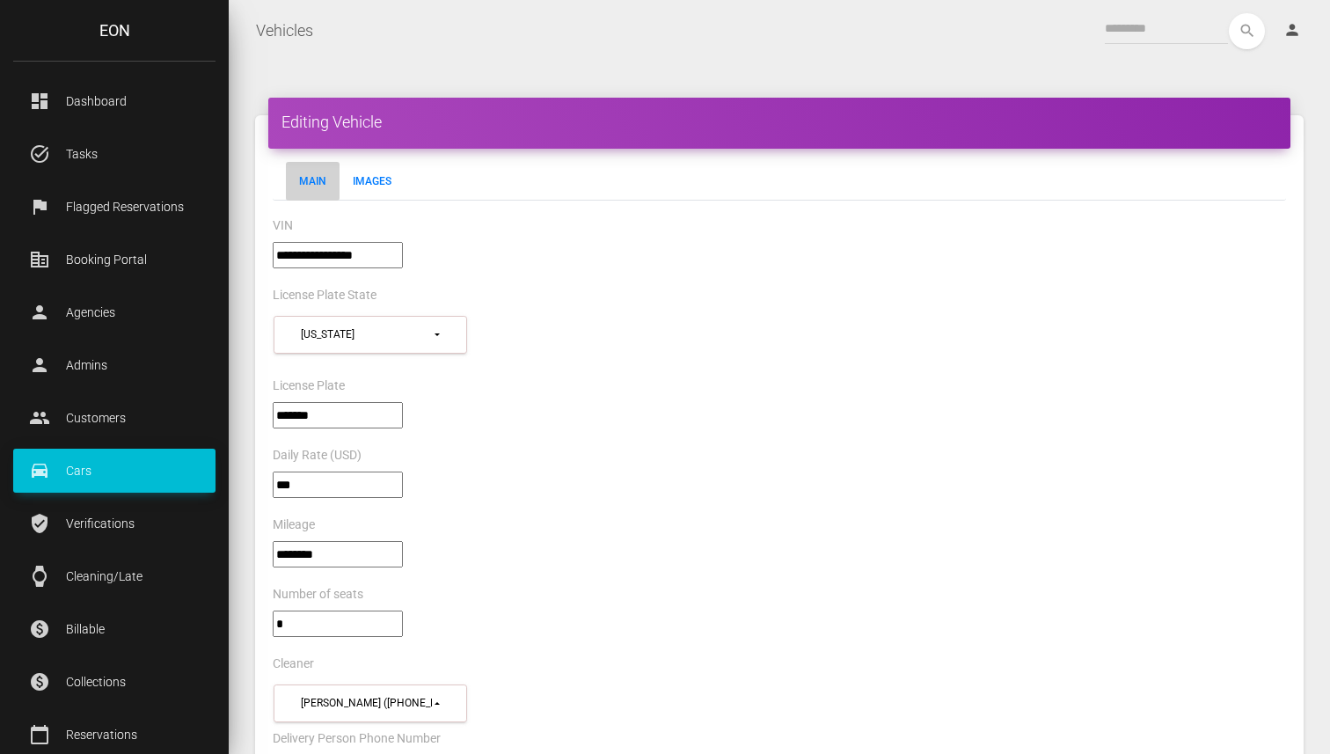
select select "*"
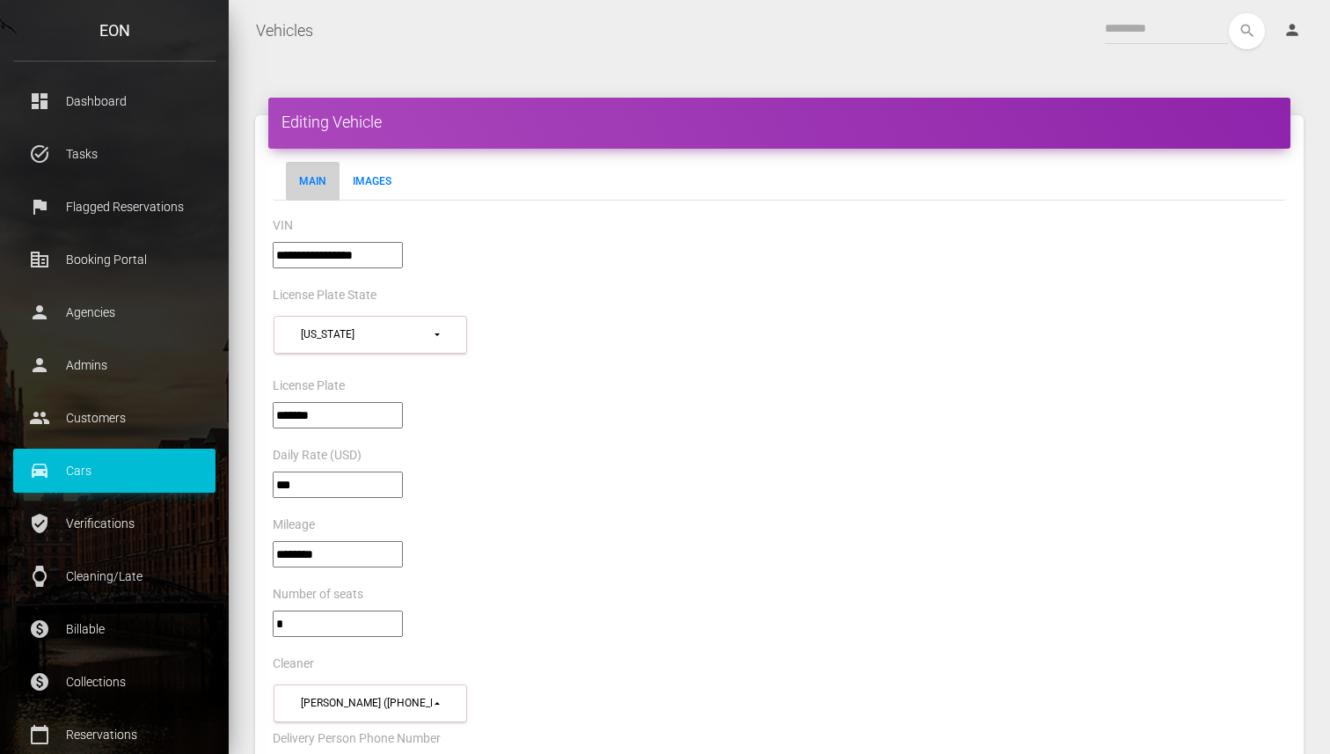
click at [346, 251] on input"] "**********" at bounding box center [338, 255] width 130 height 26
click at [346, 252] on input"] "**********" at bounding box center [338, 255] width 130 height 26
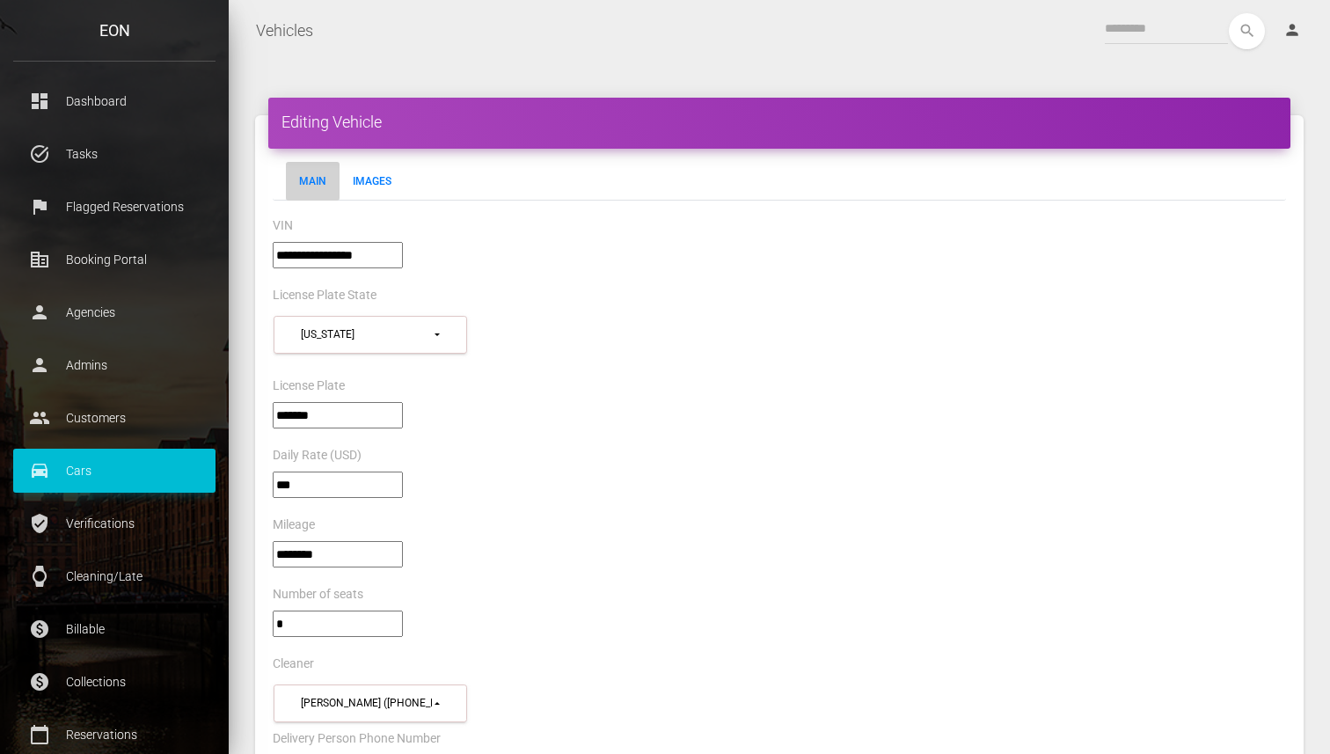
click at [655, 43] on div "search person Account Profile Settings Host Rights & Responsibilities Log out" at bounding box center [821, 31] width 989 height 36
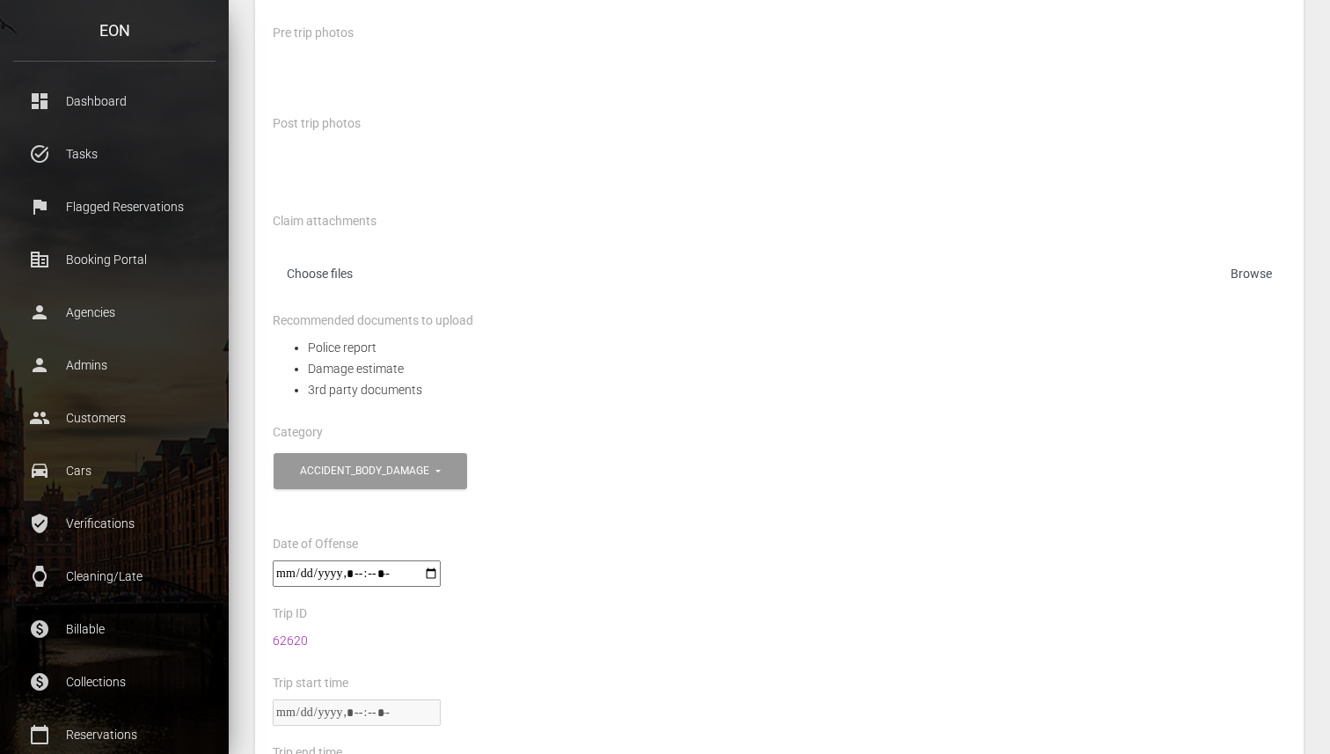
scroll to position [340, 0]
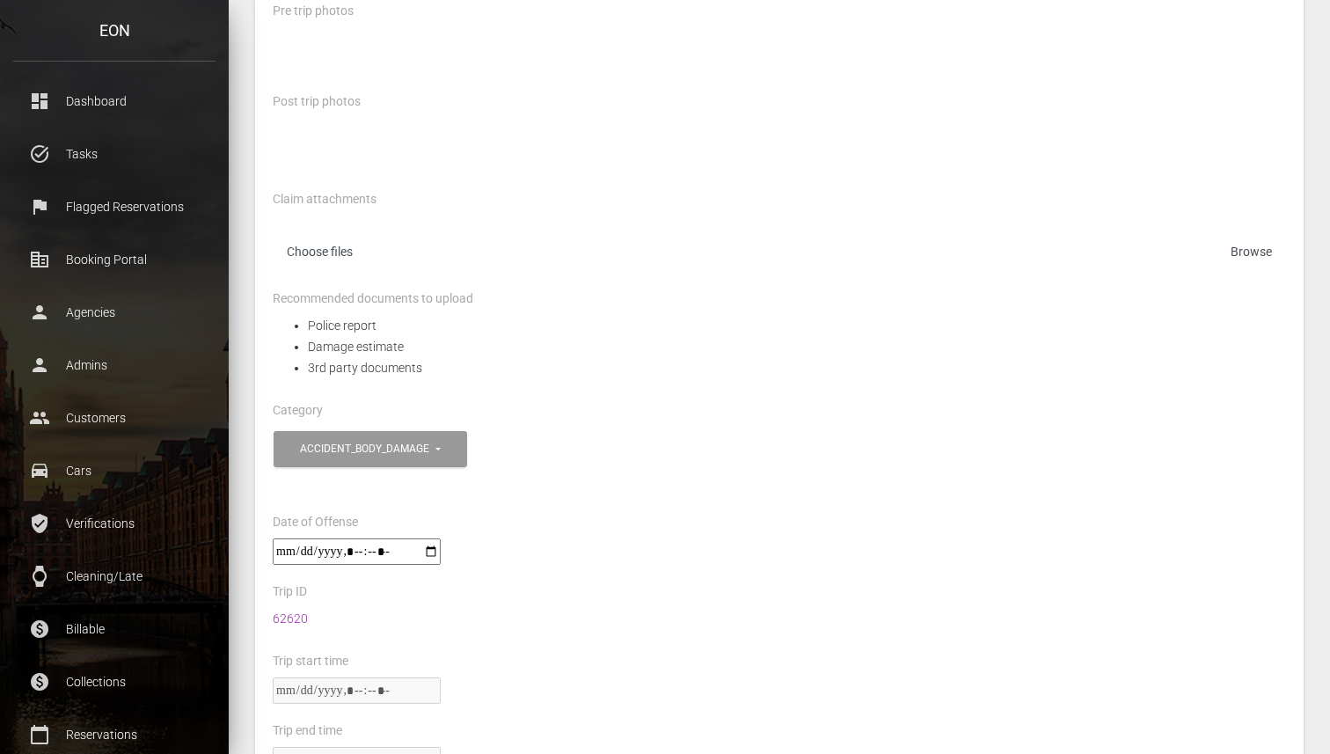
click at [764, 239] on label "Choose files" at bounding box center [779, 255] width 1013 height 36
click at [764, 239] on input "Choose files" at bounding box center [779, 255] width 1013 height 36
click at [849, 282] on div "Claim attachments Choose files" at bounding box center [779, 237] width 1013 height 99
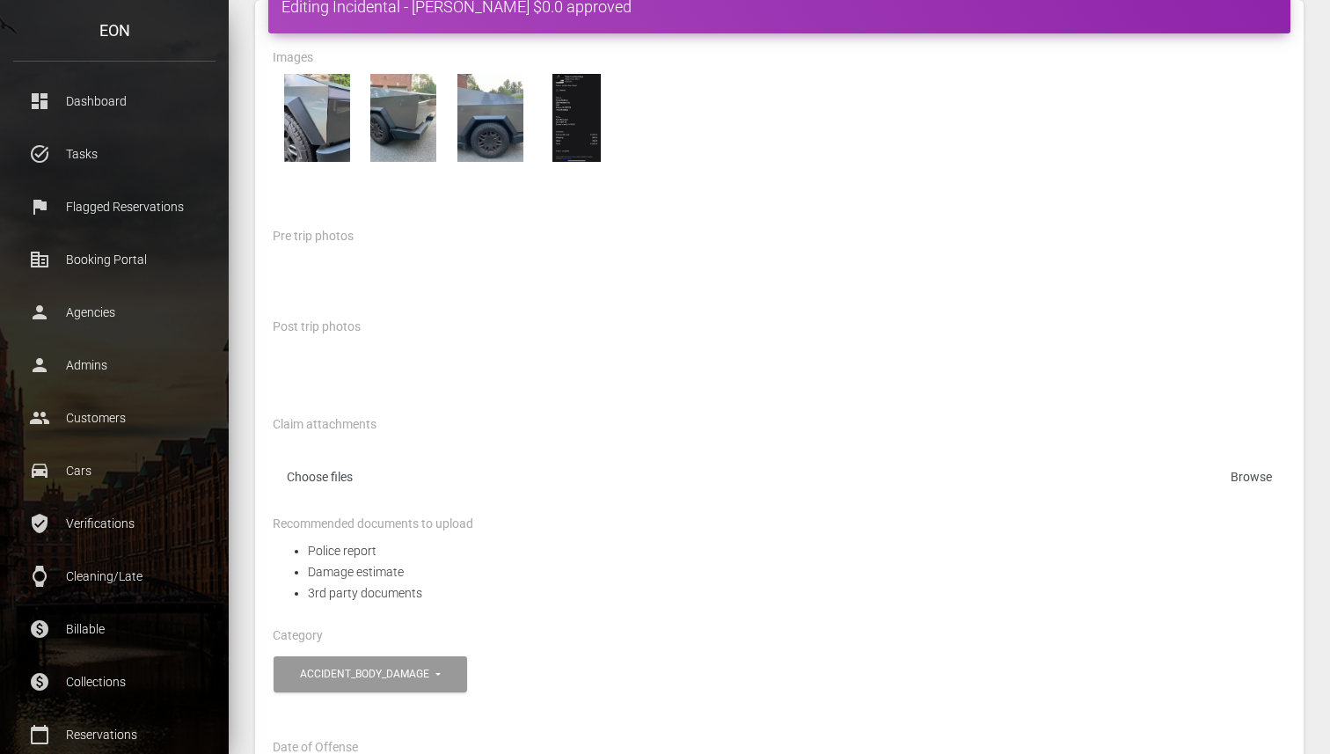
scroll to position [0, 0]
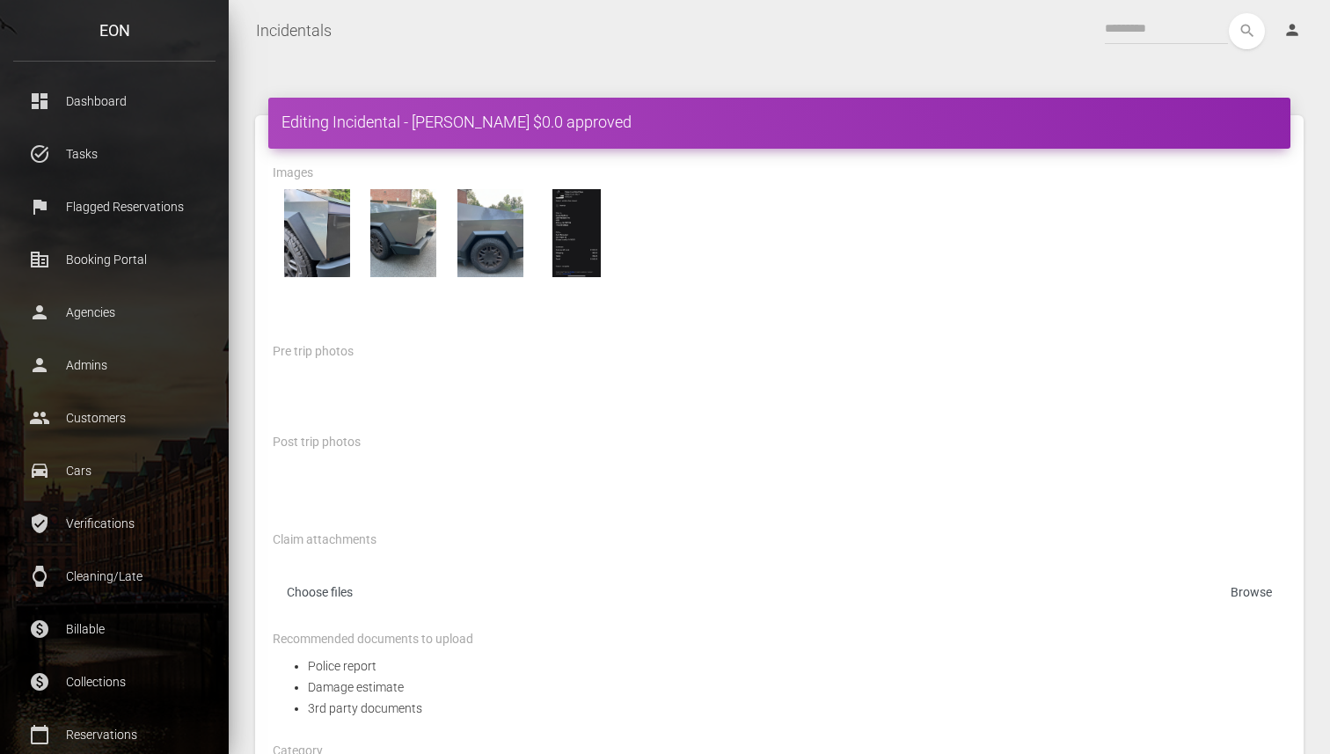
click at [802, 470] on div at bounding box center [778, 489] width 1039 height 63
click at [732, 405] on div at bounding box center [778, 399] width 1039 height 63
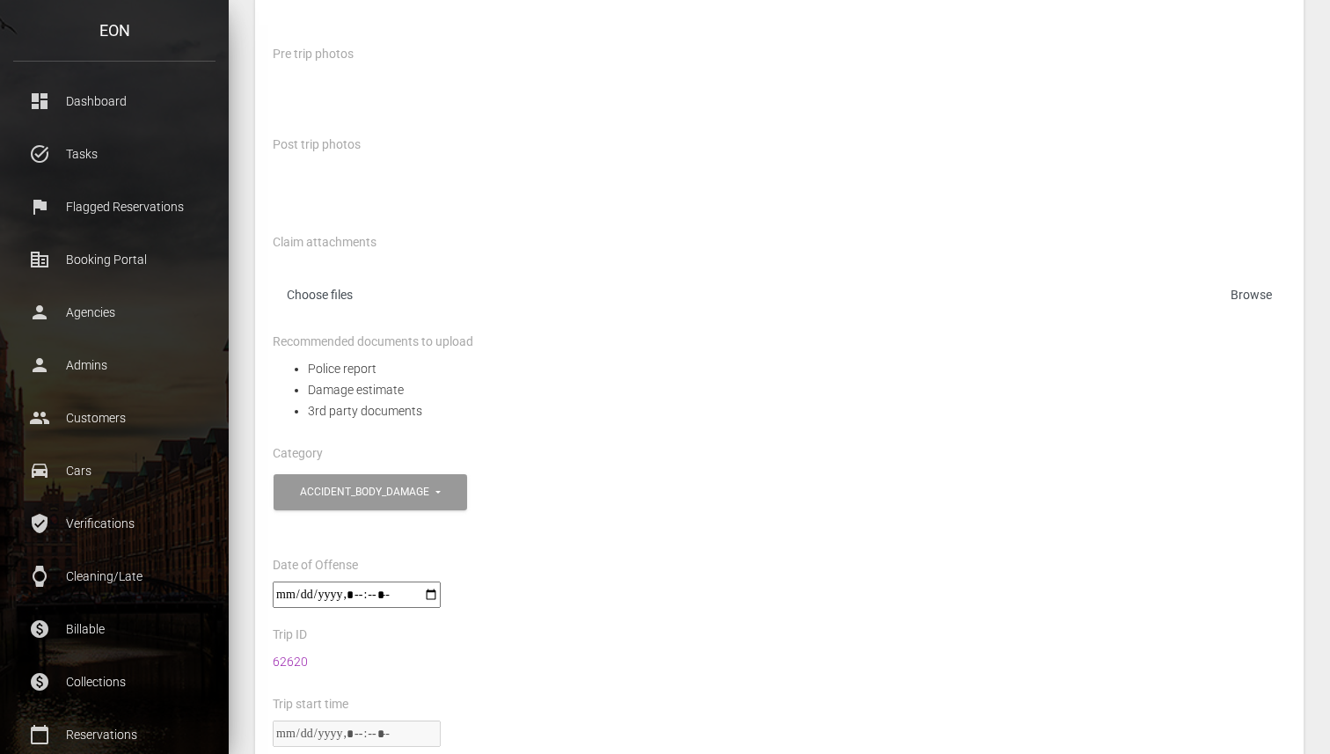
scroll to position [595, 0]
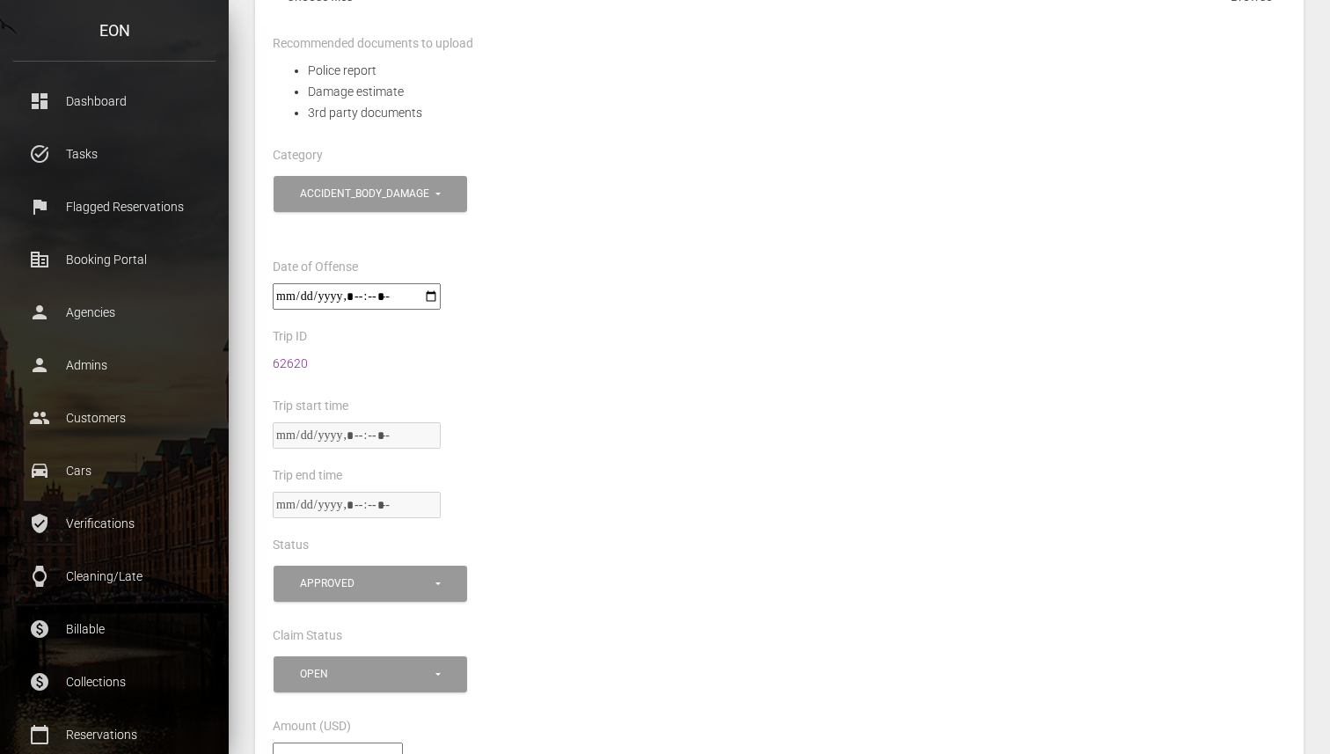
click at [281, 356] on link "62620" at bounding box center [290, 363] width 35 height 14
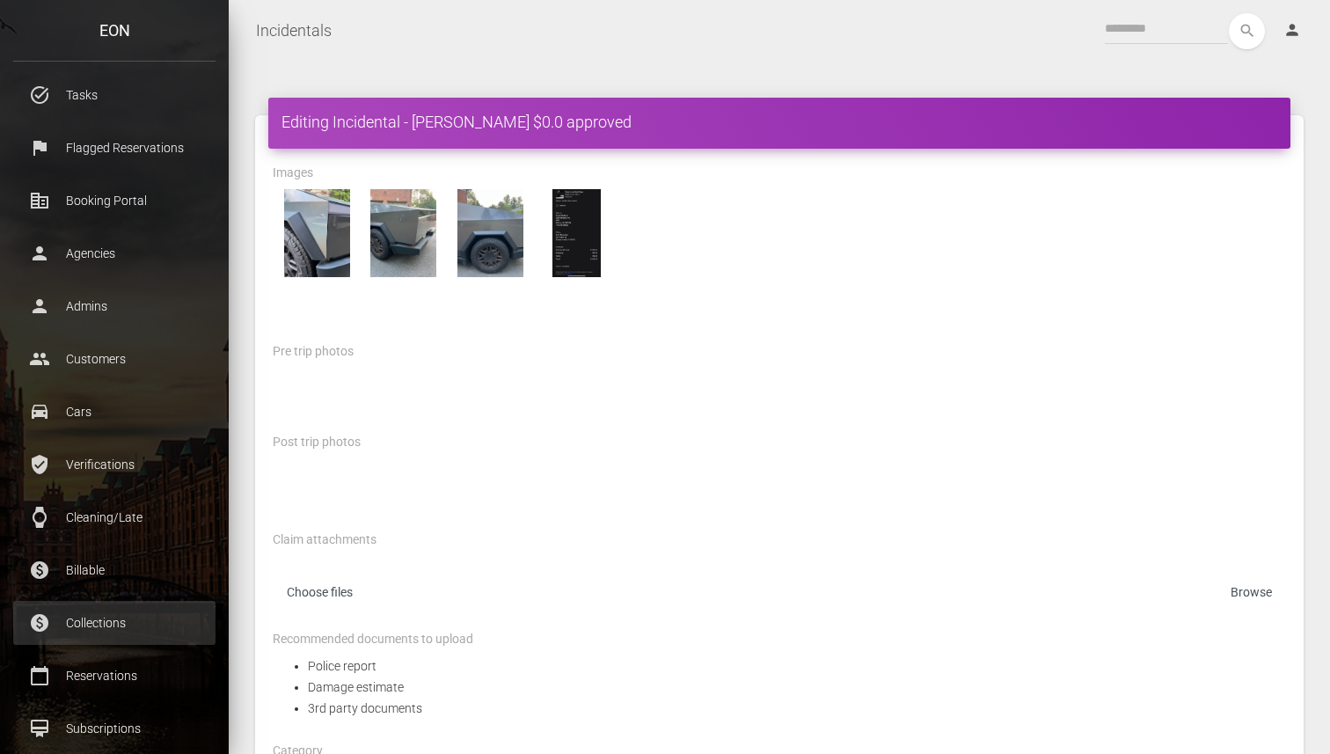
scroll to position [0, 0]
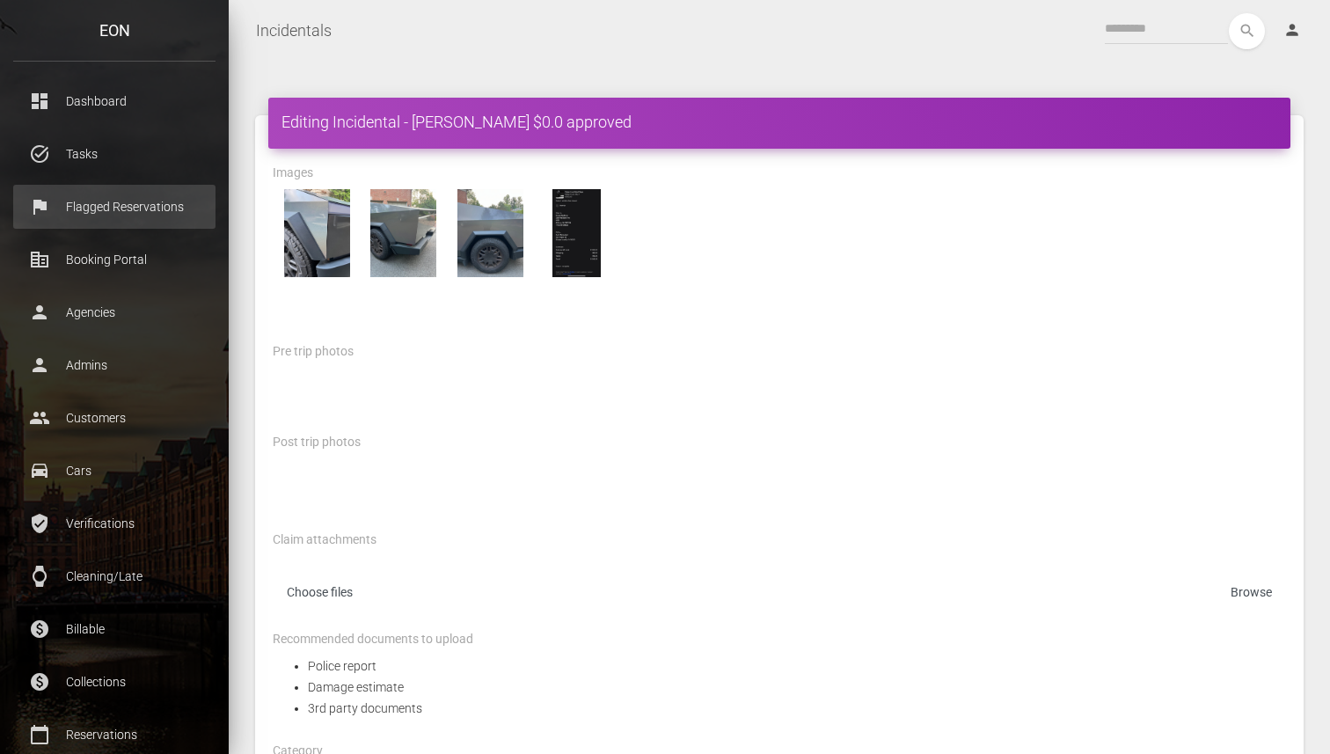
click at [91, 197] on p "Flagged Reservations" at bounding box center [114, 206] width 176 height 26
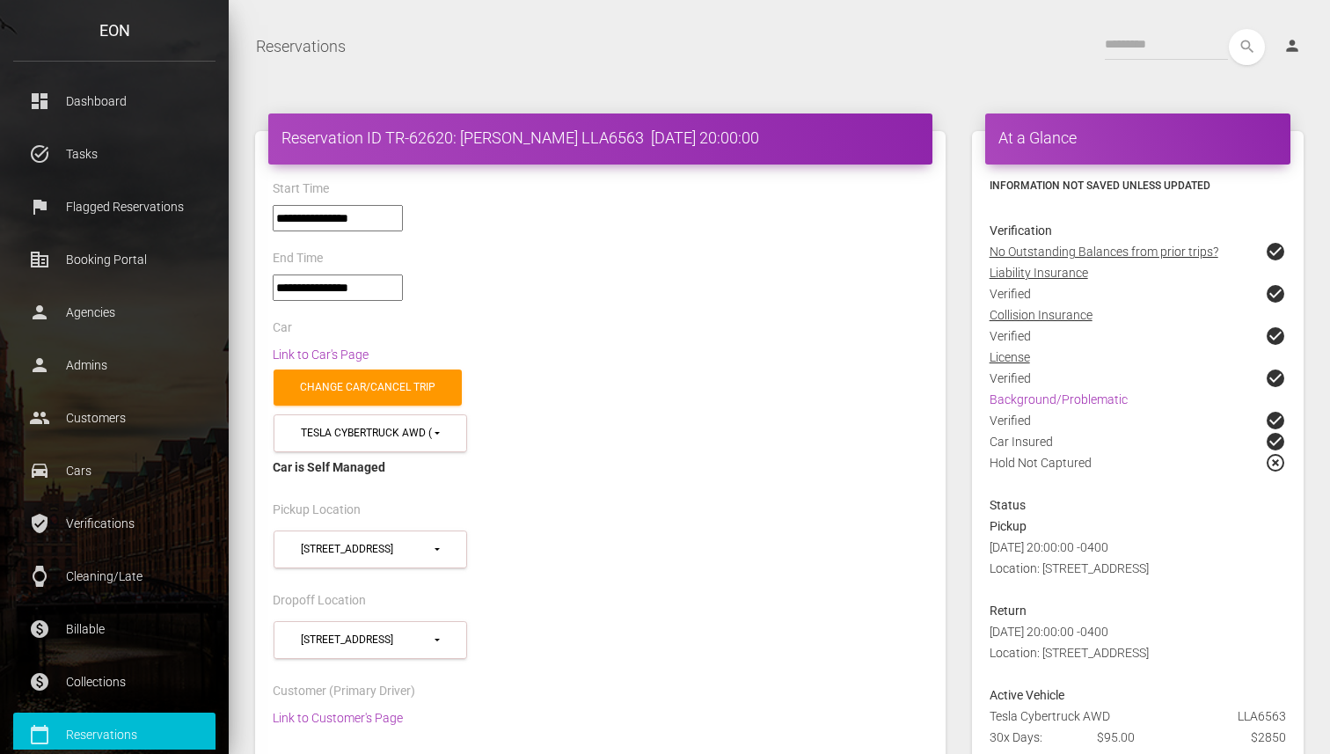
select select "****"
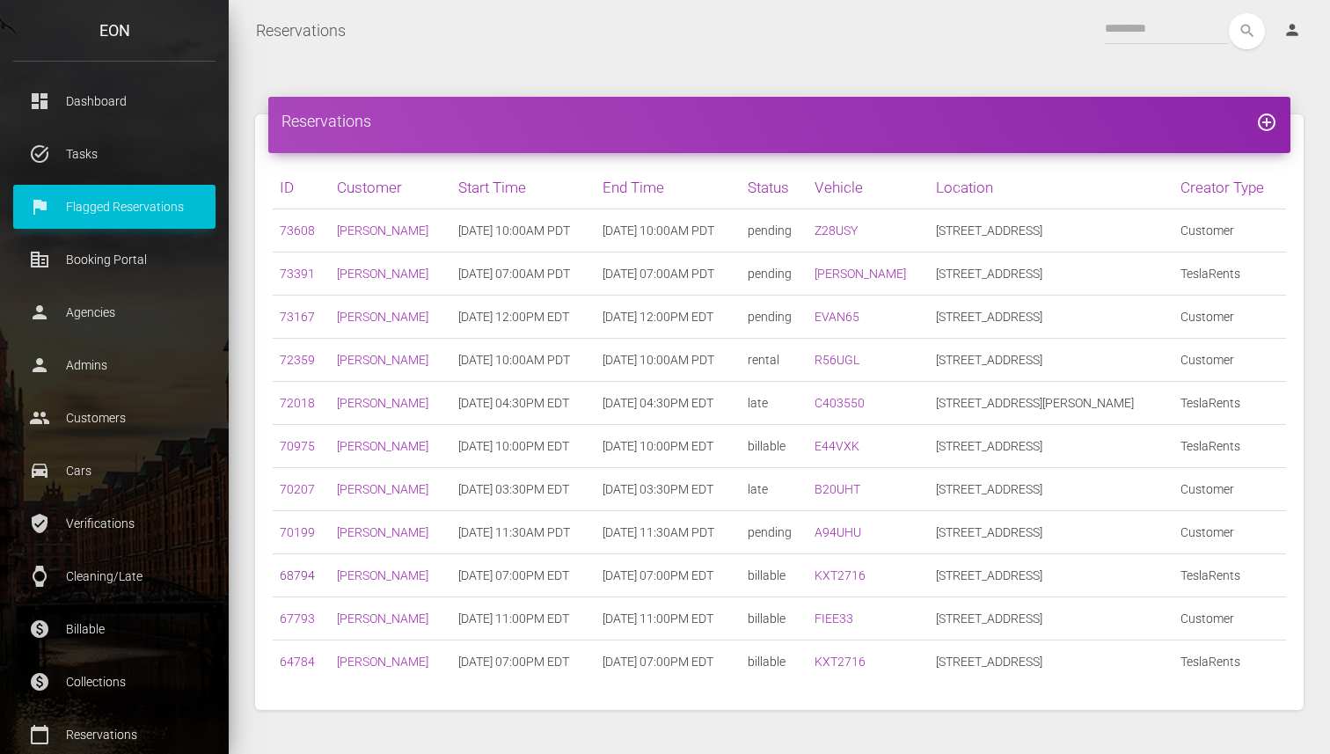
click at [304, 573] on link "68794" at bounding box center [297, 575] width 35 height 14
click at [865, 573] on link "KXT2716" at bounding box center [839, 575] width 51 height 14
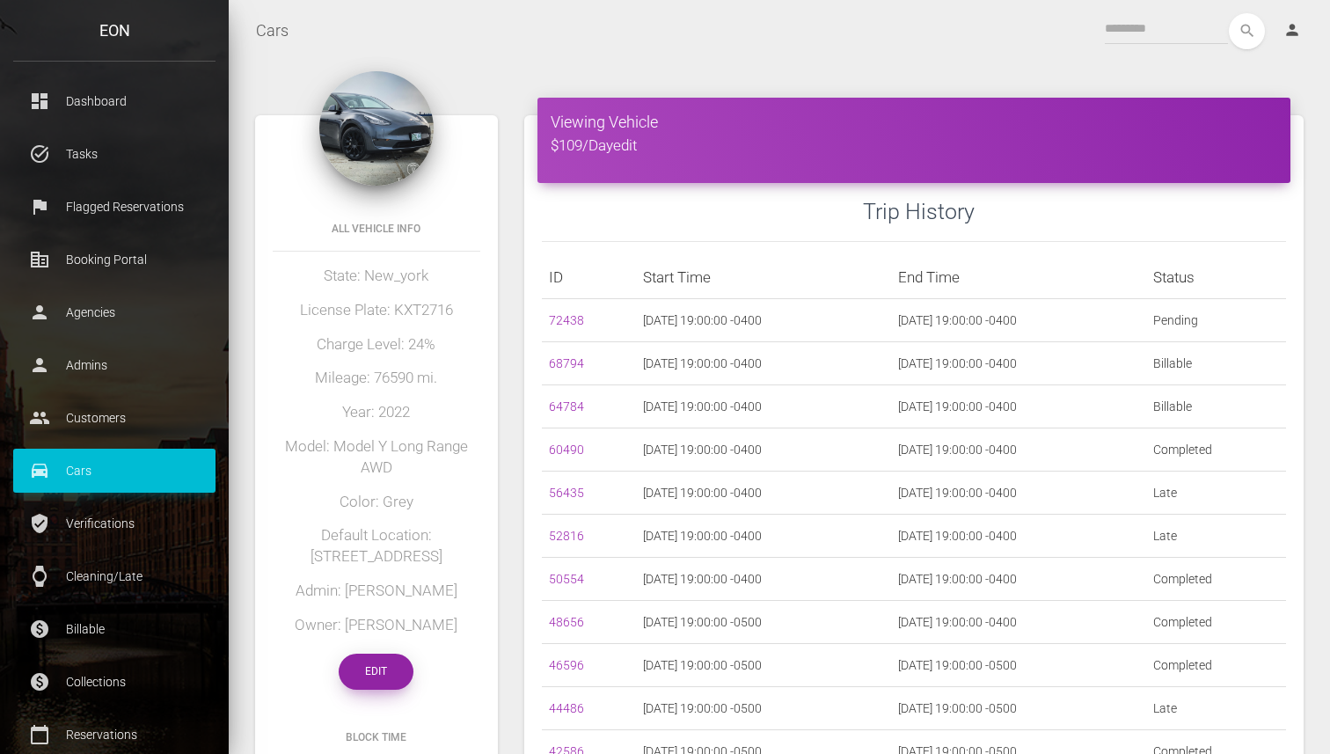
click at [372, 659] on link "Edit" at bounding box center [376, 671] width 75 height 36
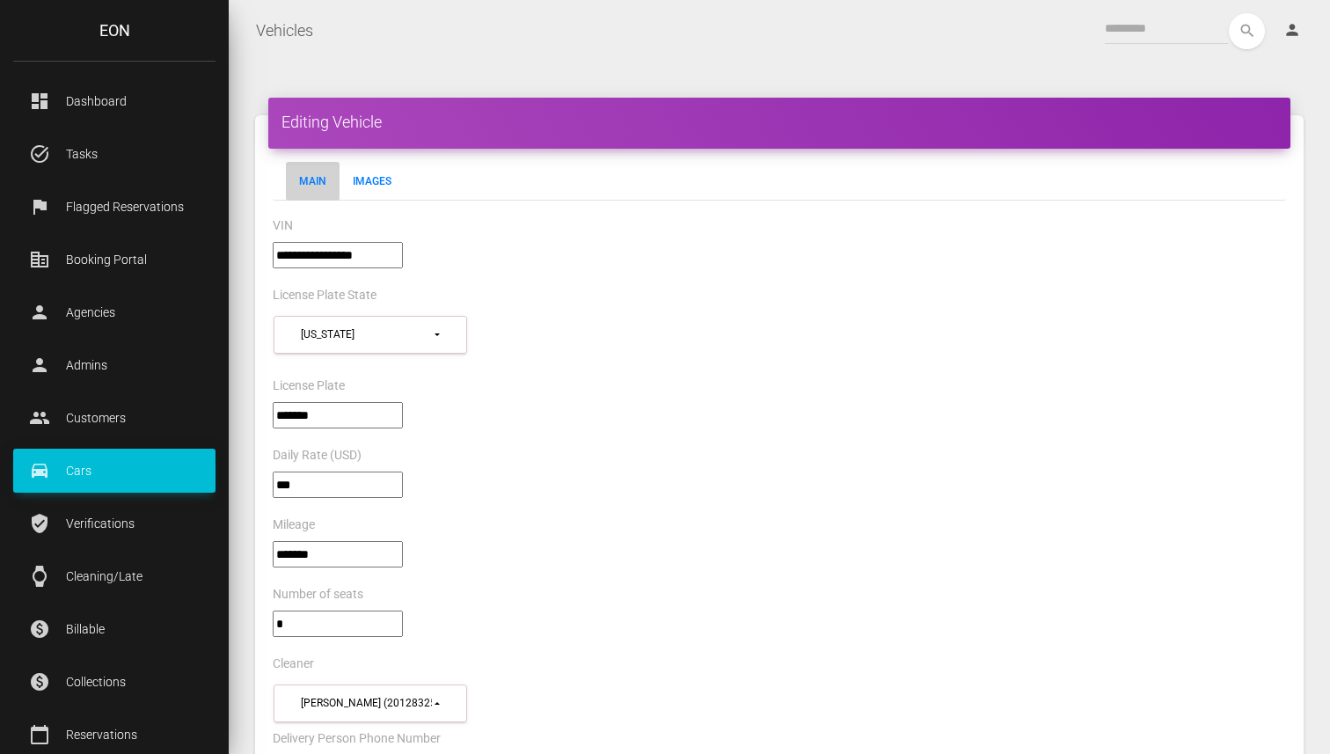
select select "*"
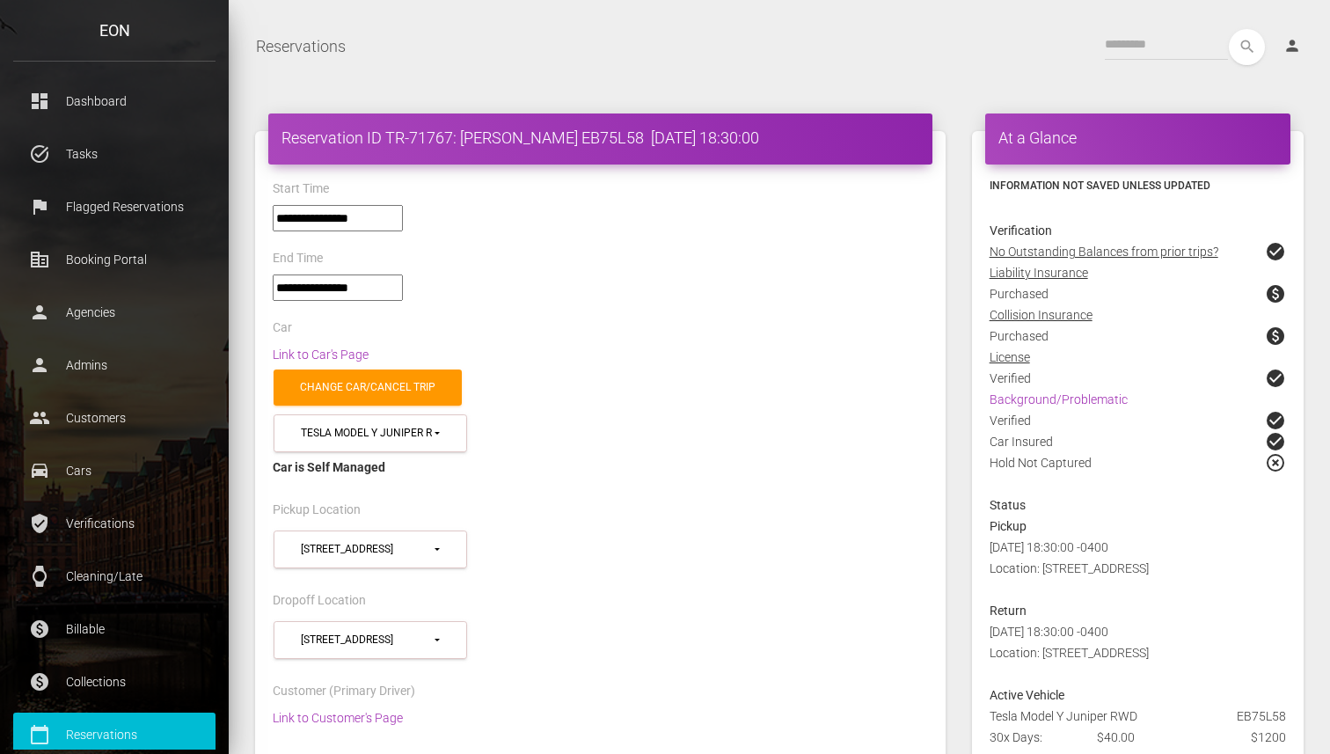
select select "*****"
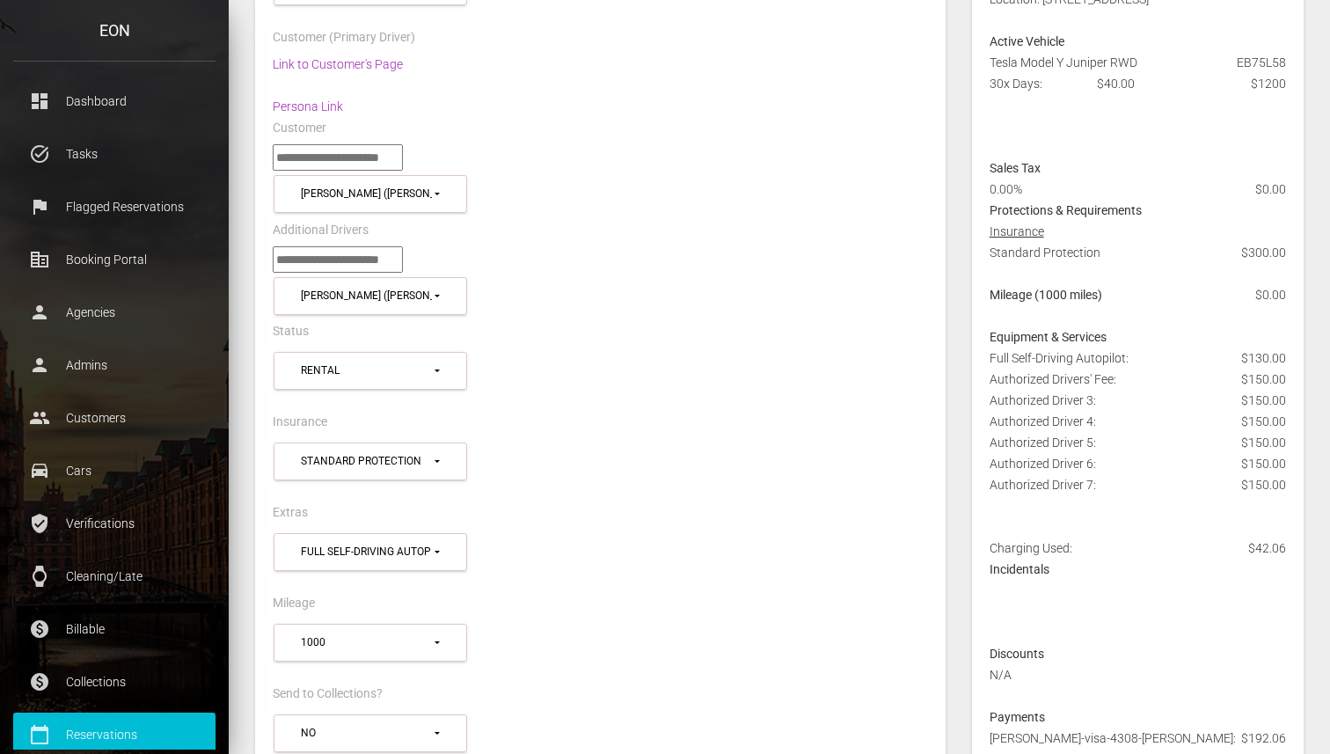
scroll to position [656, 0]
click at [660, 66] on div "Link to Customer's Page Persona Link" at bounding box center [599, 82] width 681 height 63
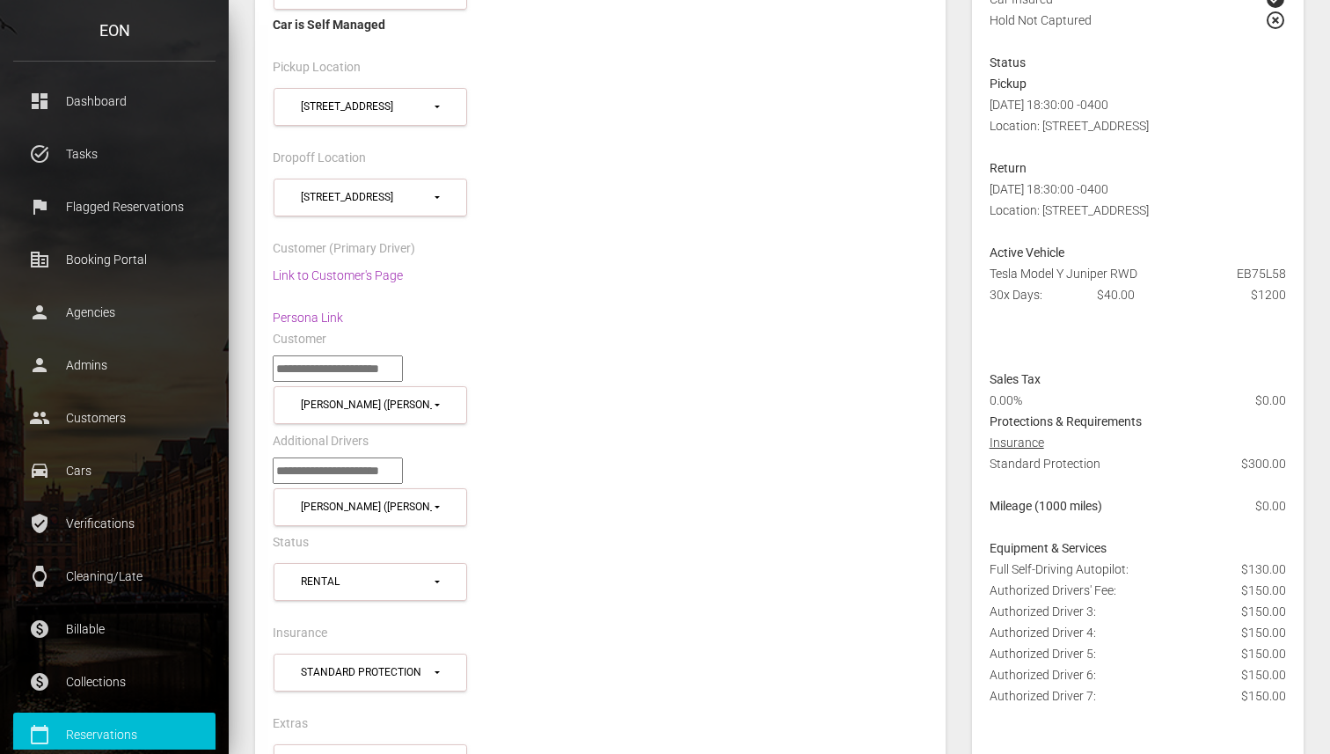
scroll to position [0, 0]
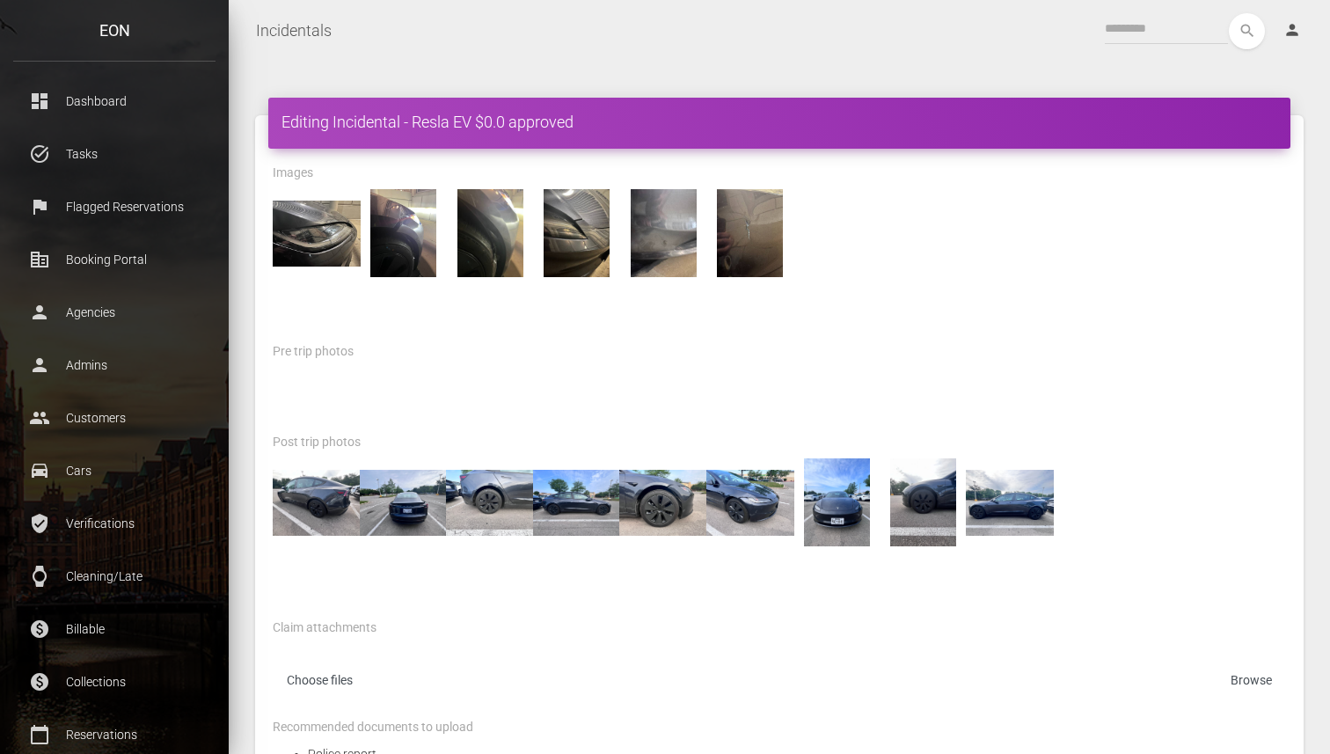
click at [996, 340] on div "Pre trip photos" at bounding box center [778, 353] width 1039 height 27
click at [773, 498] on img at bounding box center [750, 502] width 88 height 88
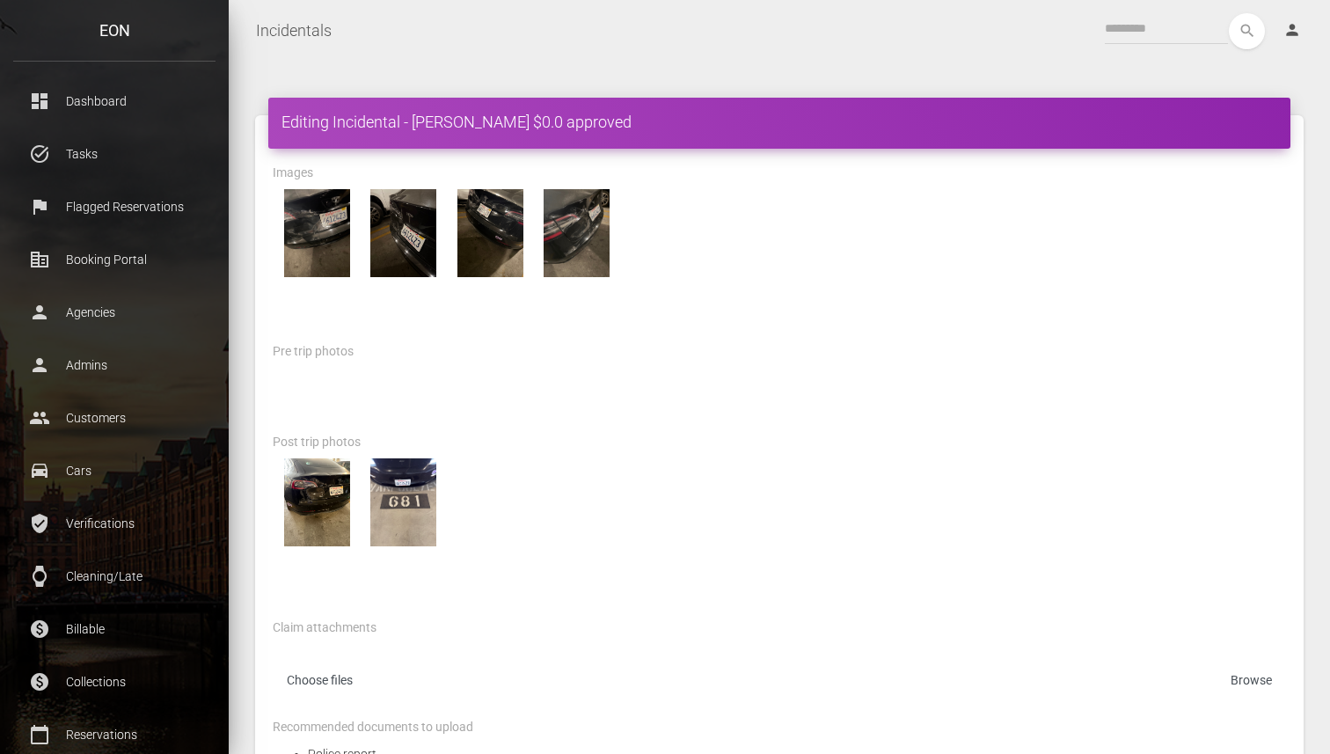
click at [1031, 285] on div at bounding box center [778, 264] width 1039 height 151
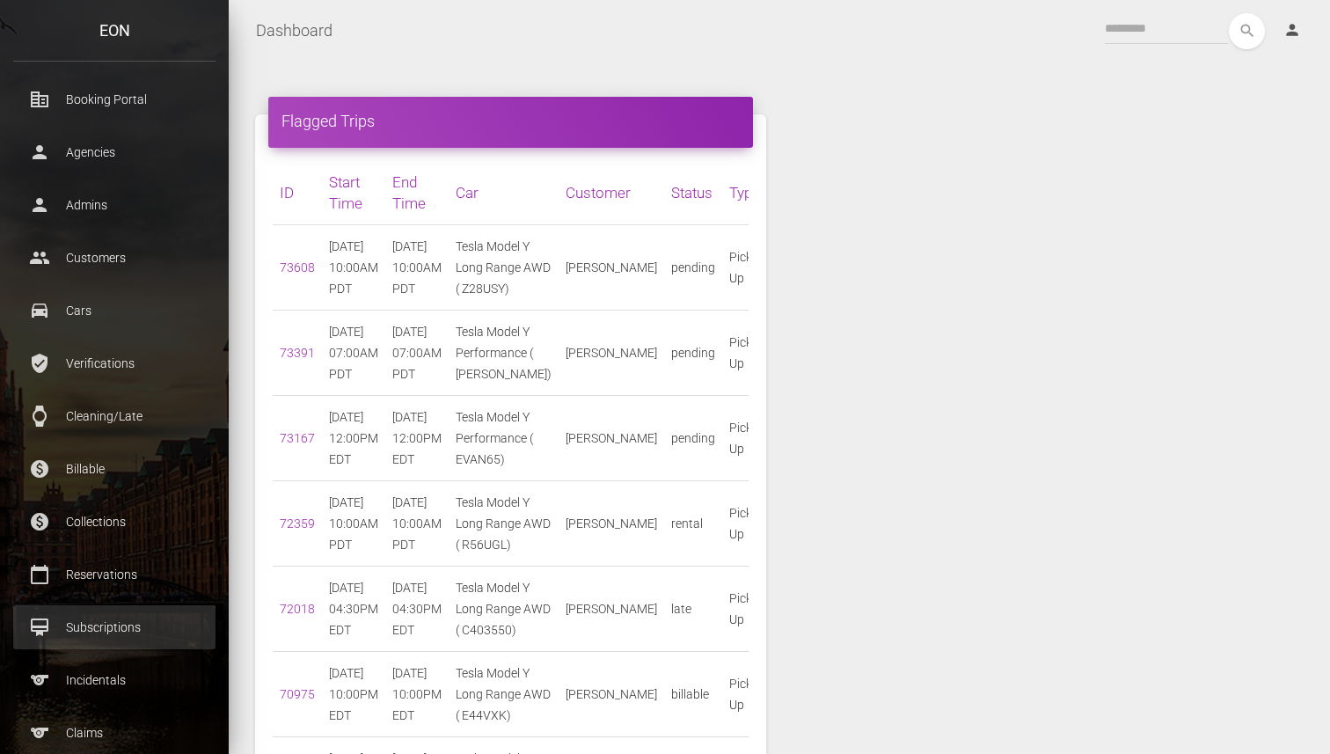
scroll to position [222, 0]
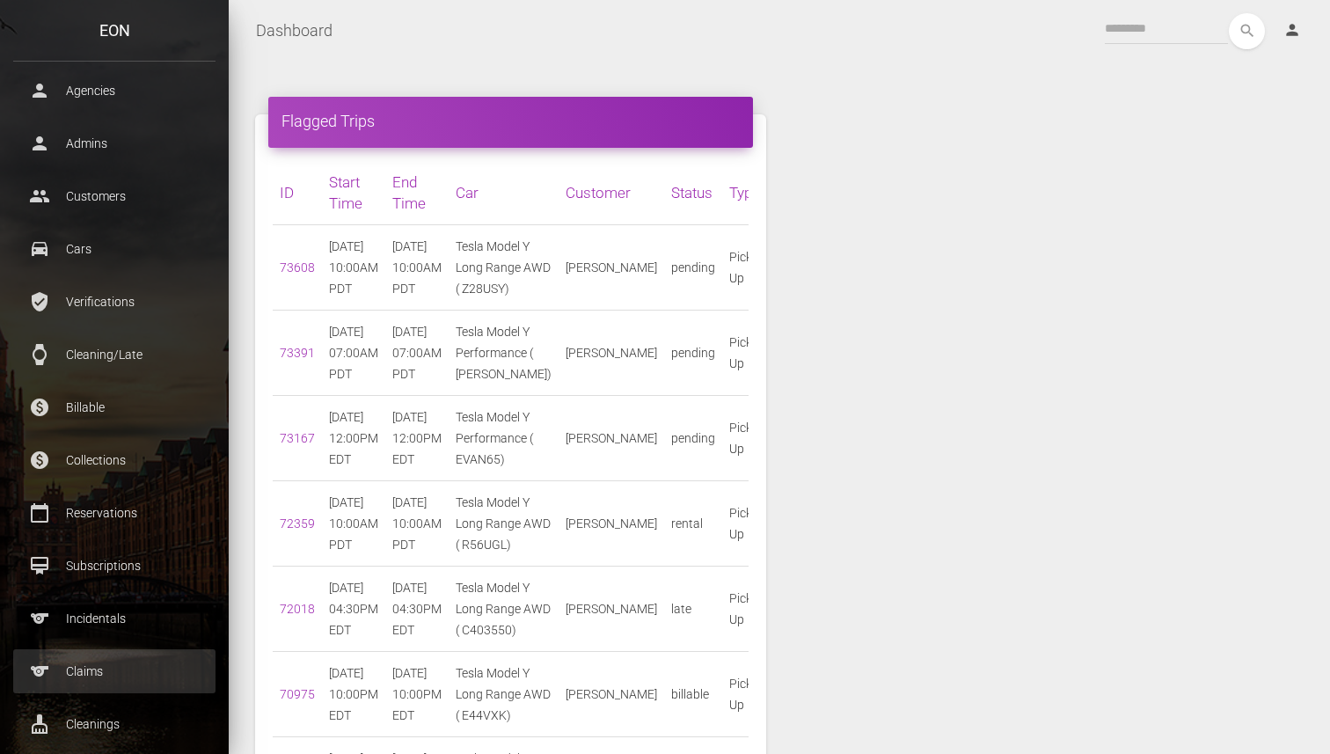
click at [83, 685] on link "sports Claims" at bounding box center [114, 671] width 202 height 44
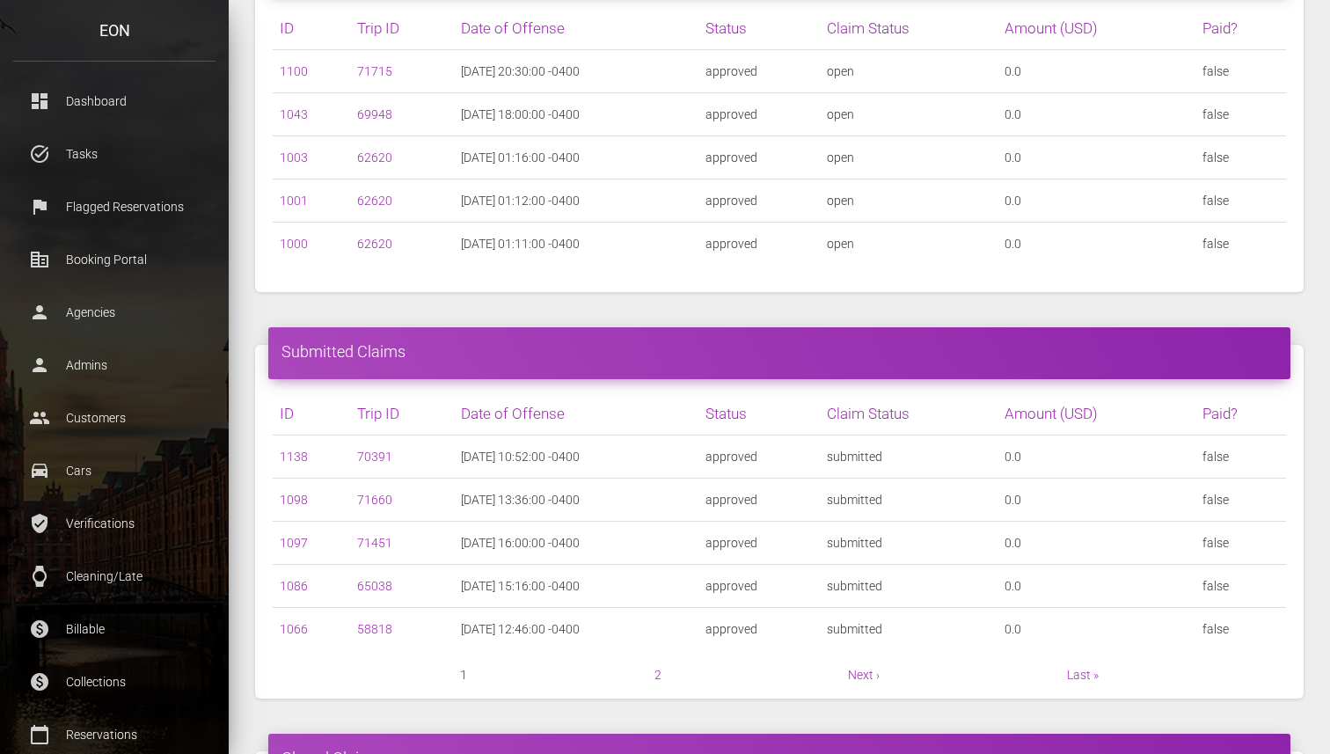
scroll to position [383, 0]
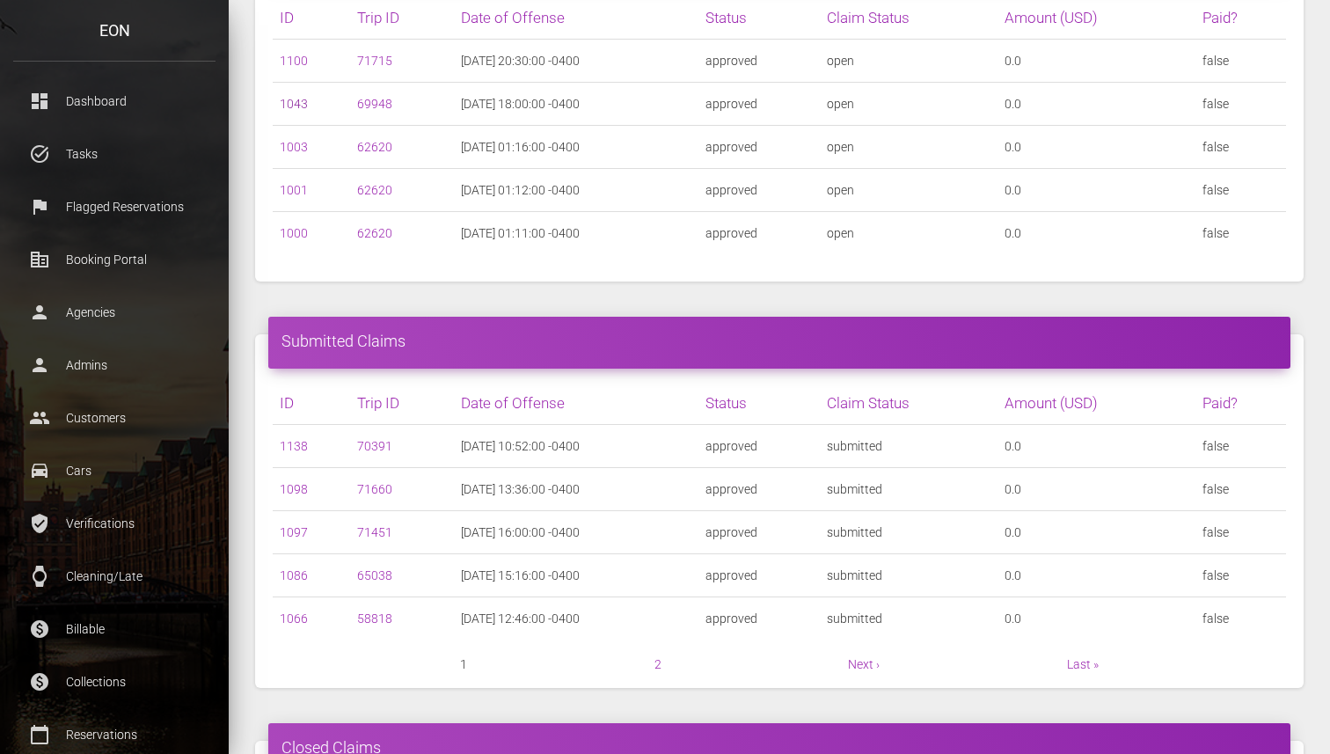
click at [295, 105] on link "1043" at bounding box center [294, 104] width 28 height 14
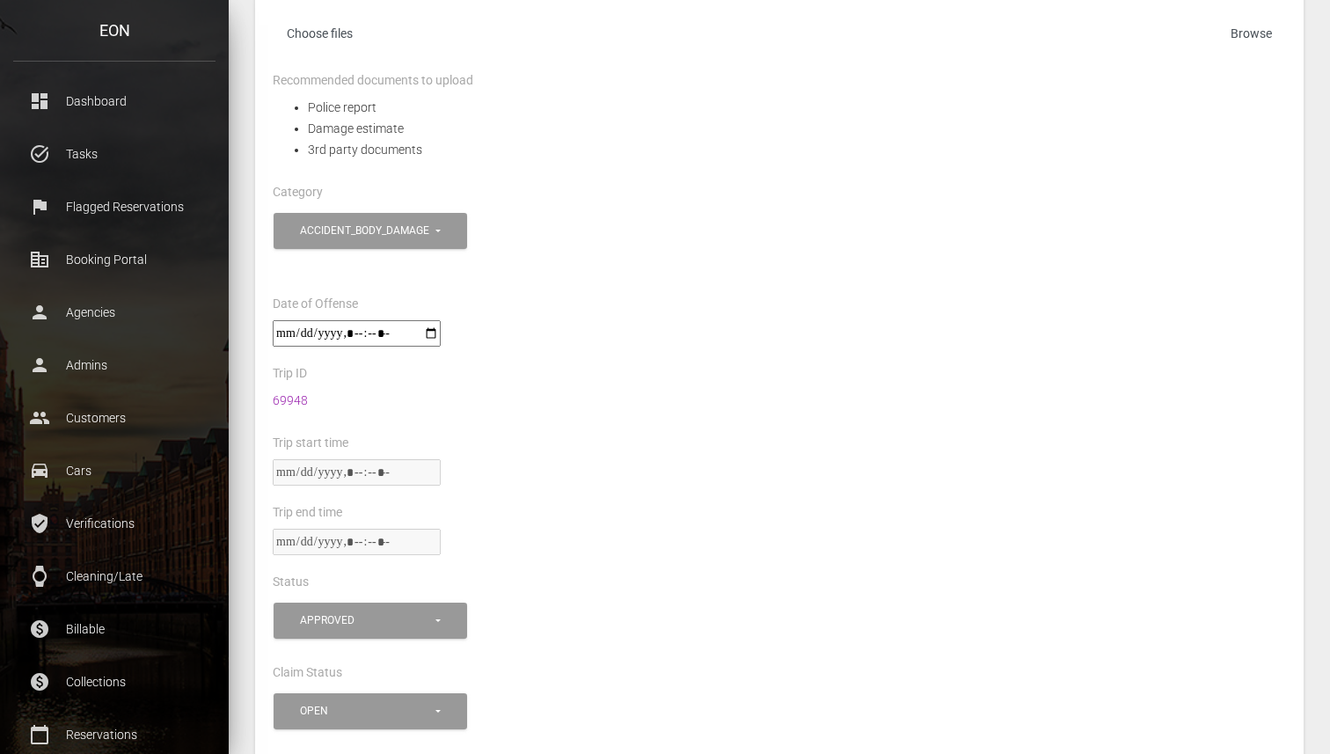
scroll to position [647, 0]
click at [293, 392] on link "69948" at bounding box center [290, 399] width 35 height 14
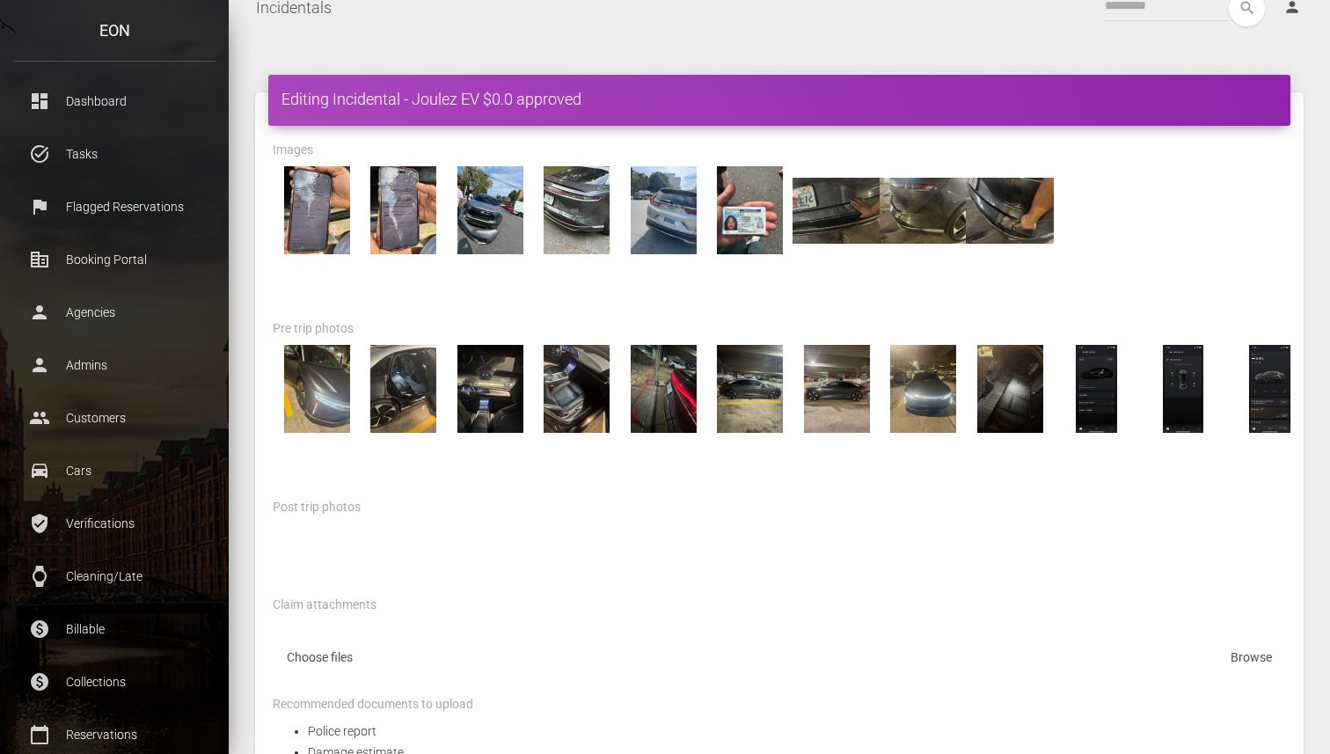
scroll to position [0, 0]
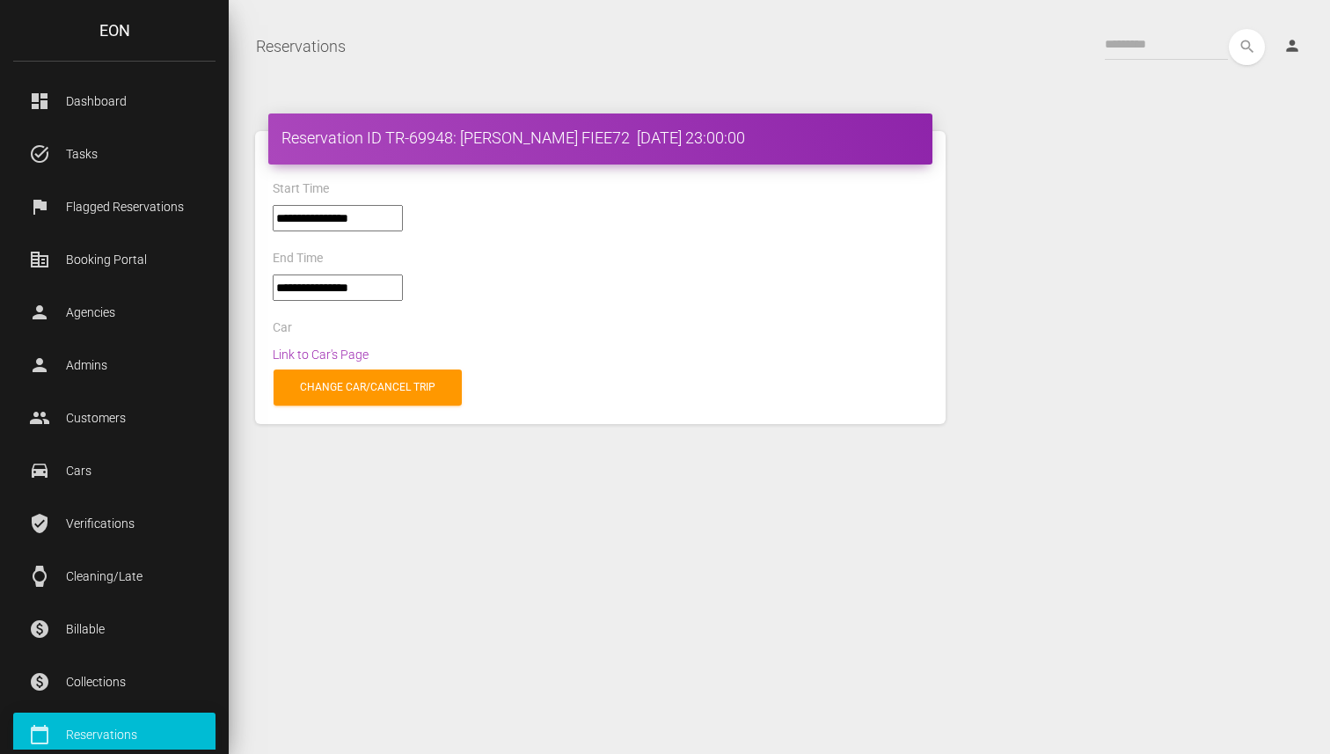
select select "*****"
select select
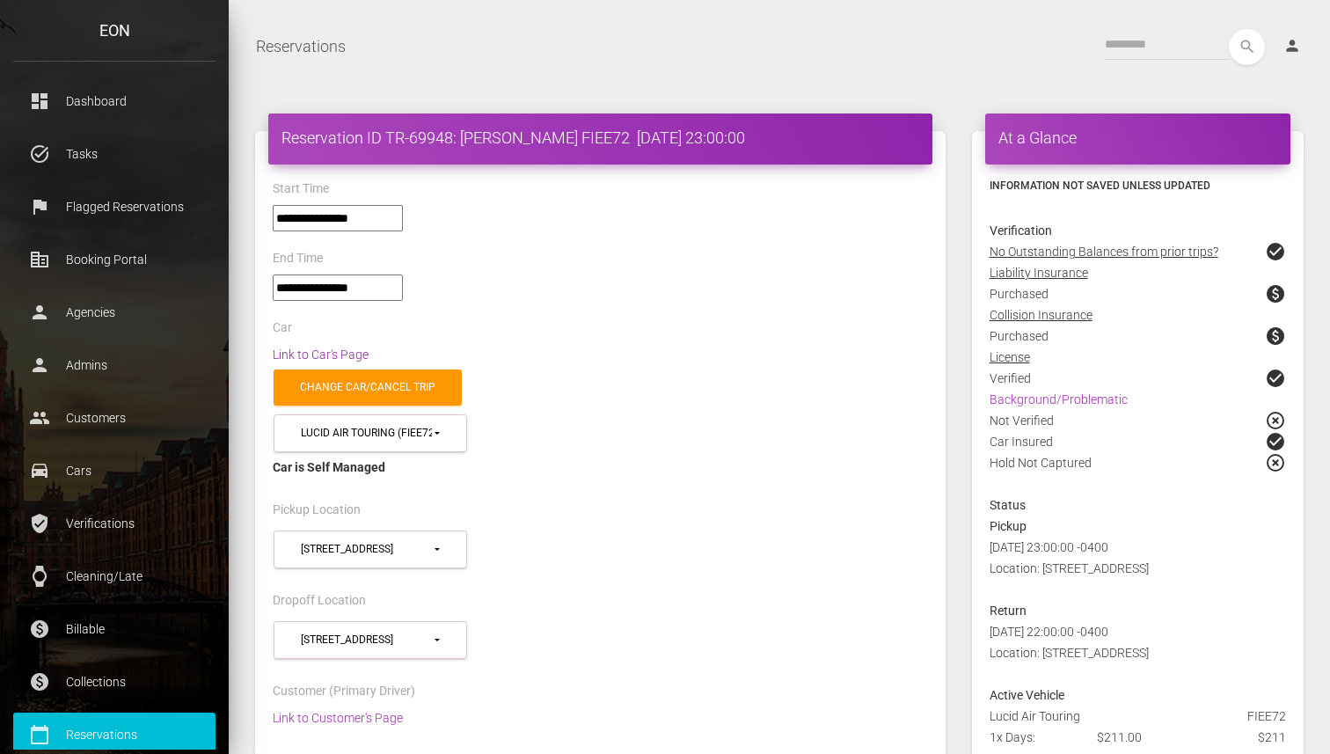
click at [317, 350] on link "Link to Car's Page" at bounding box center [321, 354] width 96 height 14
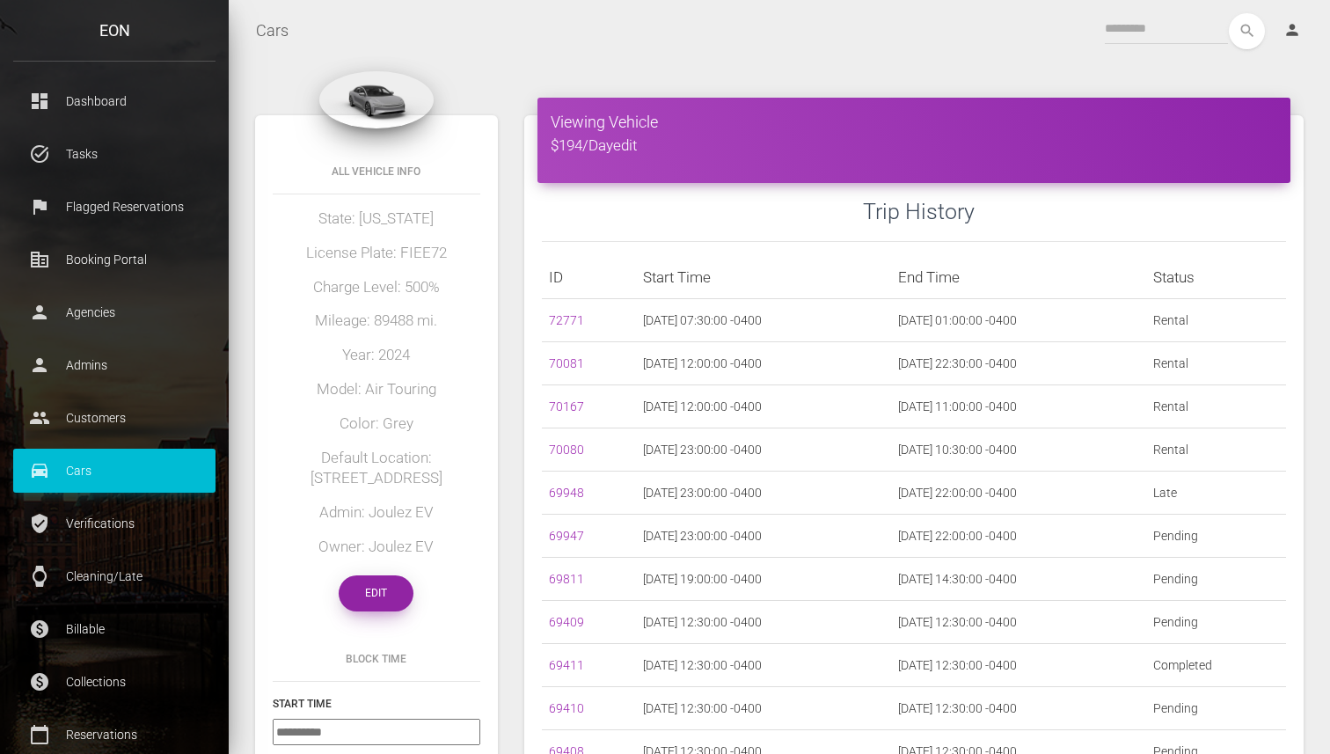
click at [388, 586] on link "Edit" at bounding box center [376, 593] width 75 height 36
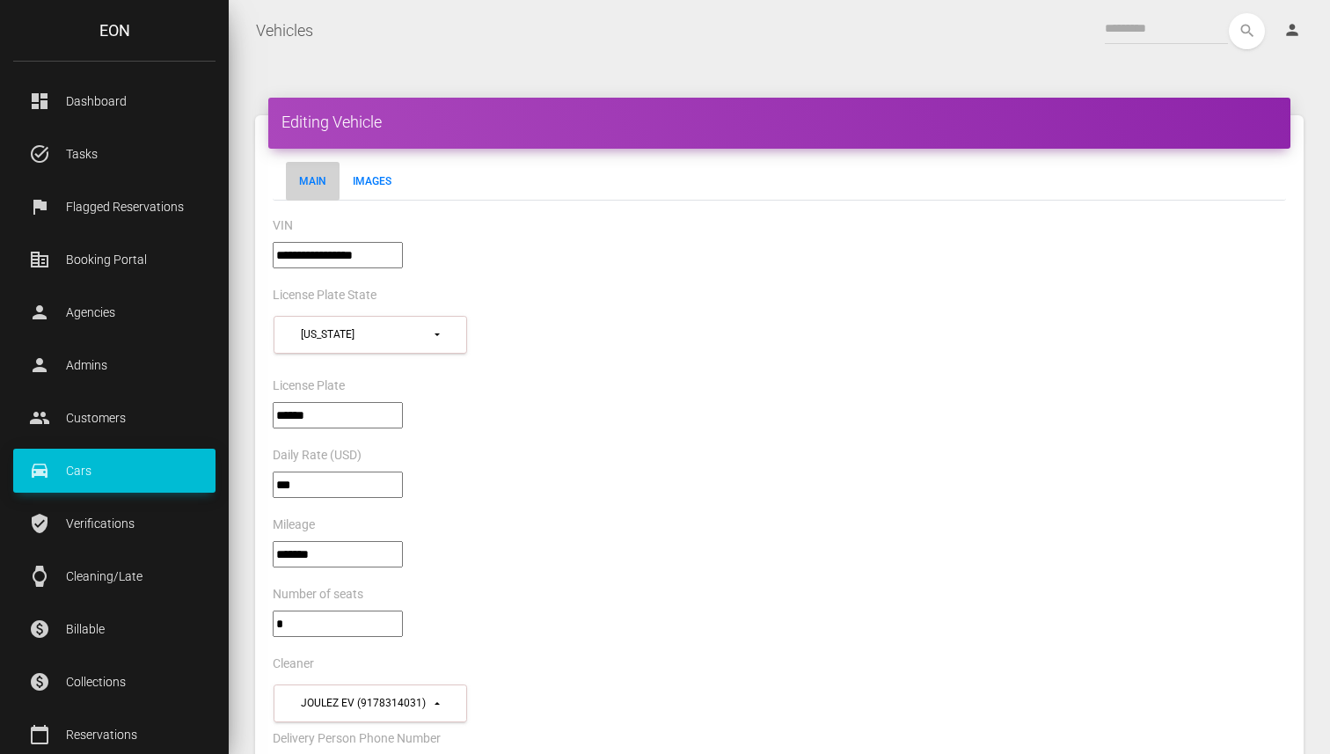
select select "*"
select select "**"
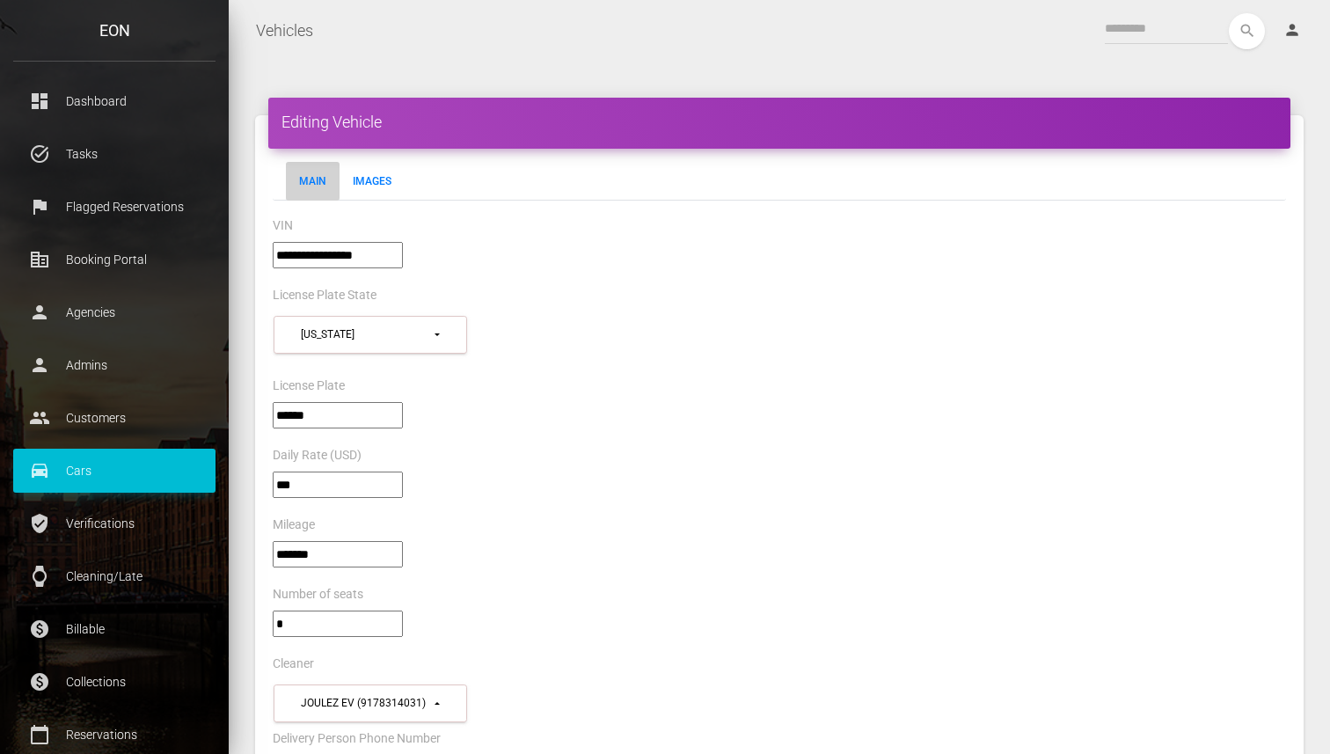
click at [696, 288] on div "License Plate State" at bounding box center [778, 297] width 1039 height 27
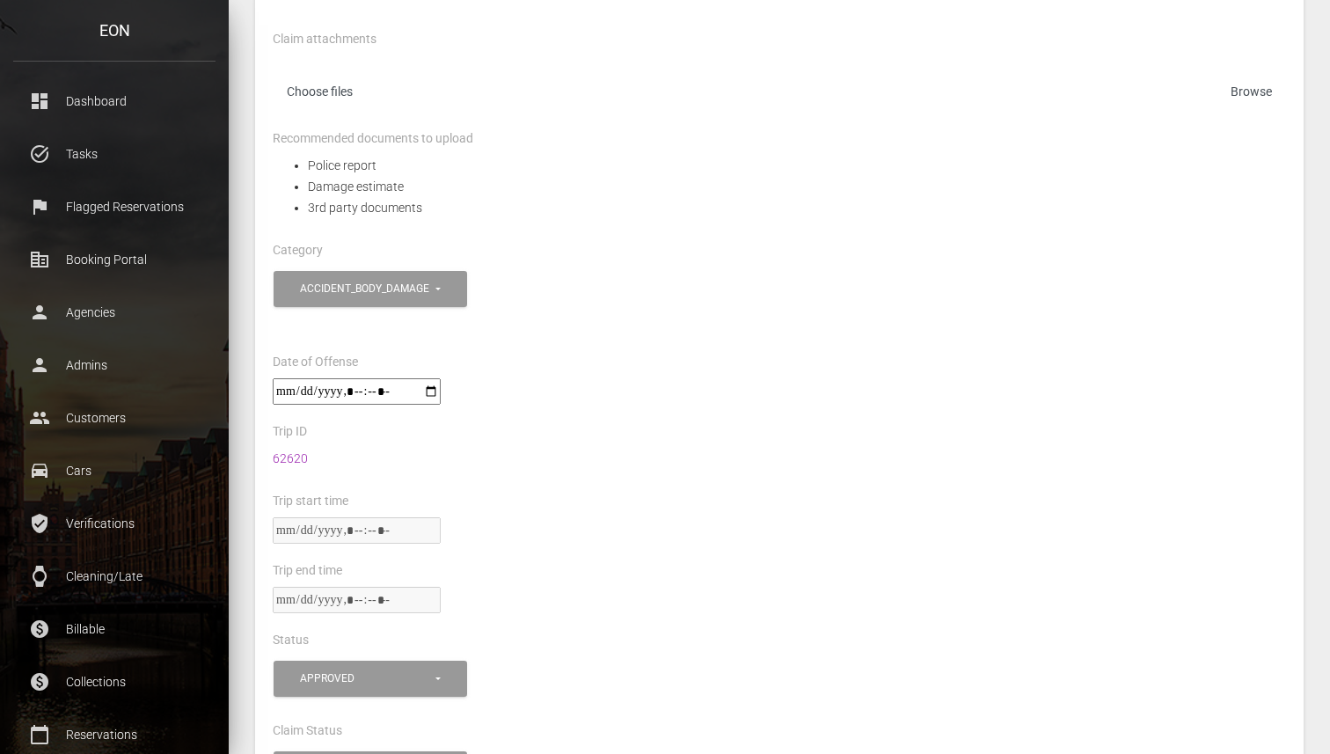
scroll to position [508, 0]
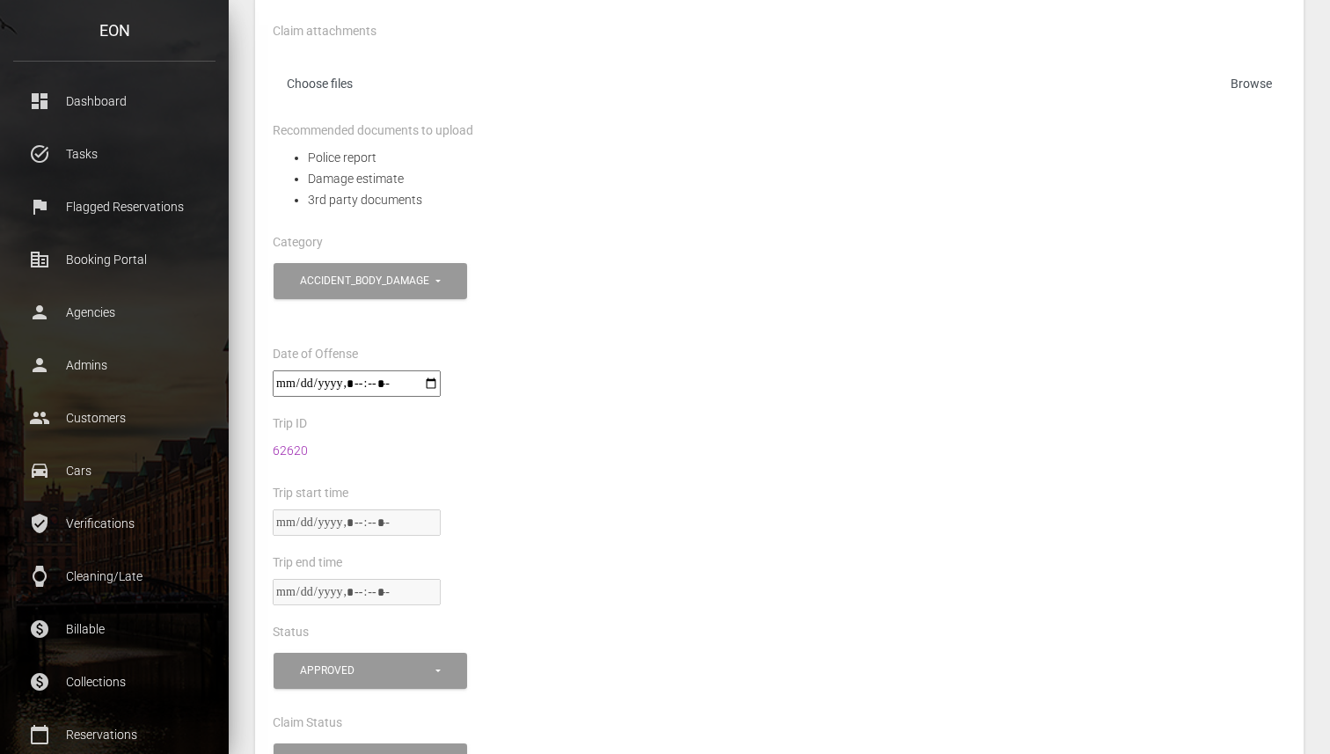
click at [951, 163] on li "Police report" at bounding box center [797, 157] width 978 height 21
click at [1189, 182] on li "Damage estimate" at bounding box center [797, 178] width 978 height 21
